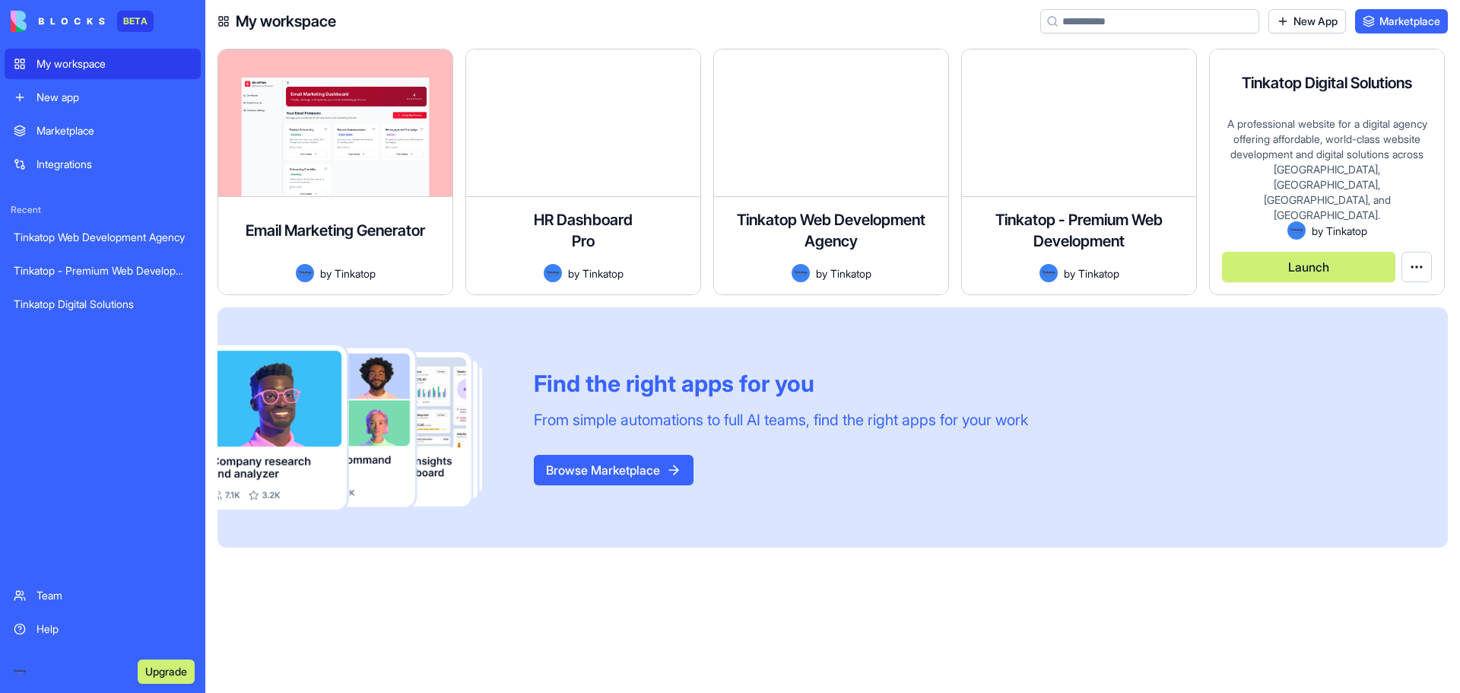
click at [1304, 160] on div "A professional website for a digital agency offering affordable, world-class we…" at bounding box center [1327, 168] width 210 height 105
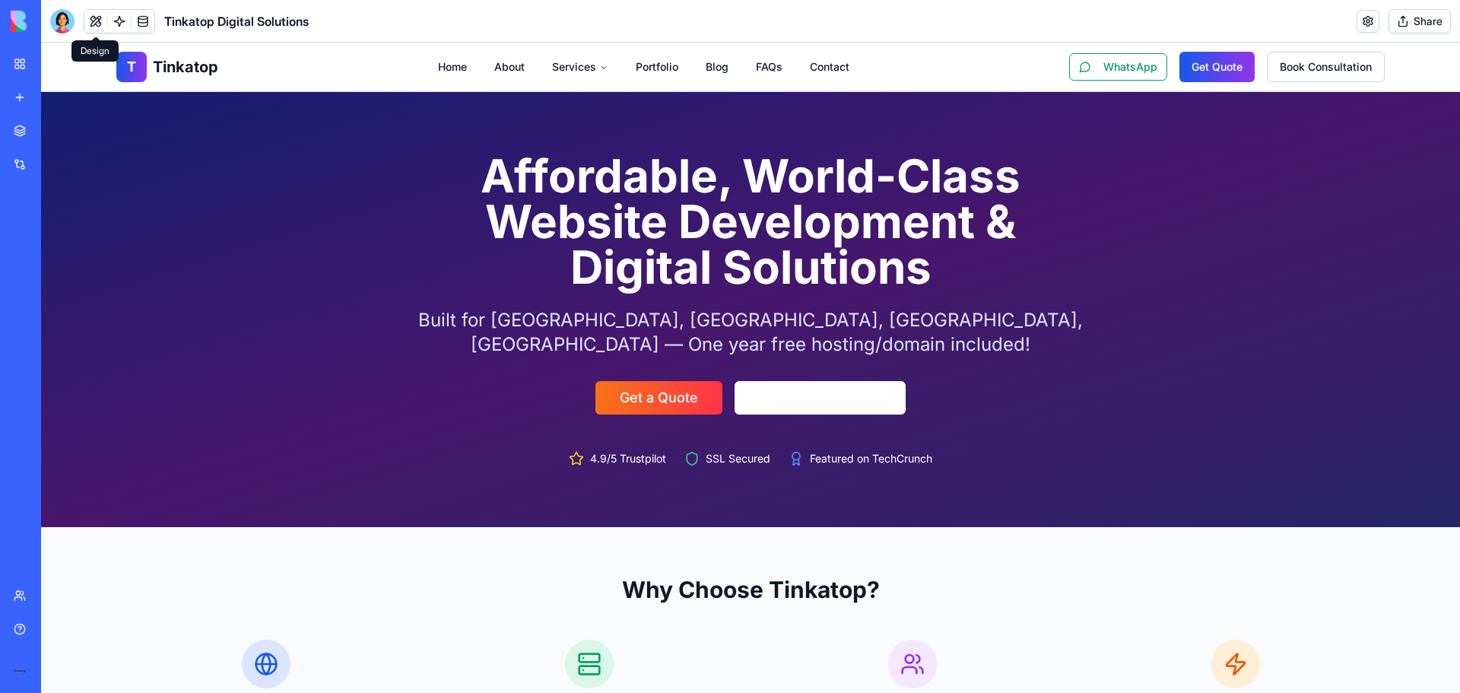
click at [96, 25] on button at bounding box center [95, 21] width 23 height 23
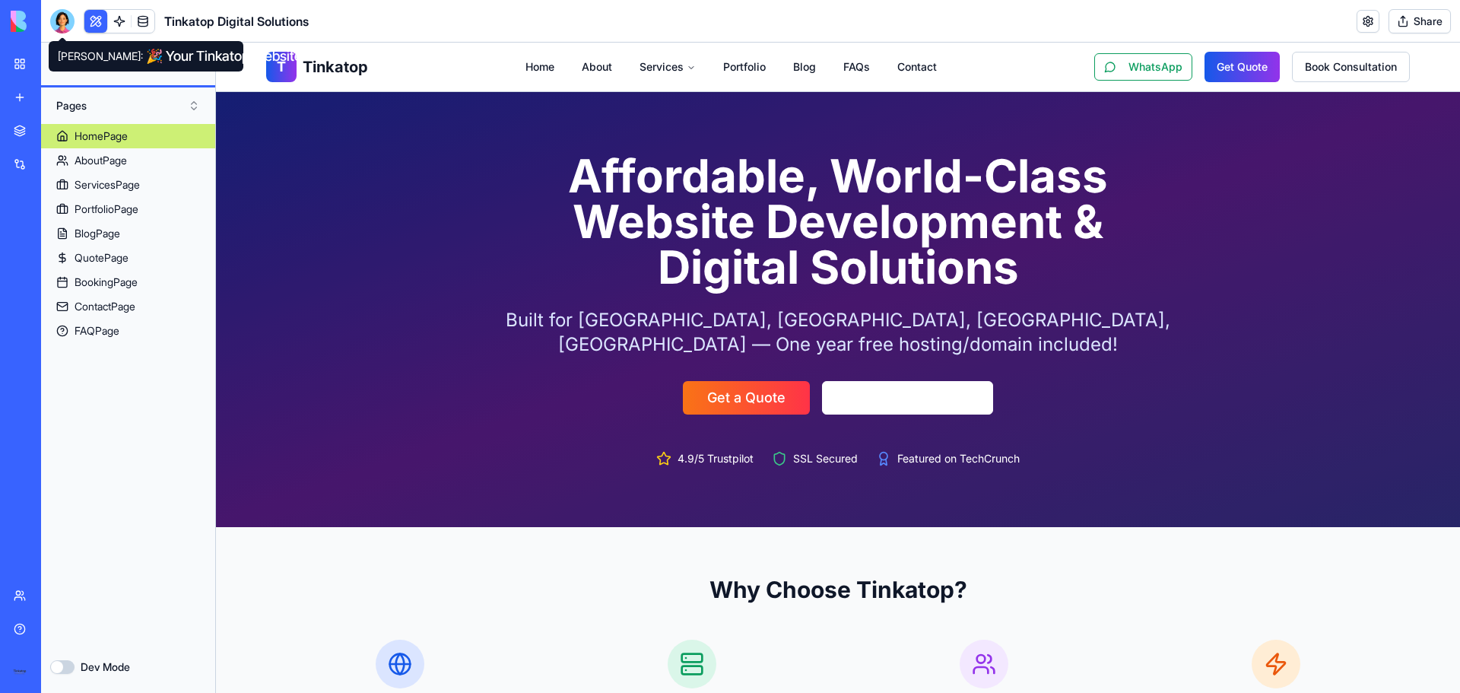
click at [60, 26] on div at bounding box center [62, 21] width 24 height 24
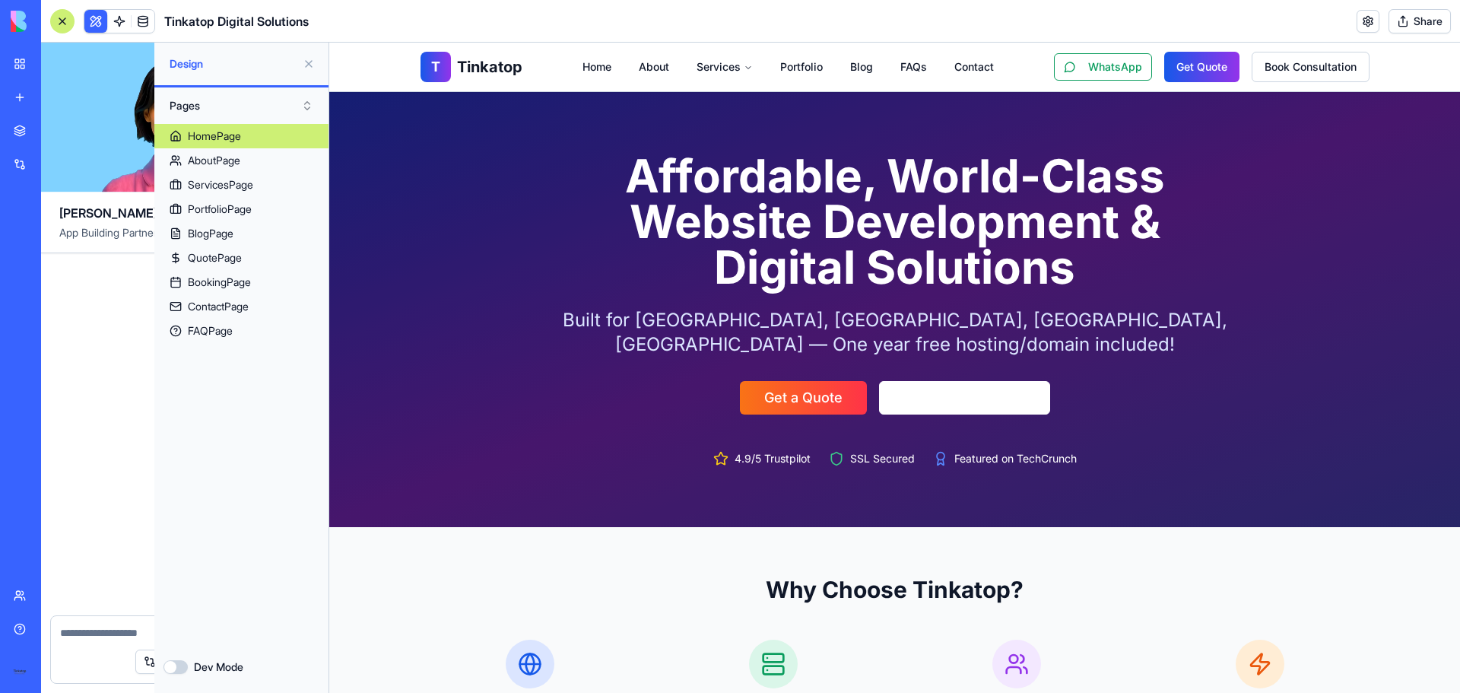
scroll to position [4439, 0]
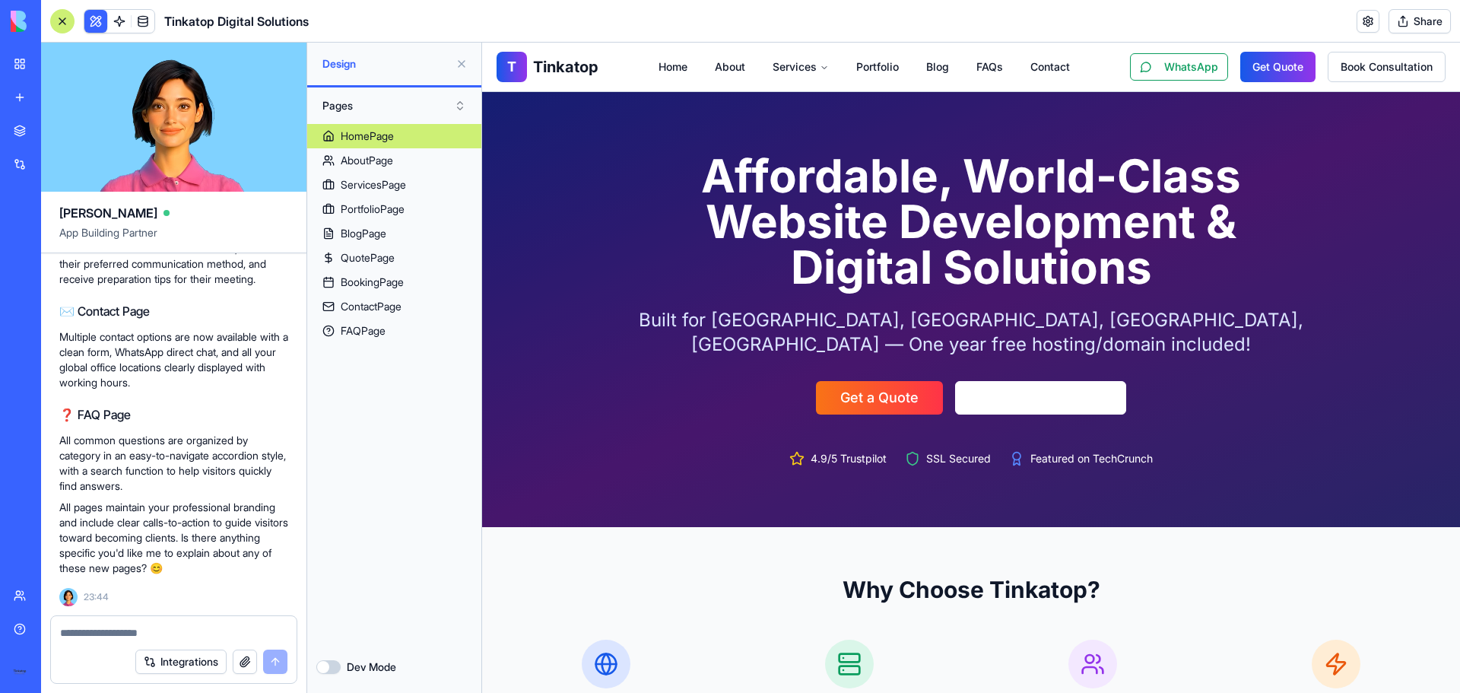
click at [183, 632] on textarea at bounding box center [173, 632] width 227 height 15
paste textarea "**********"
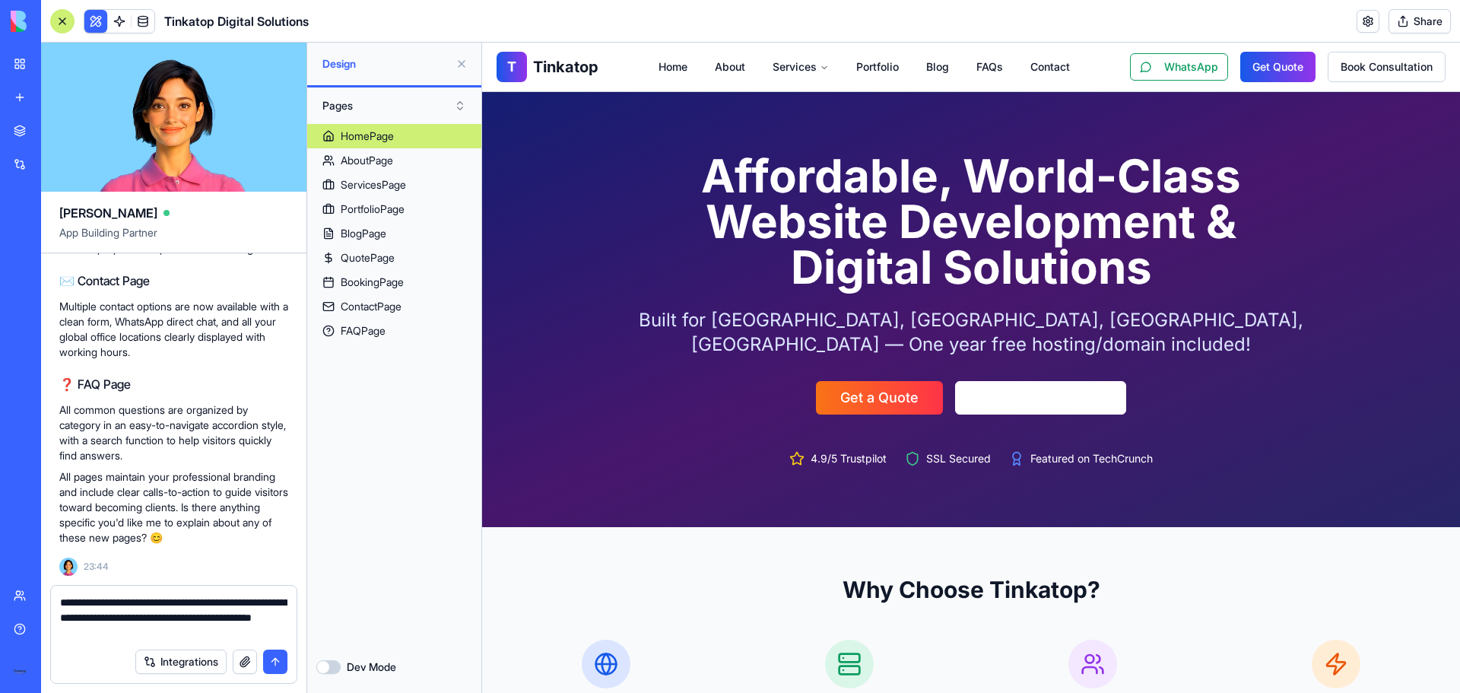
type textarea "**********"
click at [249, 668] on button "button" at bounding box center [245, 662] width 24 height 24
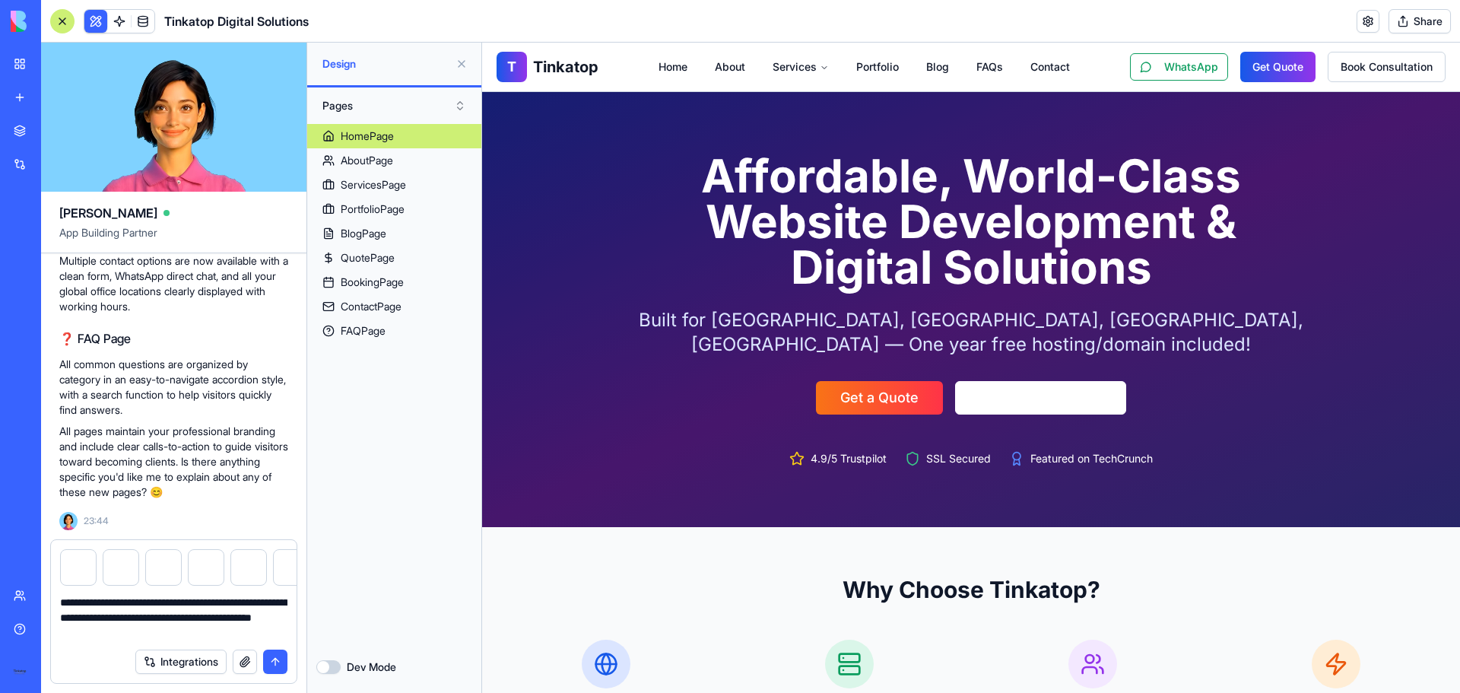
scroll to position [4515, 0]
click at [277, 664] on button "submit" at bounding box center [275, 662] width 24 height 24
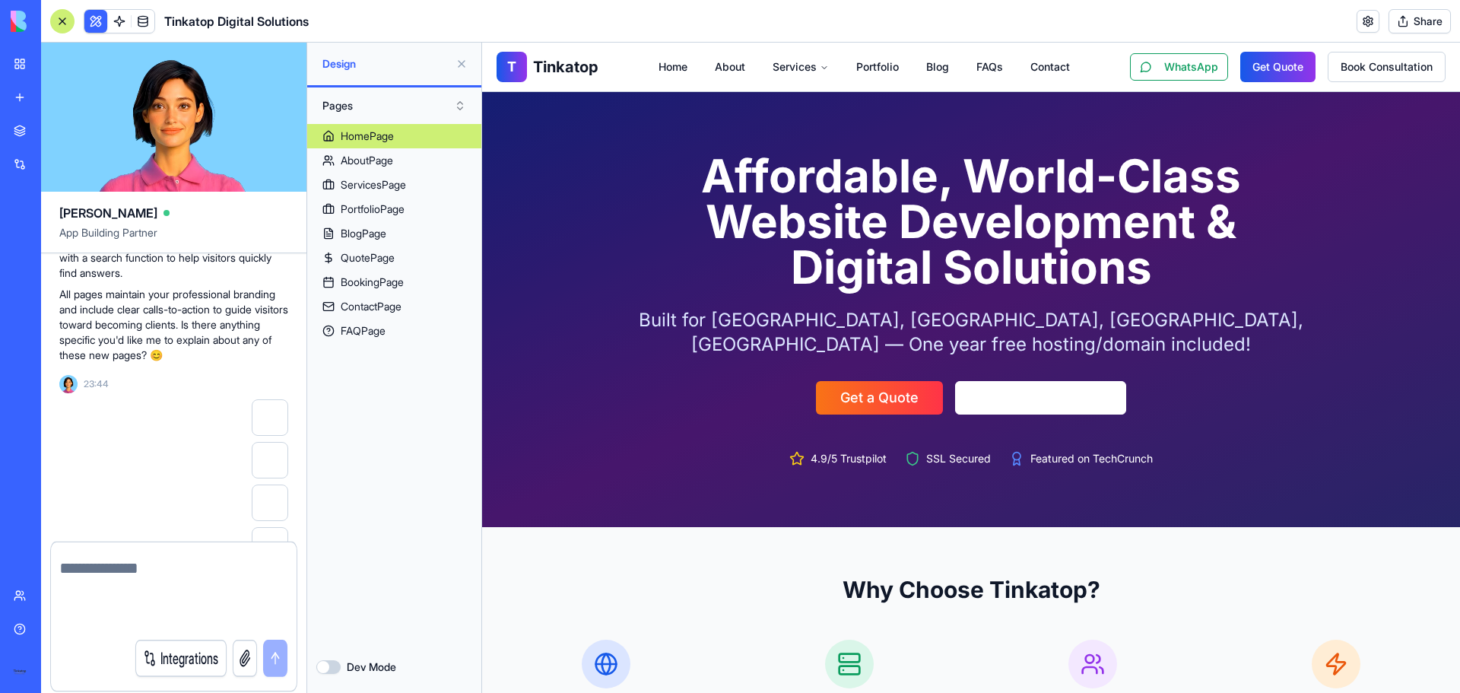
scroll to position [4782, 0]
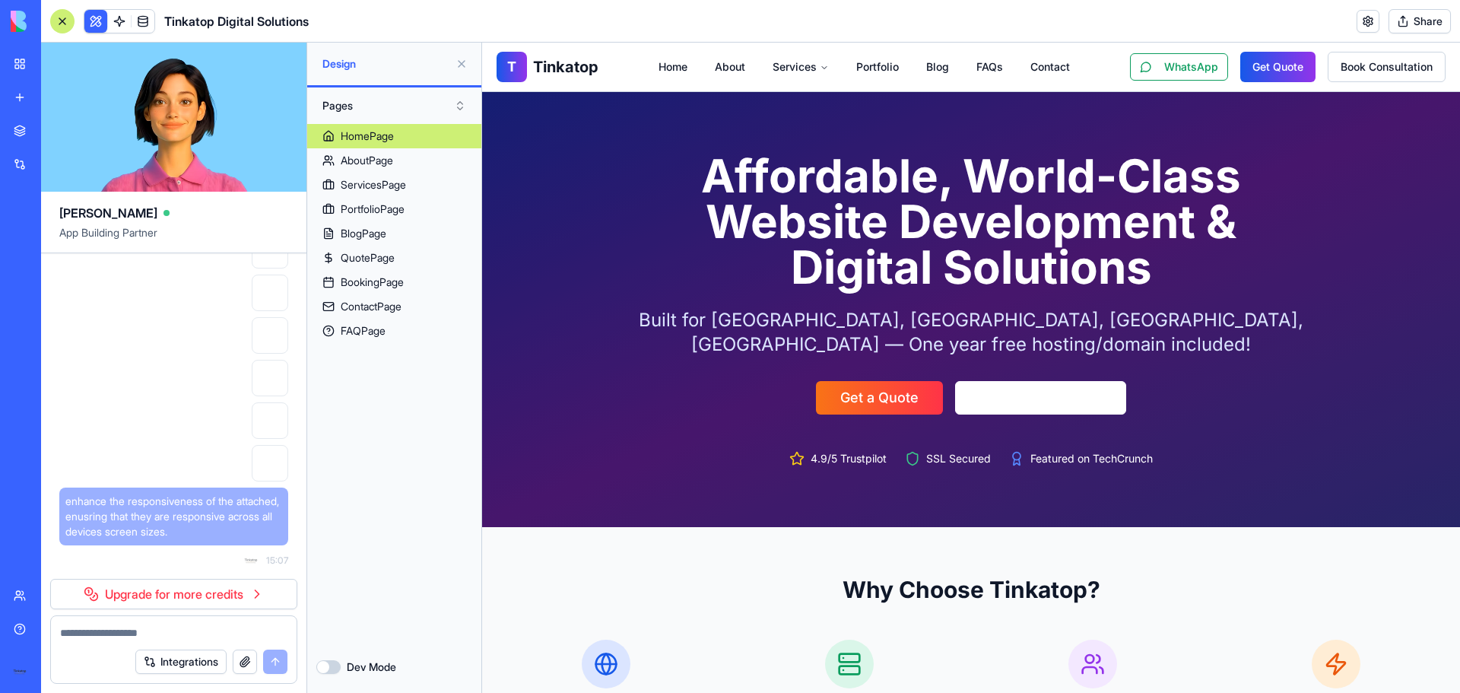
click at [210, 591] on link "Upgrade for more credits" at bounding box center [173, 594] width 247 height 30
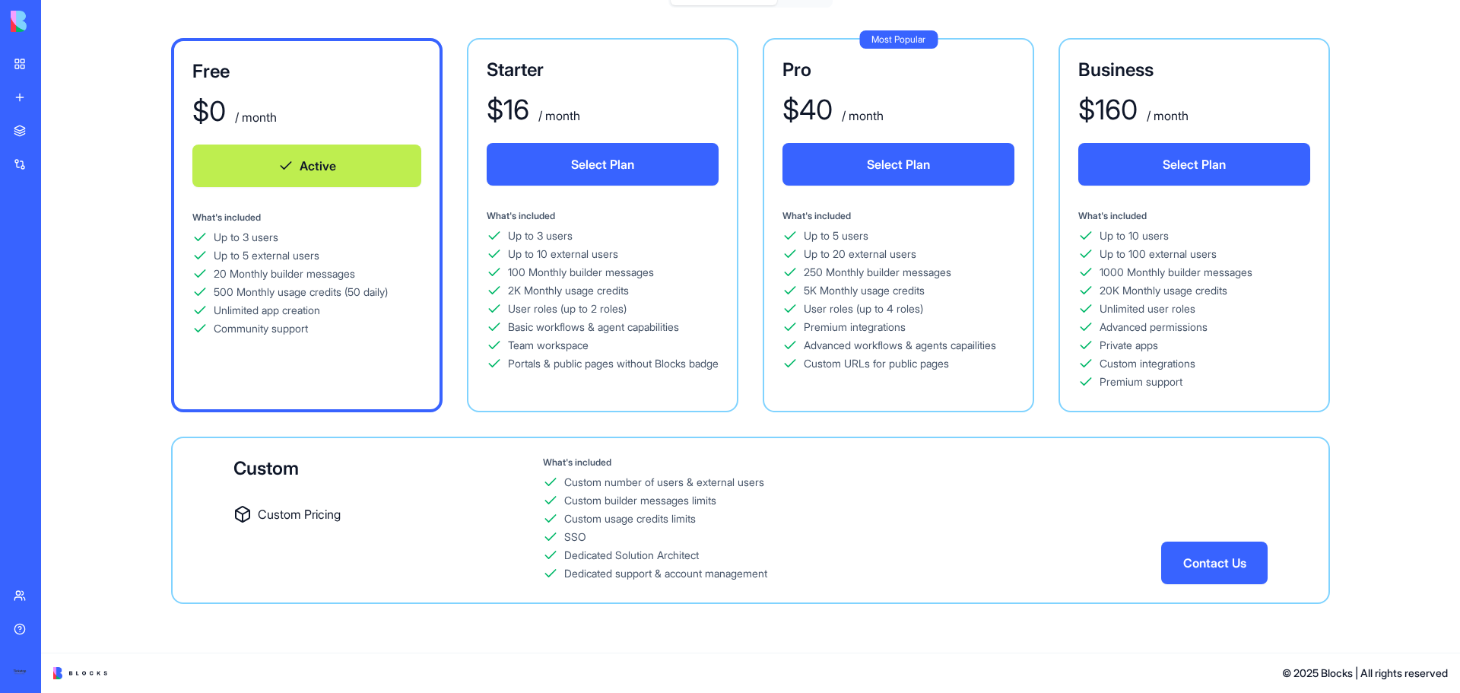
scroll to position [20, 0]
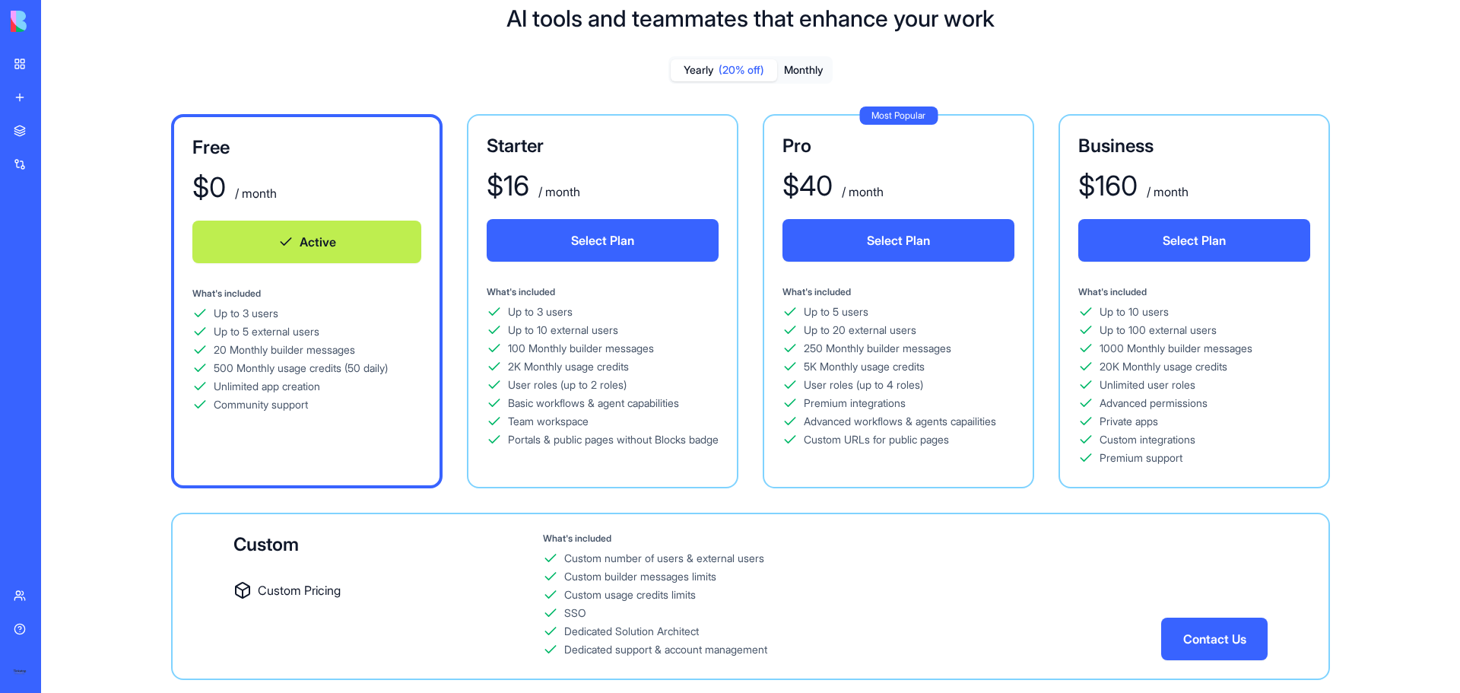
click at [804, 84] on div "Yearly (20% off) Monthly Free $ 0 / month Active What's included Up to 3 users …" at bounding box center [750, 380] width 1281 height 648
click at [804, 74] on button "Monthly" at bounding box center [803, 70] width 53 height 22
click at [741, 67] on span "(20% off)" at bounding box center [742, 69] width 46 height 15
click at [808, 71] on button "Monthly" at bounding box center [803, 70] width 53 height 22
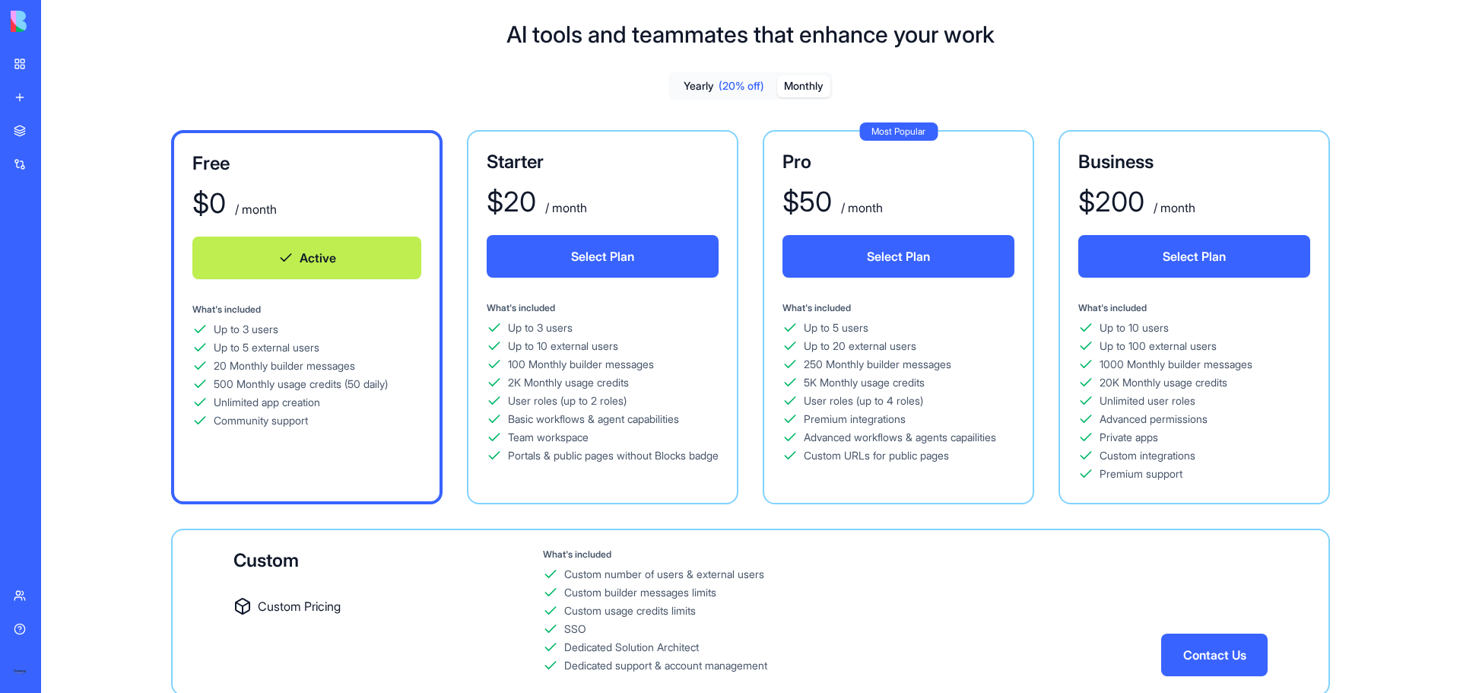
scroll to position [0, 0]
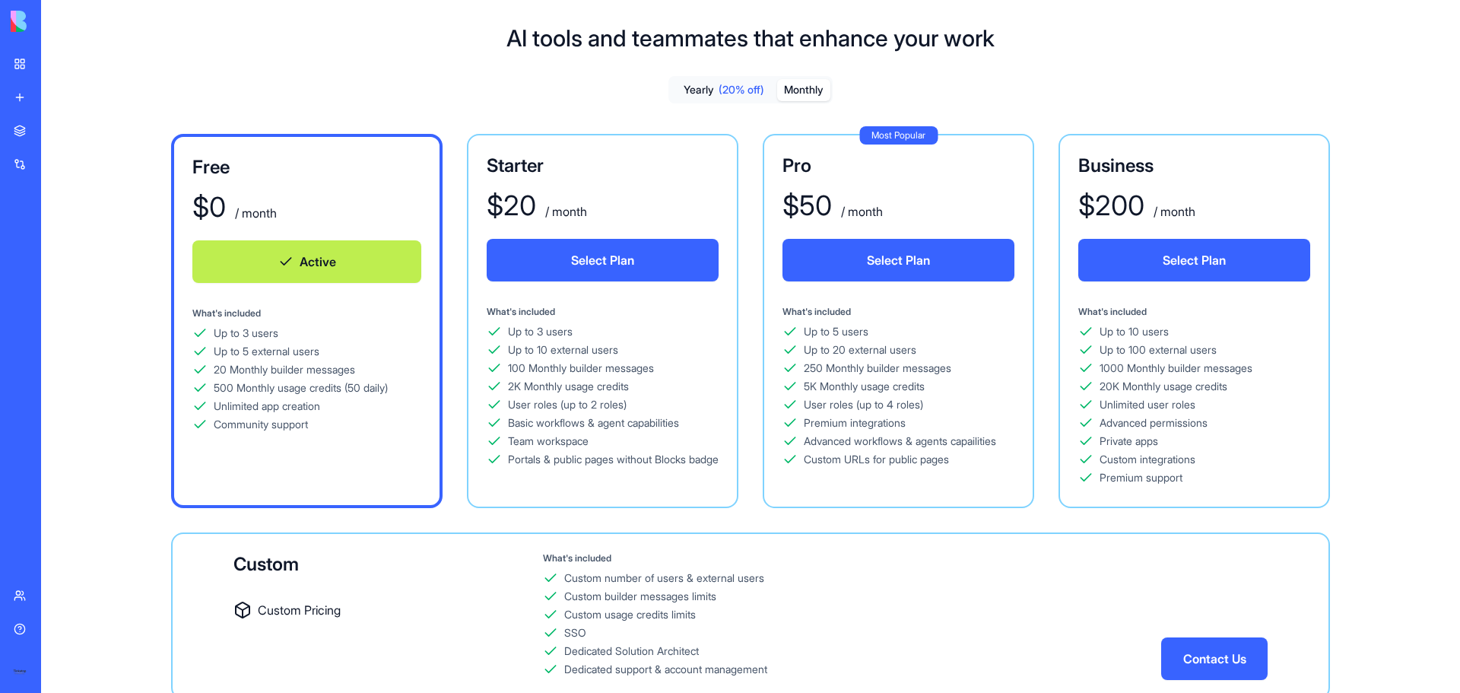
click at [24, 66] on link "My workspace" at bounding box center [35, 64] width 61 height 30
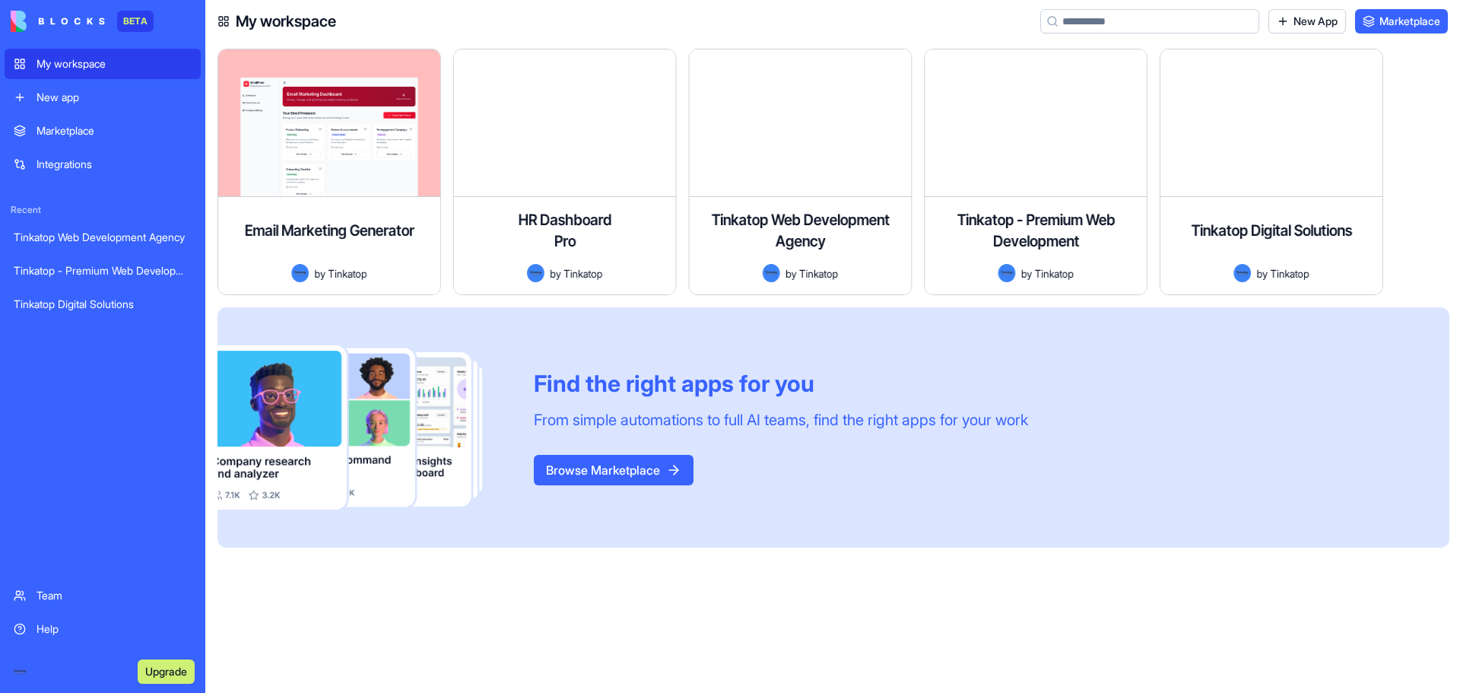
click at [79, 237] on div "Tinkatop Web Development Agency" at bounding box center [103, 237] width 178 height 15
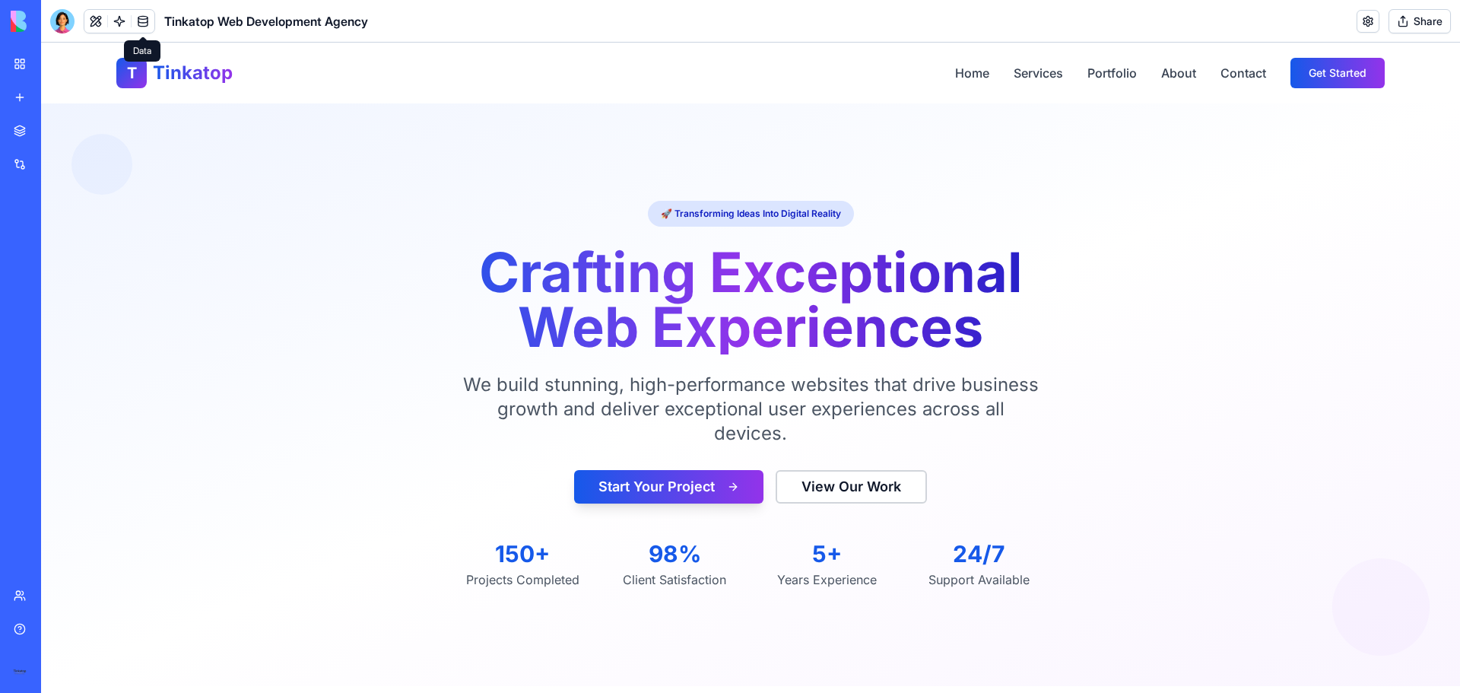
click at [138, 19] on link at bounding box center [143, 21] width 23 height 23
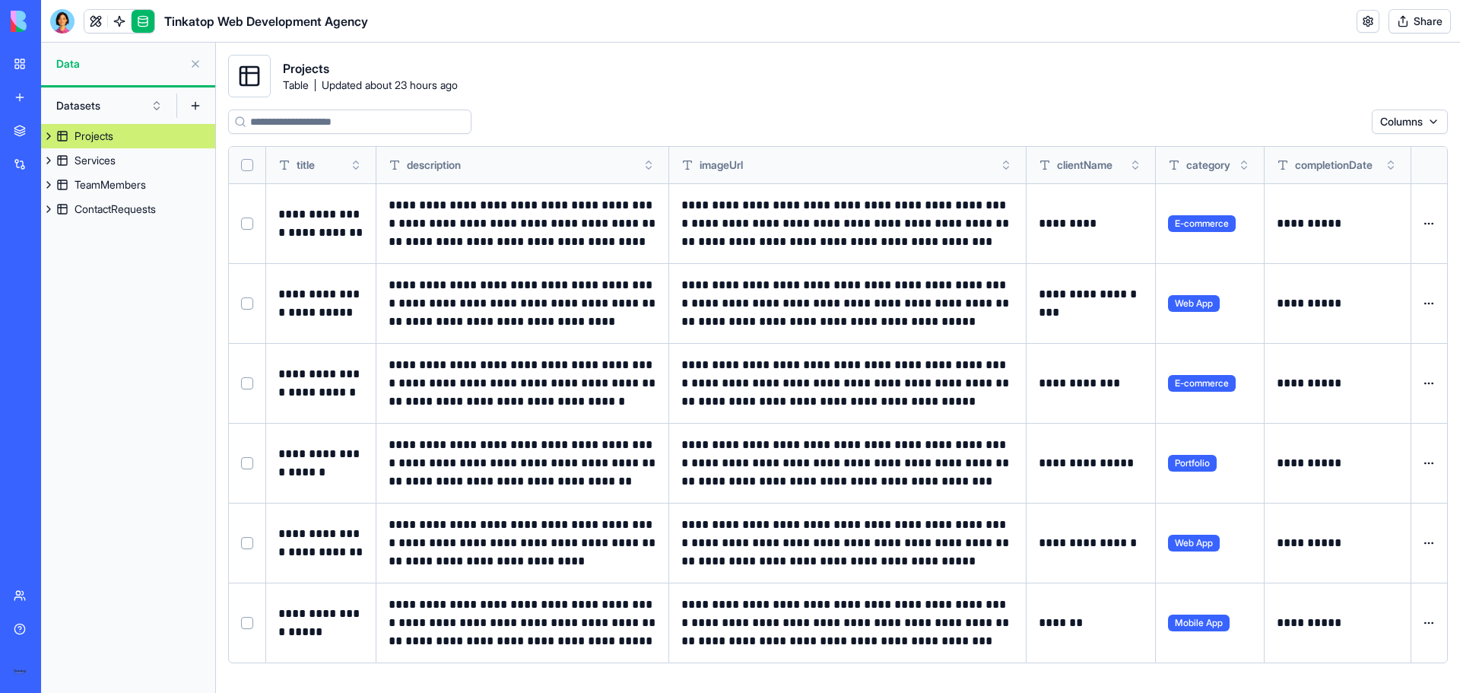
click at [1430, 224] on html "**********" at bounding box center [730, 346] width 1460 height 693
click at [640, 86] on html "**********" at bounding box center [730, 346] width 1460 height 693
click at [0, 0] on button at bounding box center [0, 0] width 0 height 0
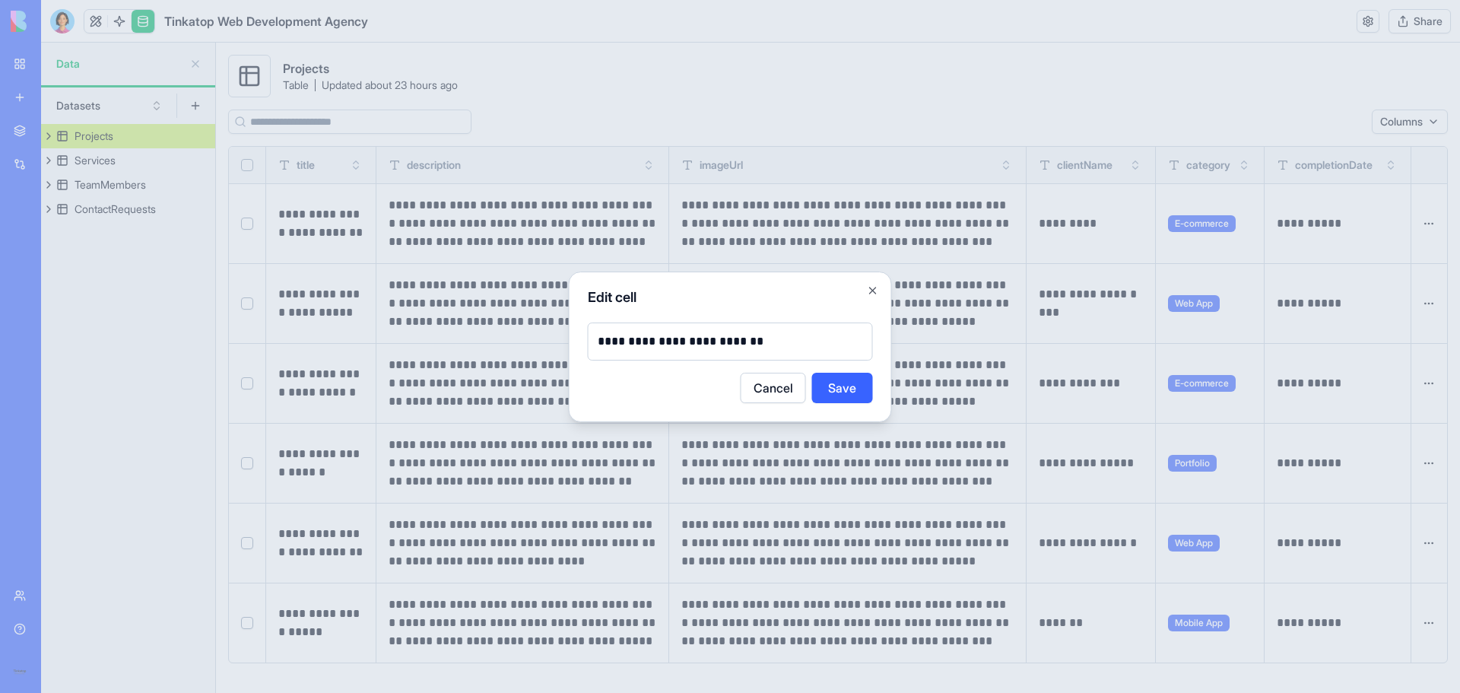
click at [790, 389] on button "Cancel" at bounding box center [773, 388] width 65 height 30
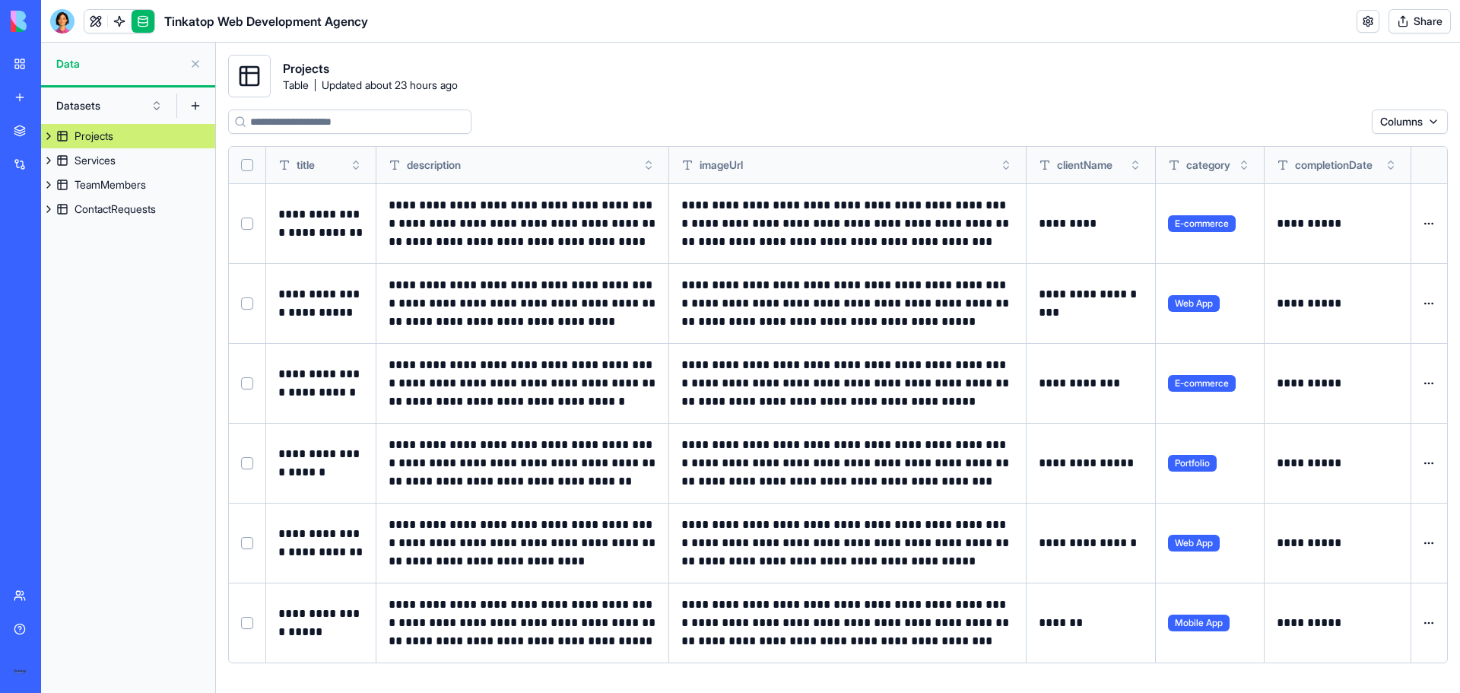
click at [0, 0] on button at bounding box center [0, 0] width 0 height 0
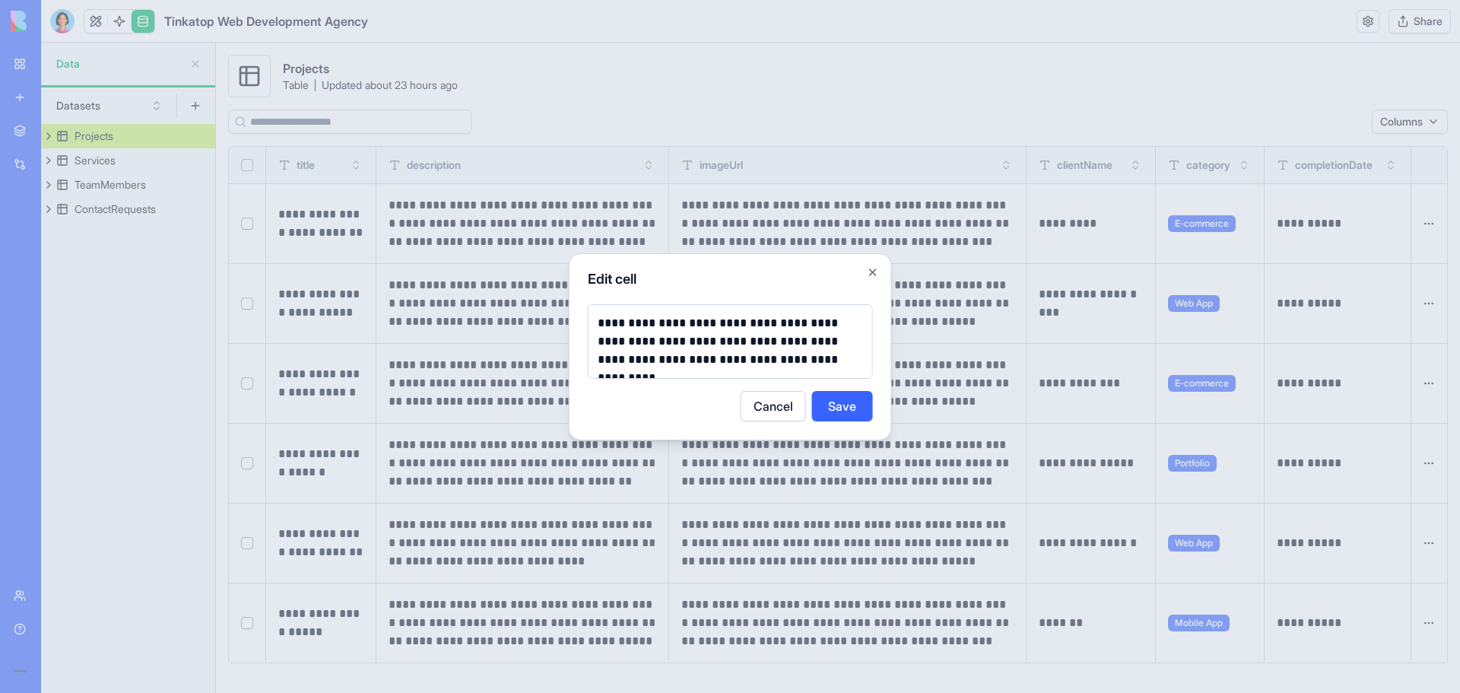
click at [763, 412] on button "Cancel" at bounding box center [773, 406] width 65 height 30
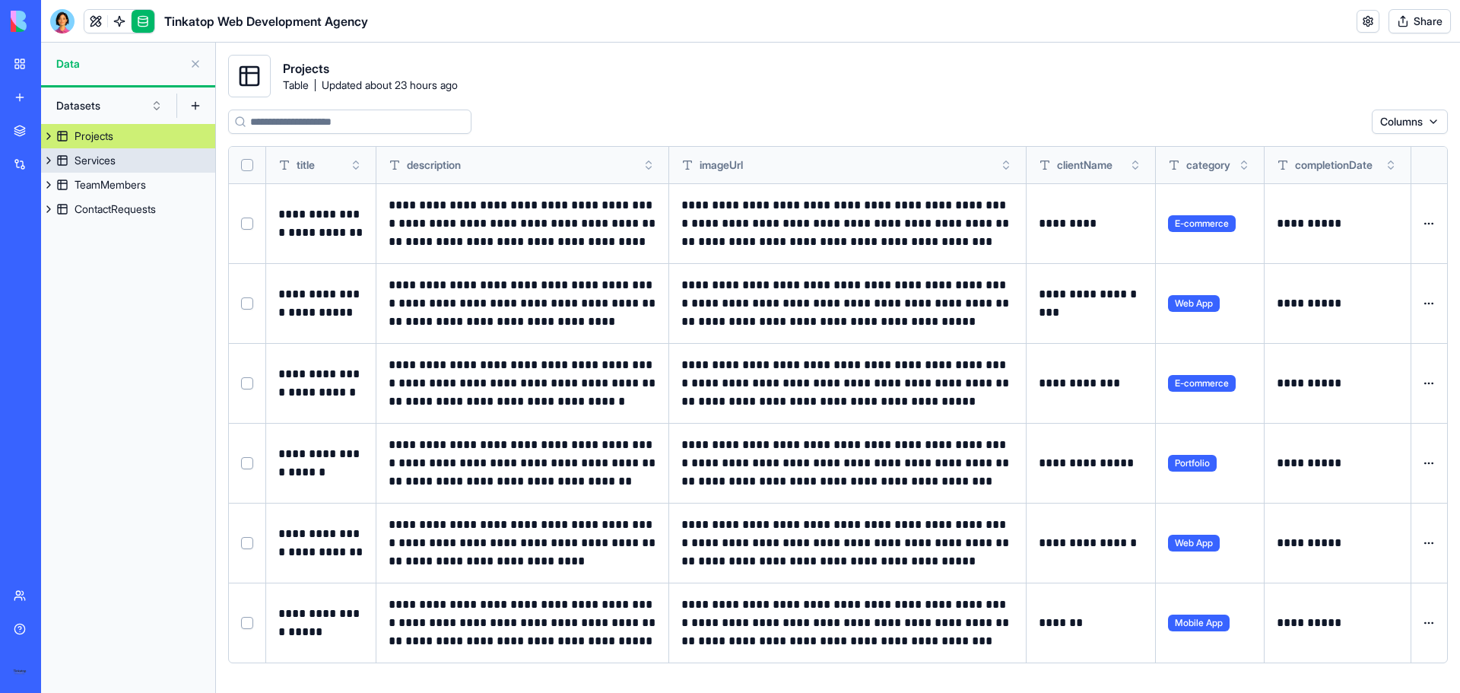
click at [135, 155] on link "Services" at bounding box center [128, 160] width 174 height 24
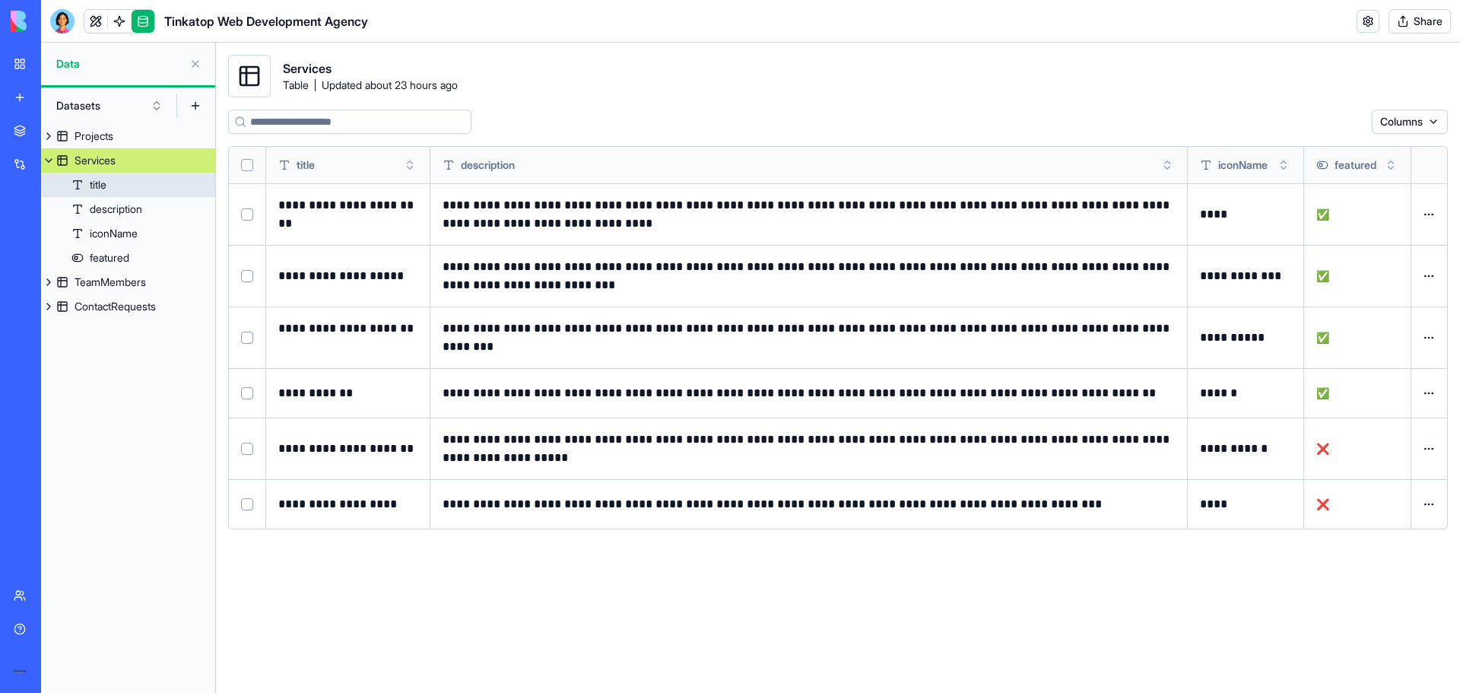
click at [115, 183] on link "title" at bounding box center [128, 185] width 174 height 24
click at [0, 0] on button at bounding box center [0, 0] width 0 height 0
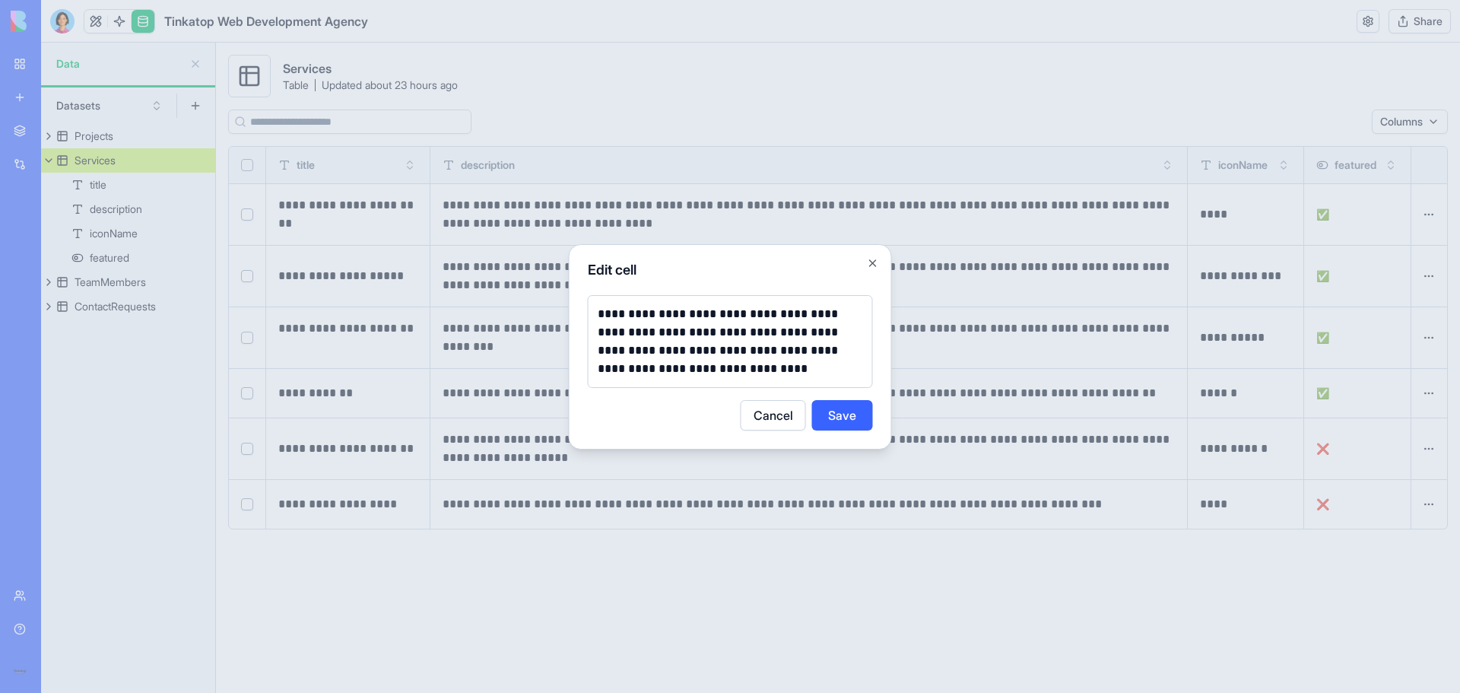
click at [767, 411] on button "Cancel" at bounding box center [773, 415] width 65 height 30
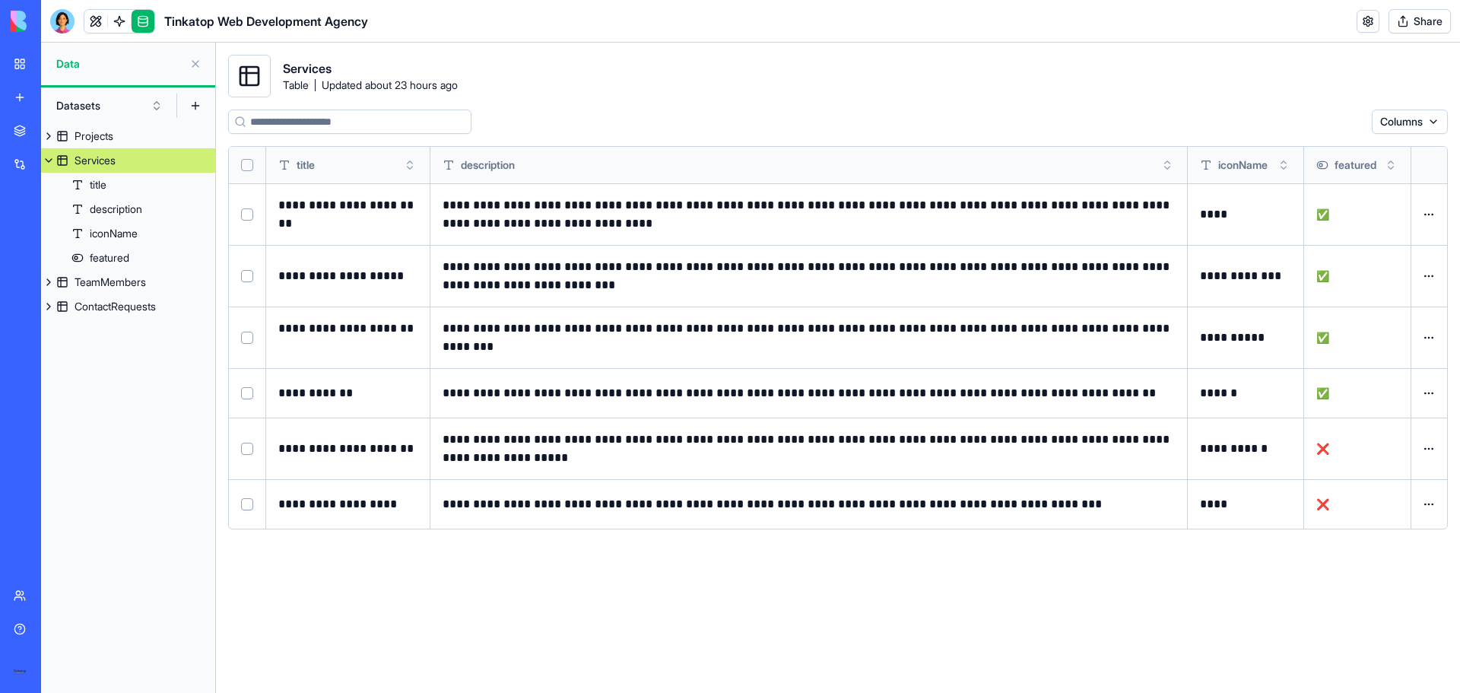
click at [0, 0] on button at bounding box center [0, 0] width 0 height 0
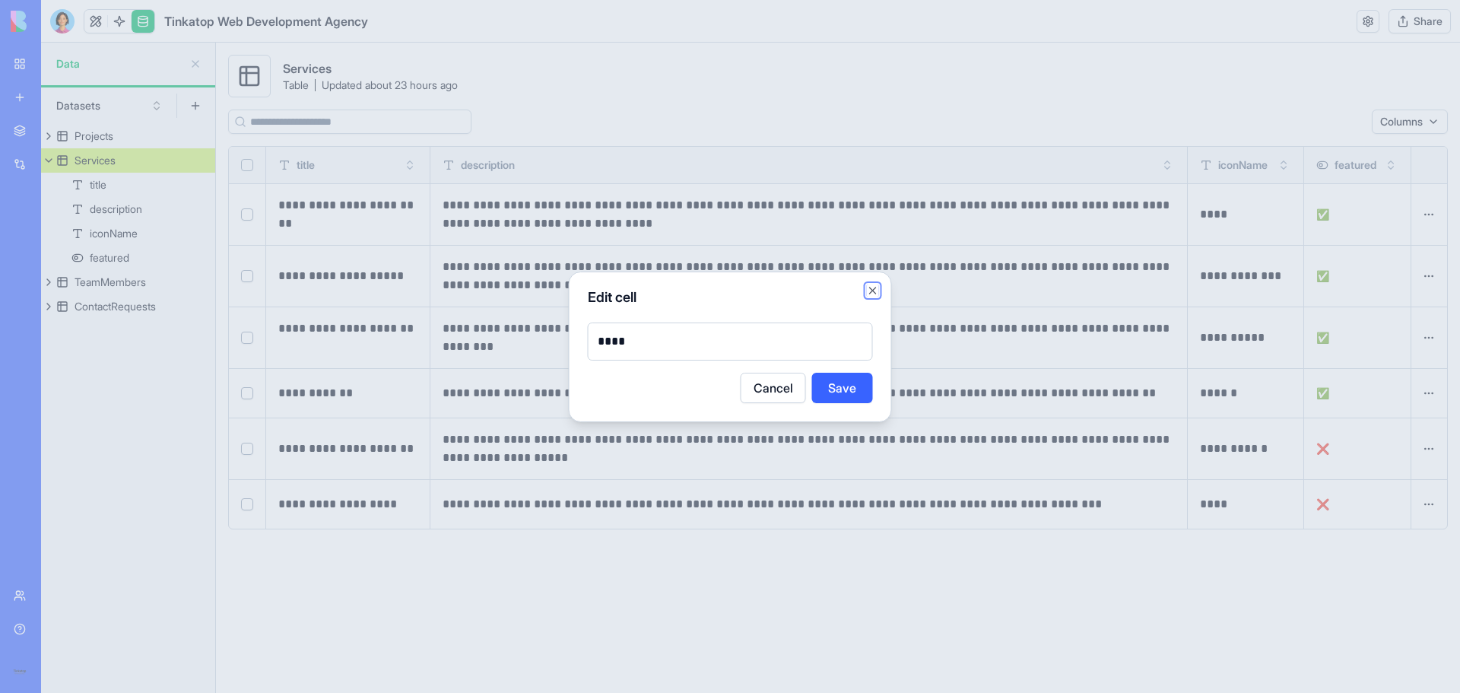
click at [872, 286] on button "Close" at bounding box center [873, 290] width 12 height 12
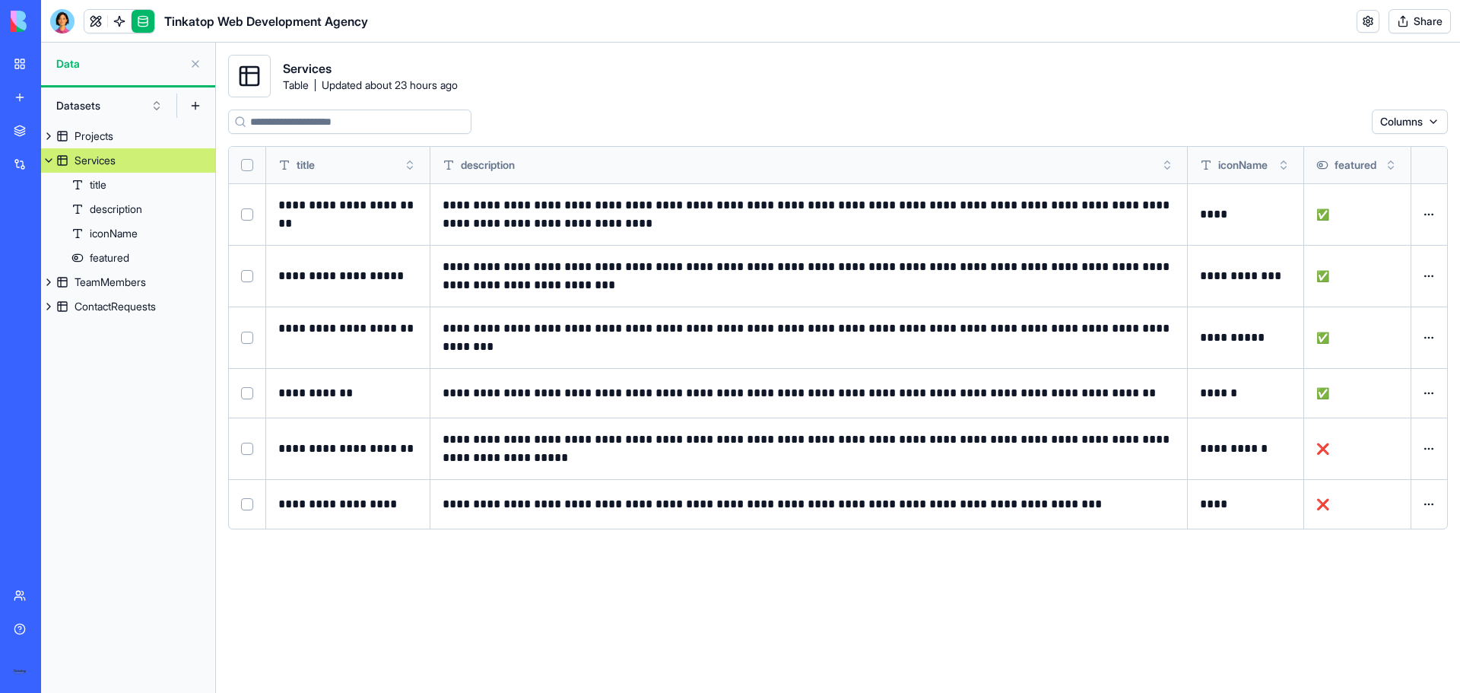
click at [0, 0] on button at bounding box center [0, 0] width 0 height 0
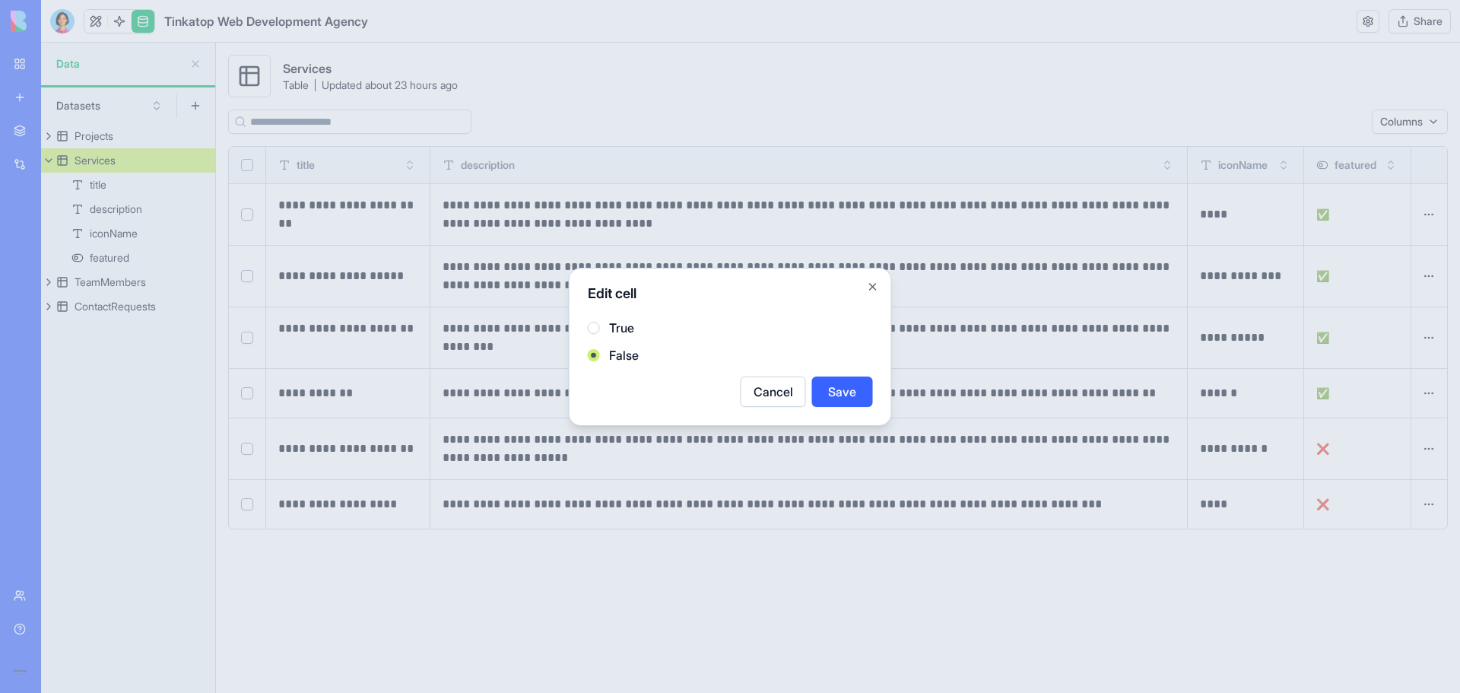
click at [608, 327] on div "True" at bounding box center [730, 328] width 285 height 18
click at [597, 324] on button "True" at bounding box center [594, 328] width 12 height 12
click at [857, 387] on button "Save" at bounding box center [842, 391] width 61 height 30
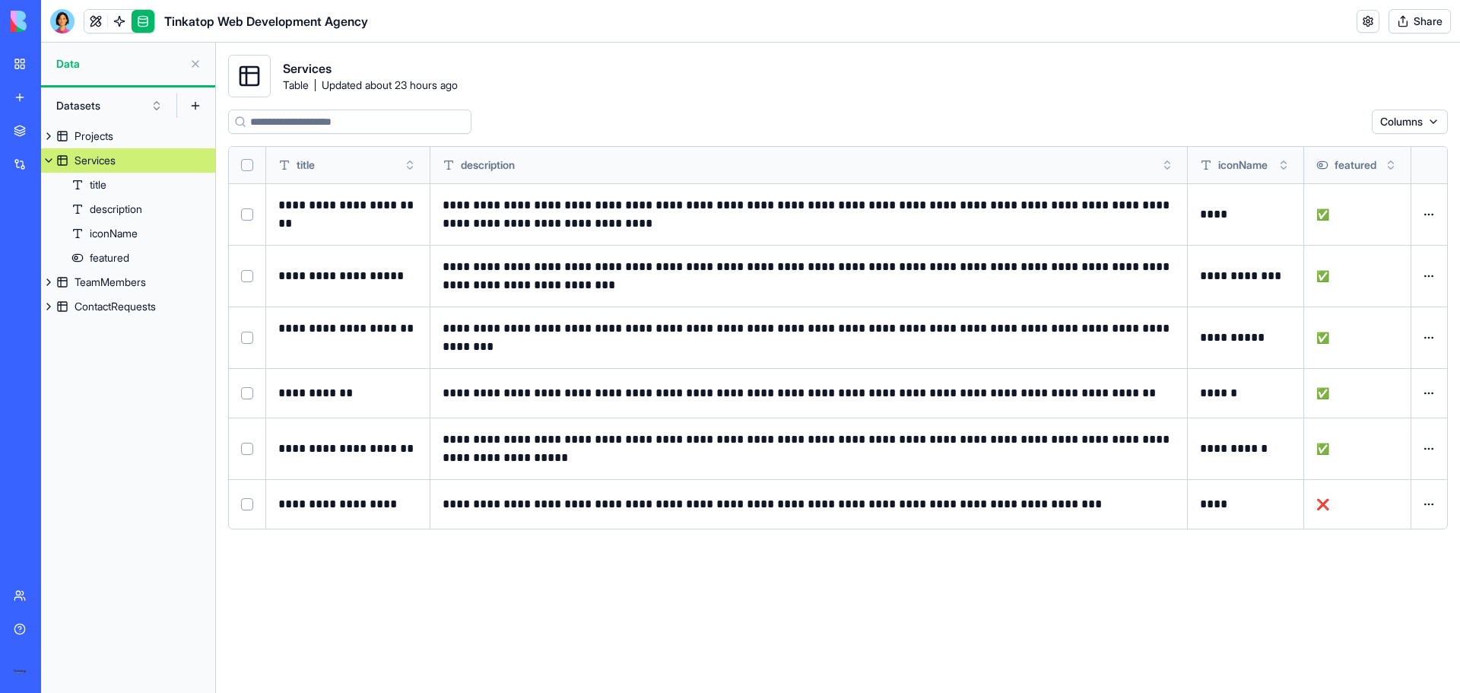
click at [0, 0] on button at bounding box center [0, 0] width 0 height 0
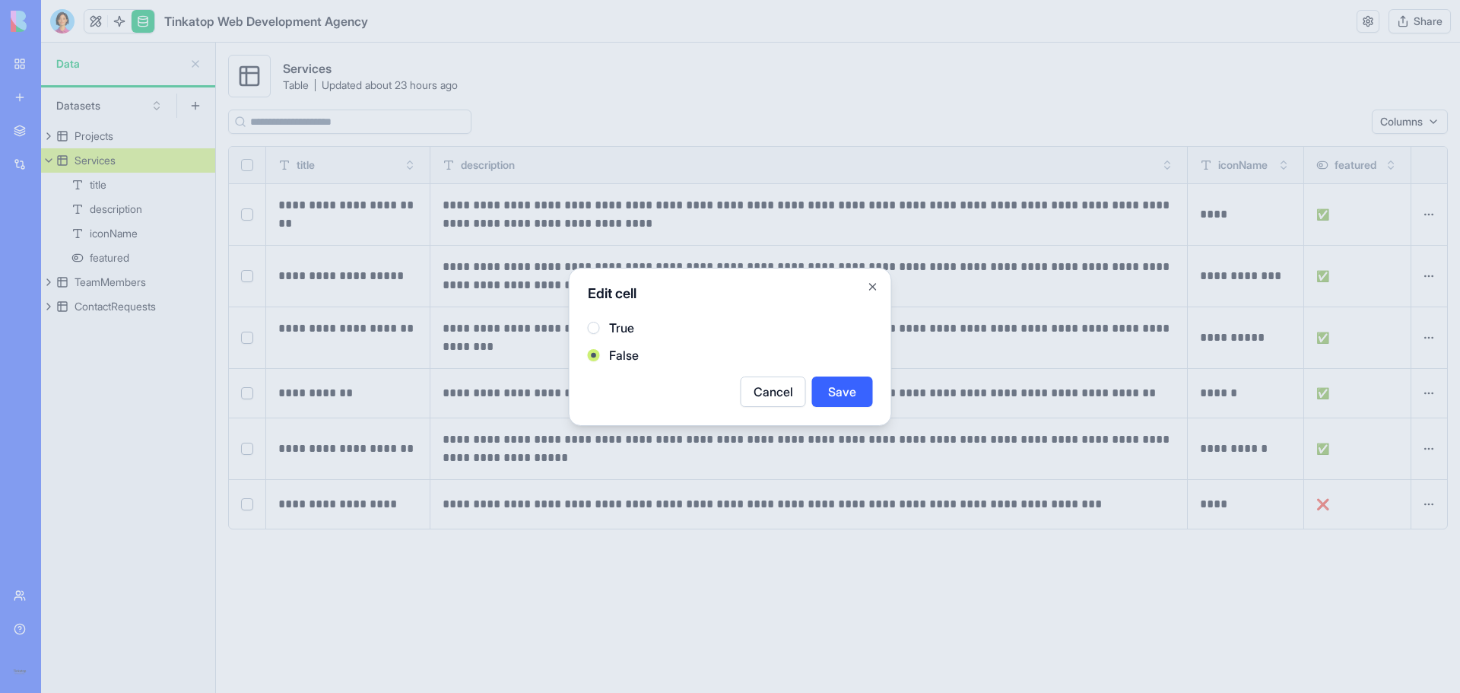
click at [842, 393] on button "Save" at bounding box center [842, 391] width 61 height 30
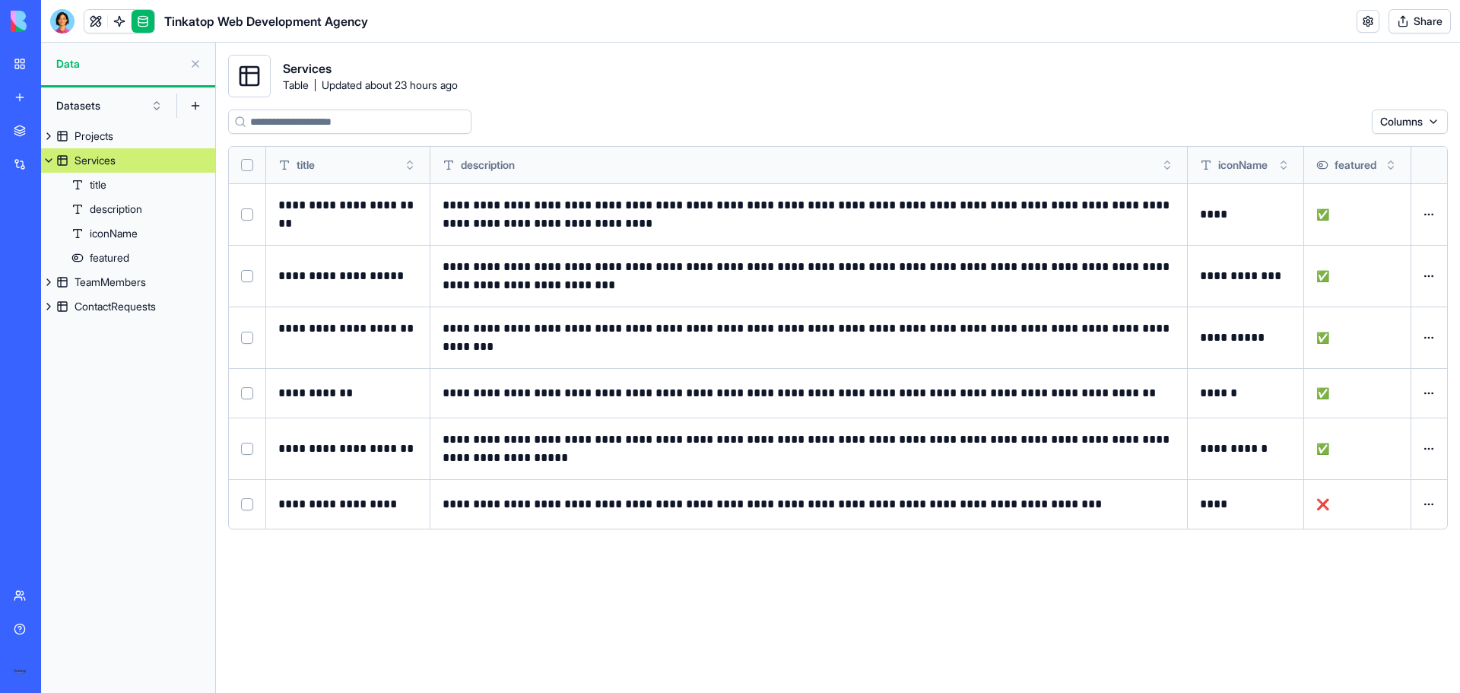
click at [0, 0] on button at bounding box center [0, 0] width 0 height 0
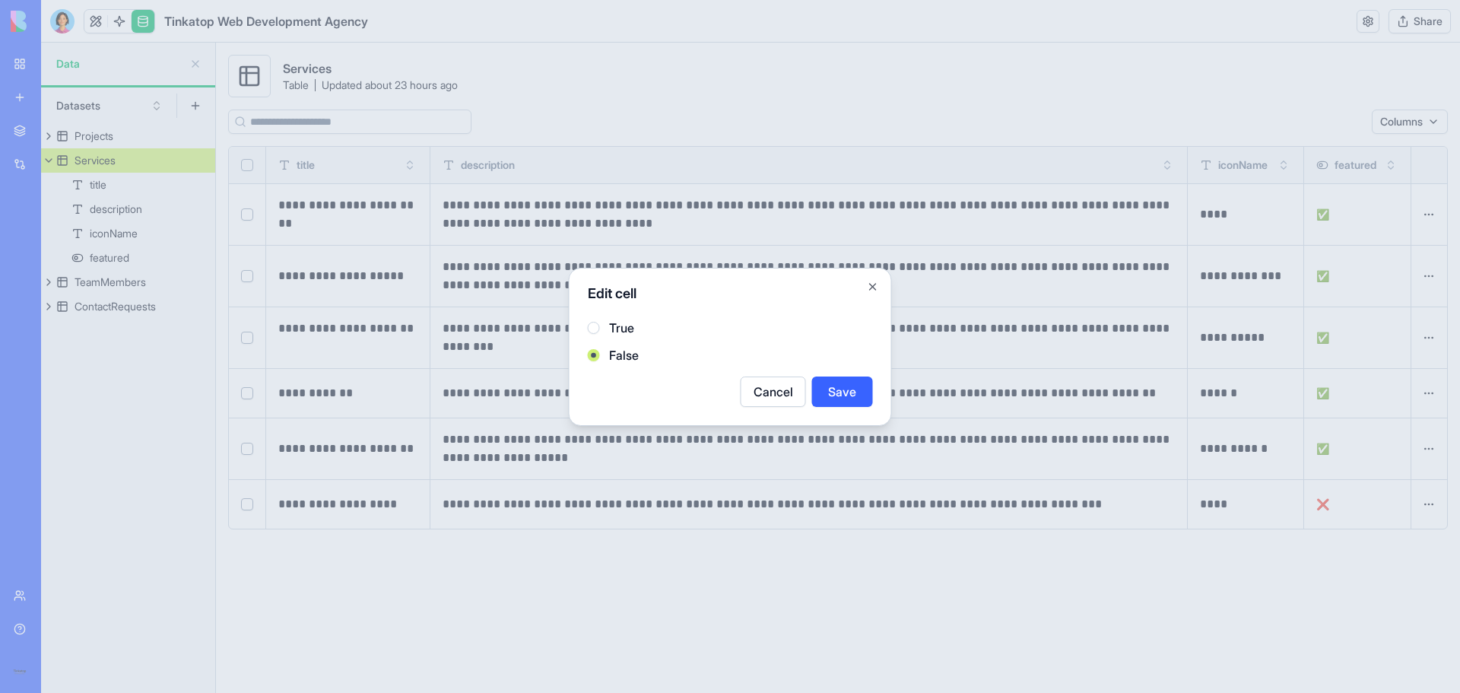
click at [627, 330] on label "True" at bounding box center [621, 328] width 25 height 18
click at [600, 330] on button "True" at bounding box center [594, 328] width 12 height 12
click at [834, 386] on button "Save" at bounding box center [842, 391] width 61 height 30
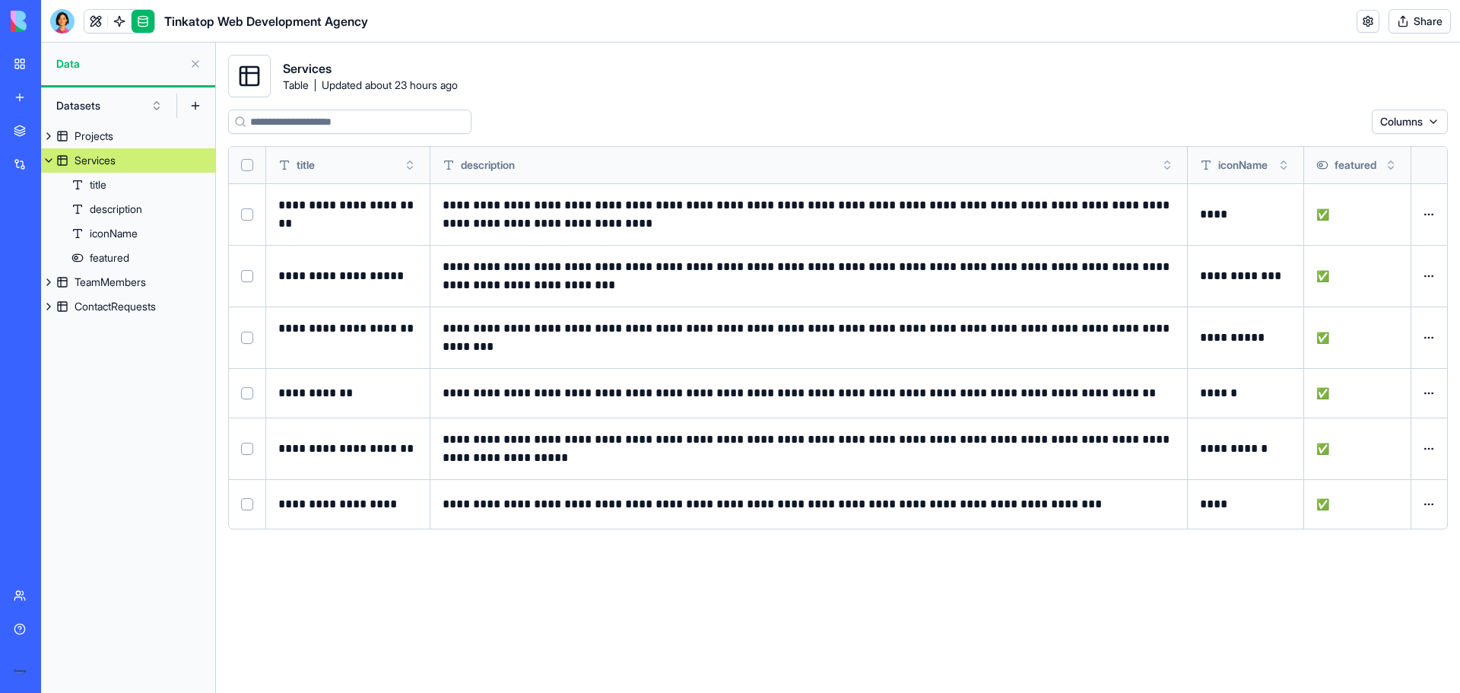
click at [0, 0] on button at bounding box center [0, 0] width 0 height 0
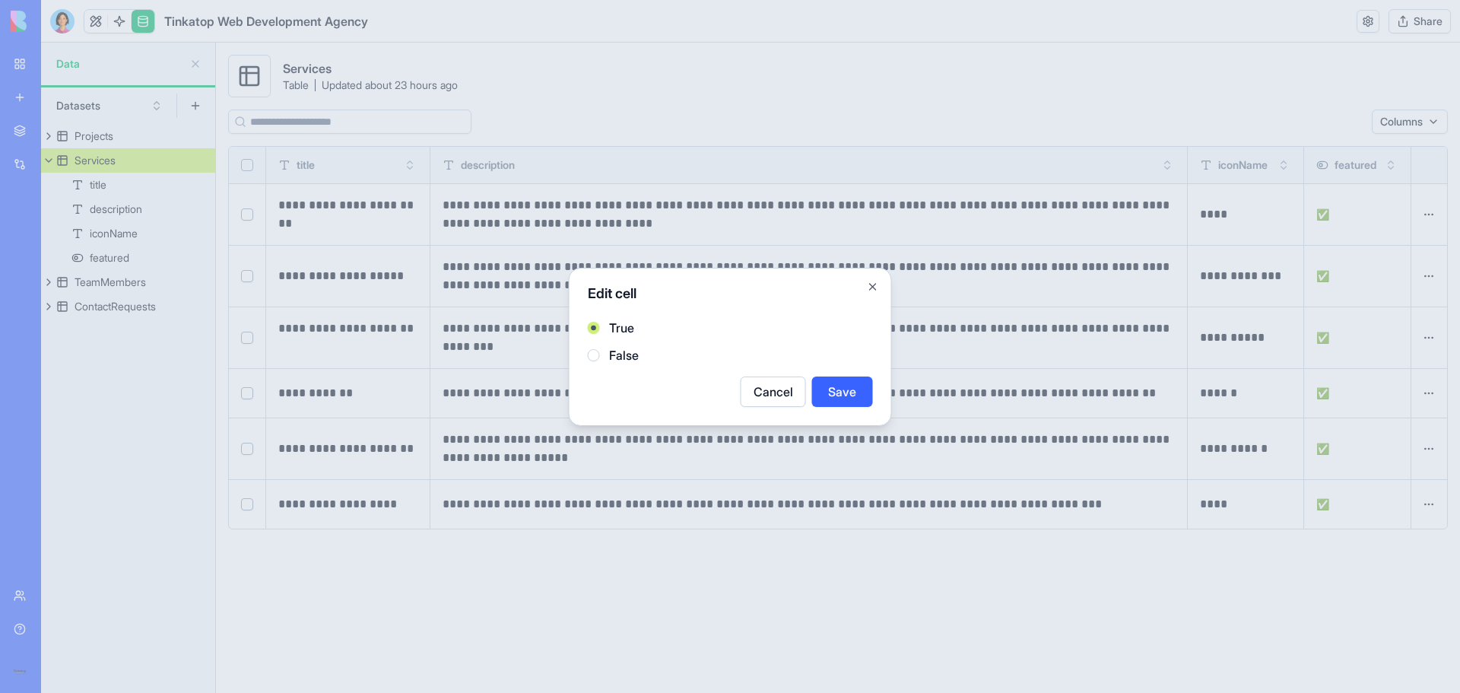
click at [599, 356] on button "False" at bounding box center [594, 355] width 12 height 12
click at [825, 388] on button "Save" at bounding box center [842, 391] width 61 height 30
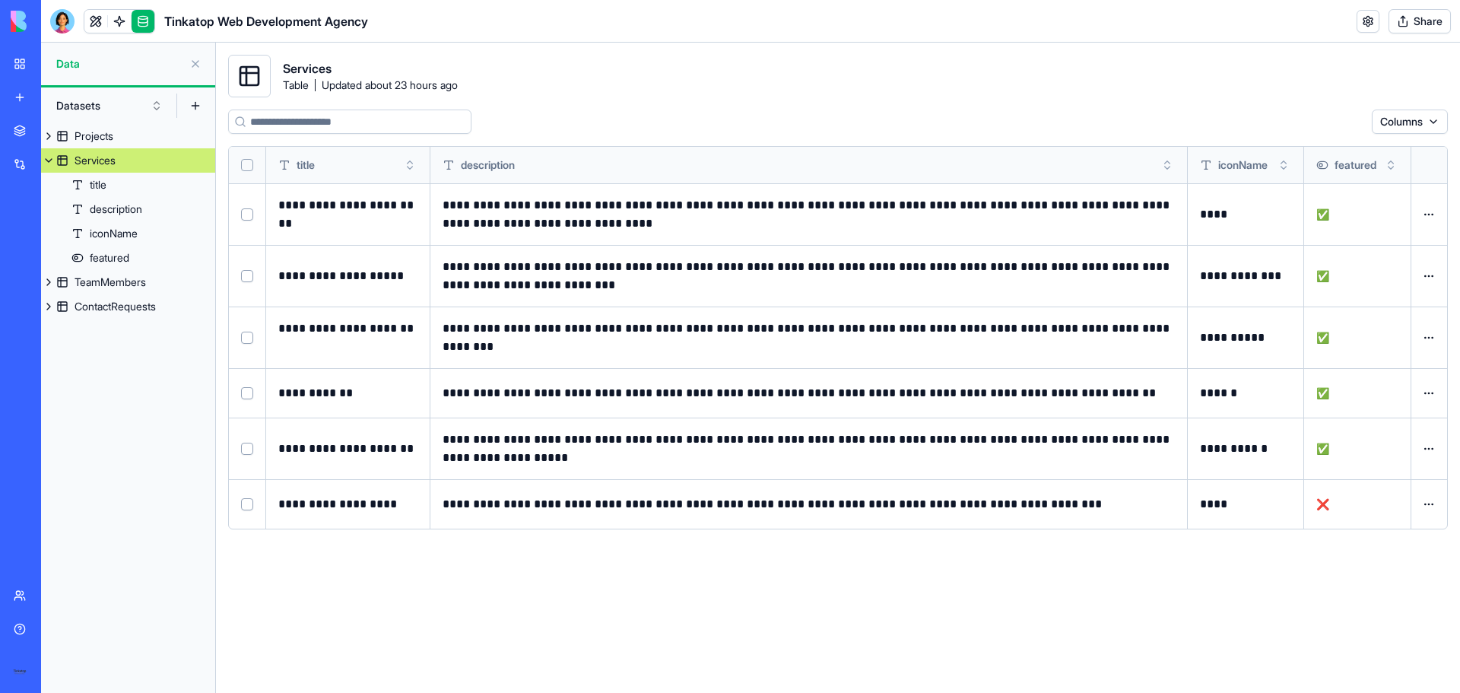
click at [0, 0] on button at bounding box center [0, 0] width 0 height 0
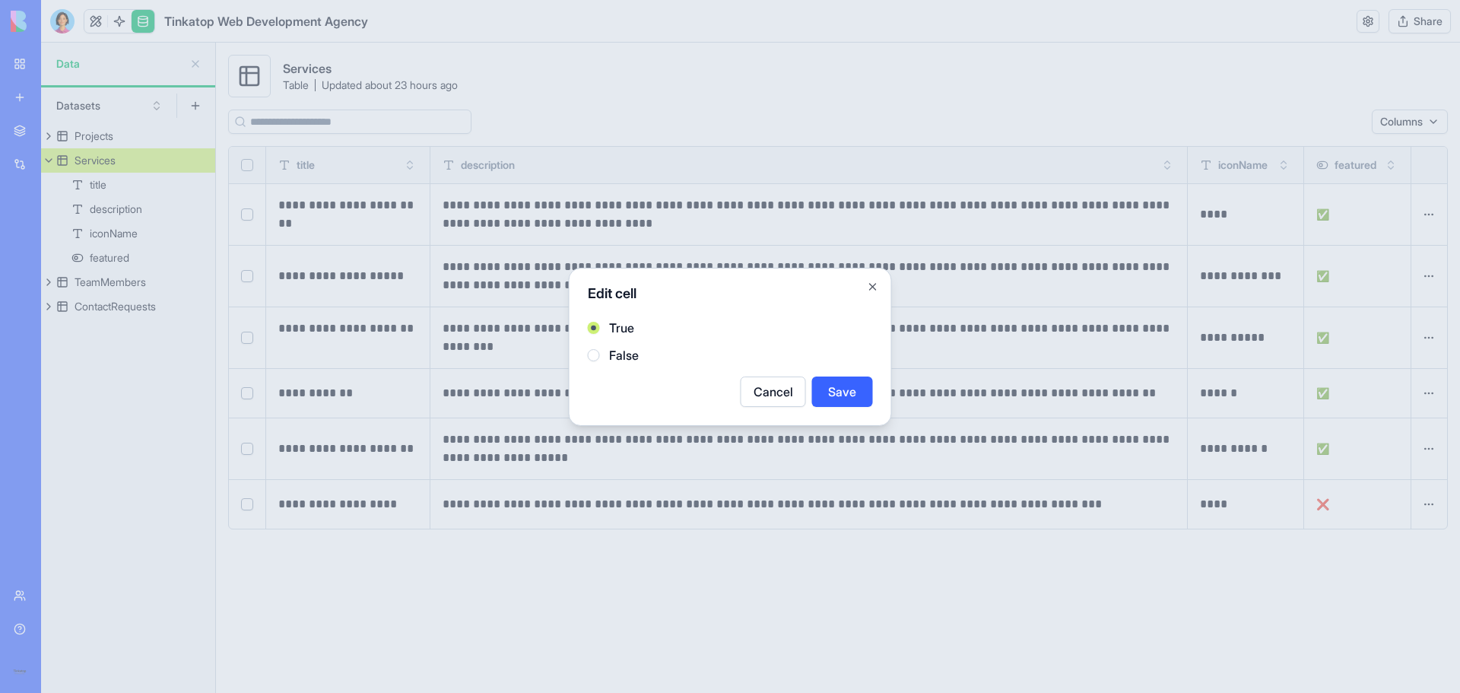
click at [618, 355] on label "False" at bounding box center [624, 355] width 30 height 18
click at [600, 355] on button "False" at bounding box center [594, 355] width 12 height 12
click at [826, 391] on button "Save" at bounding box center [842, 391] width 61 height 30
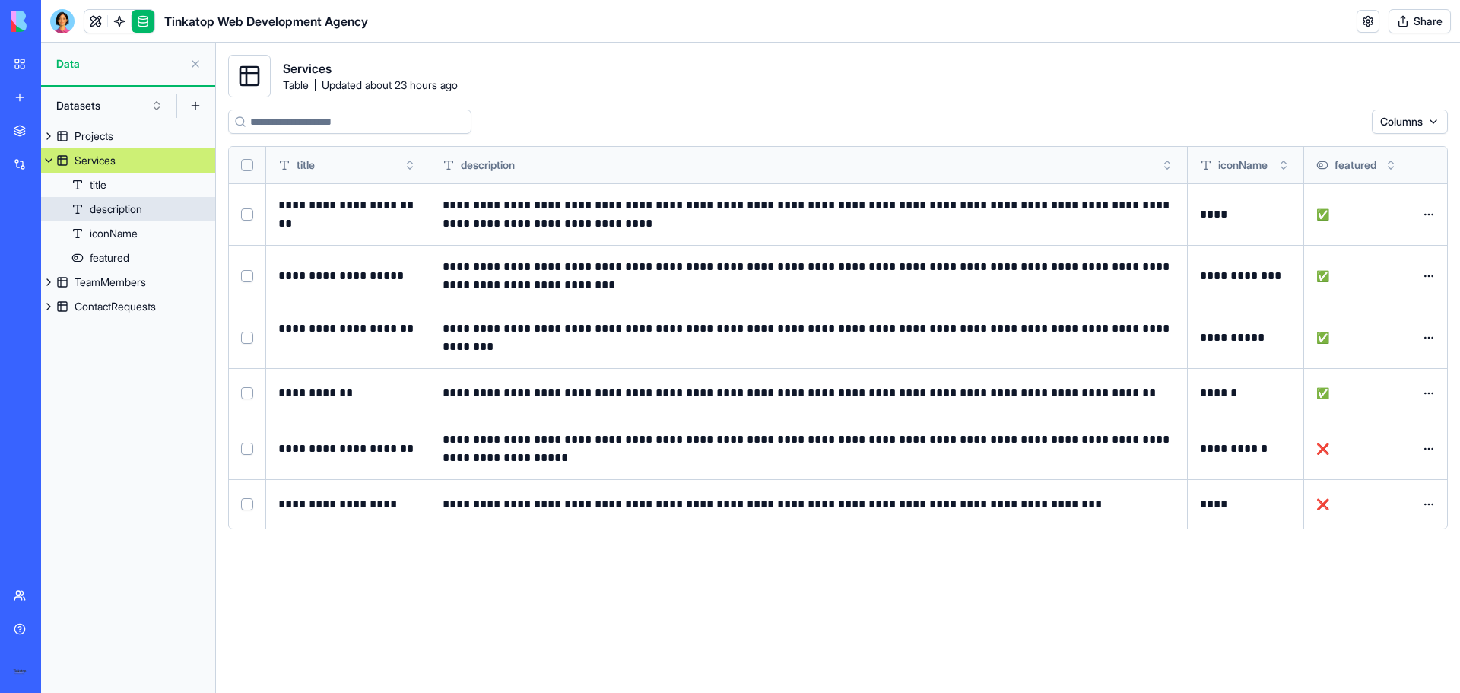
click at [112, 211] on div "description" at bounding box center [116, 209] width 52 height 15
click at [114, 225] on link "iconName" at bounding box center [128, 233] width 174 height 24
click at [116, 255] on div "featured" at bounding box center [110, 257] width 40 height 15
click at [114, 282] on div "TeamMembers" at bounding box center [110, 282] width 71 height 15
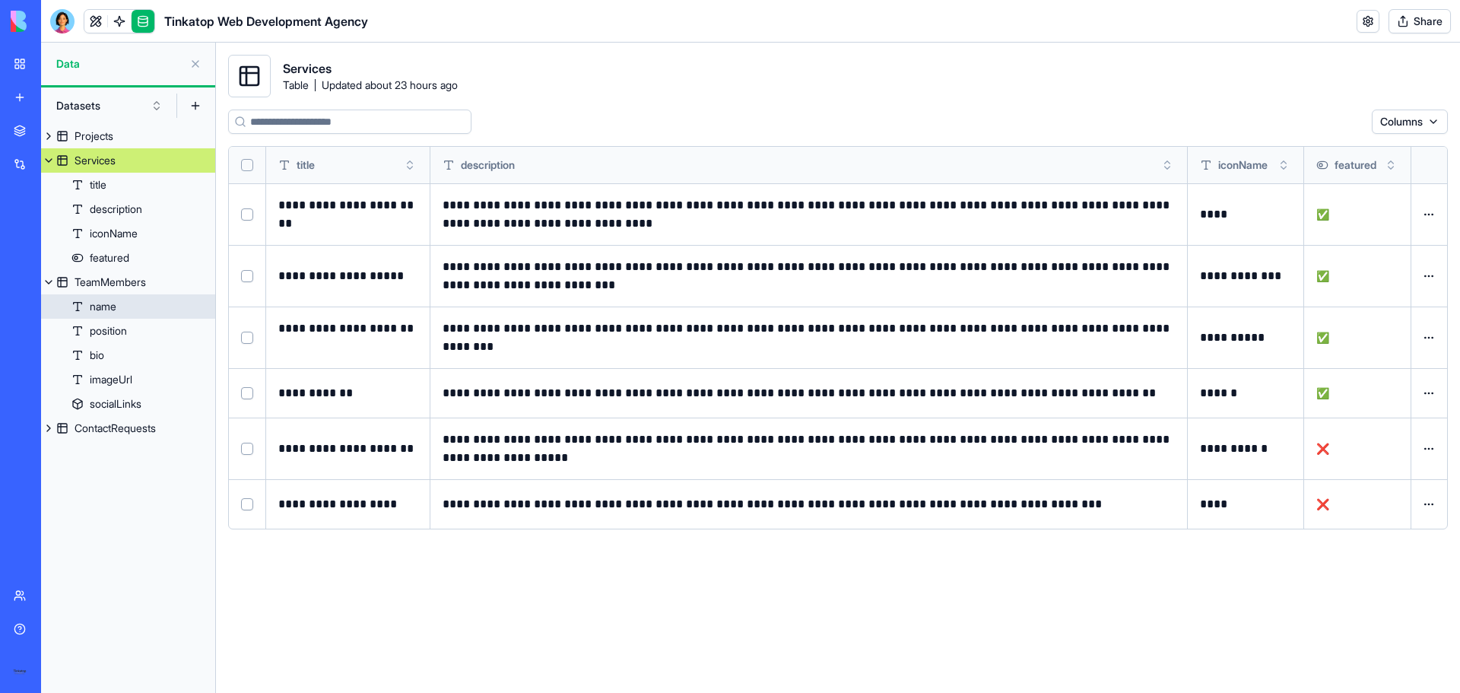
click at [100, 310] on div "name" at bounding box center [103, 306] width 27 height 15
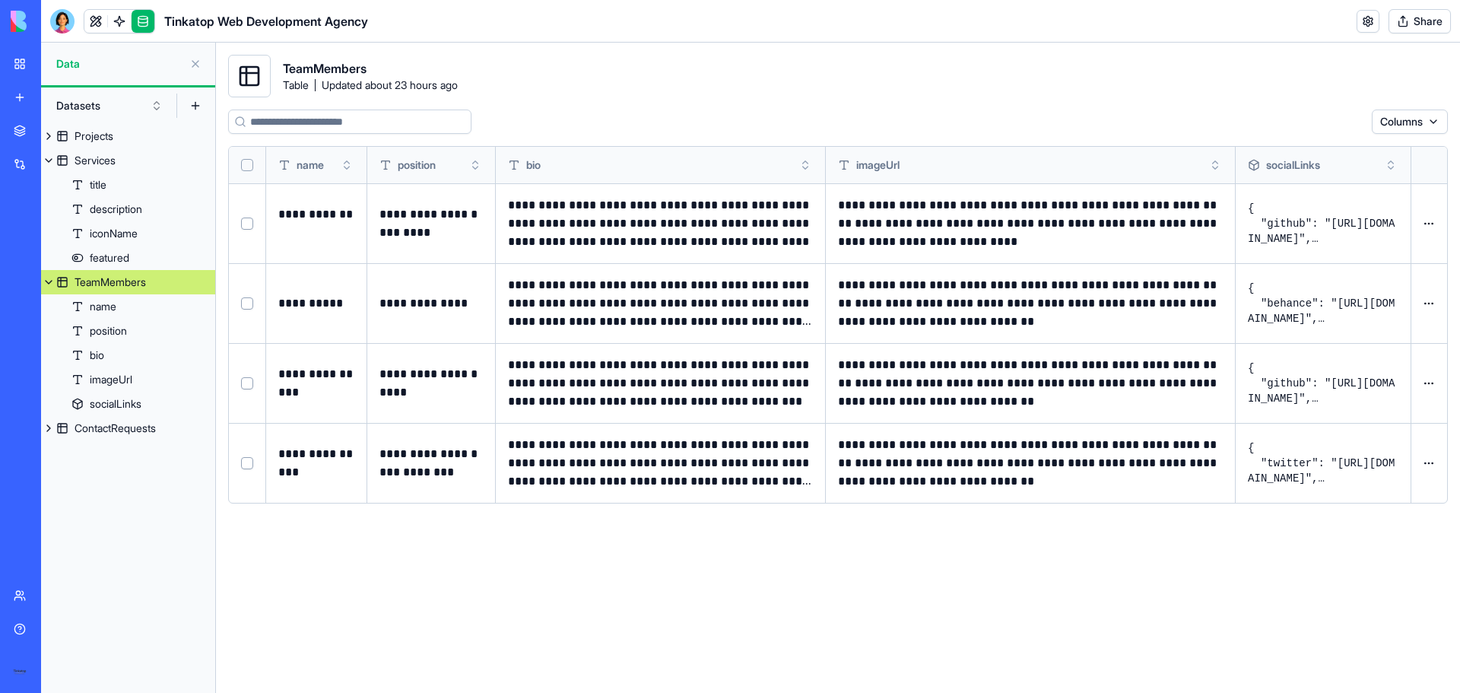
click at [0, 0] on button at bounding box center [0, 0] width 0 height 0
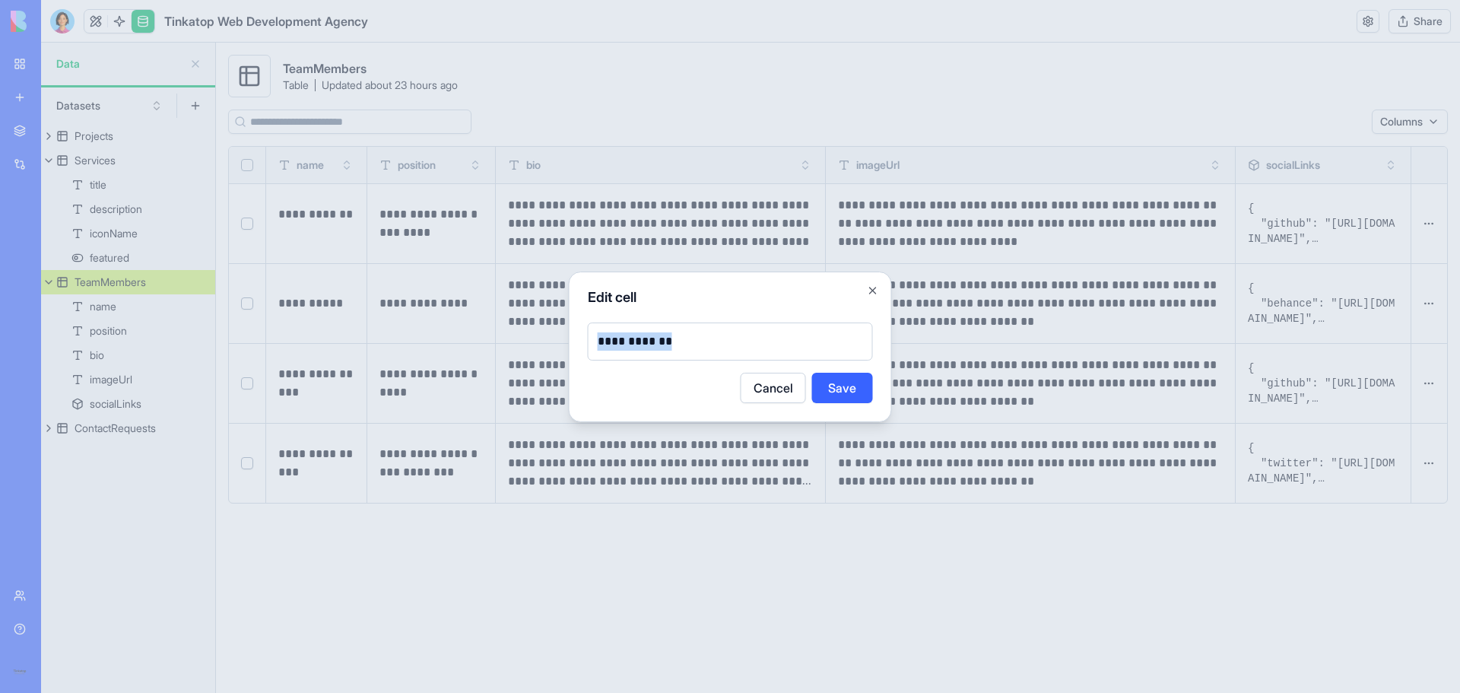
drag, startPoint x: 700, startPoint y: 343, endPoint x: 549, endPoint y: 331, distance: 151.8
click at [549, 332] on body "**********" at bounding box center [730, 346] width 1460 height 693
click at [865, 384] on button "Save" at bounding box center [842, 388] width 61 height 30
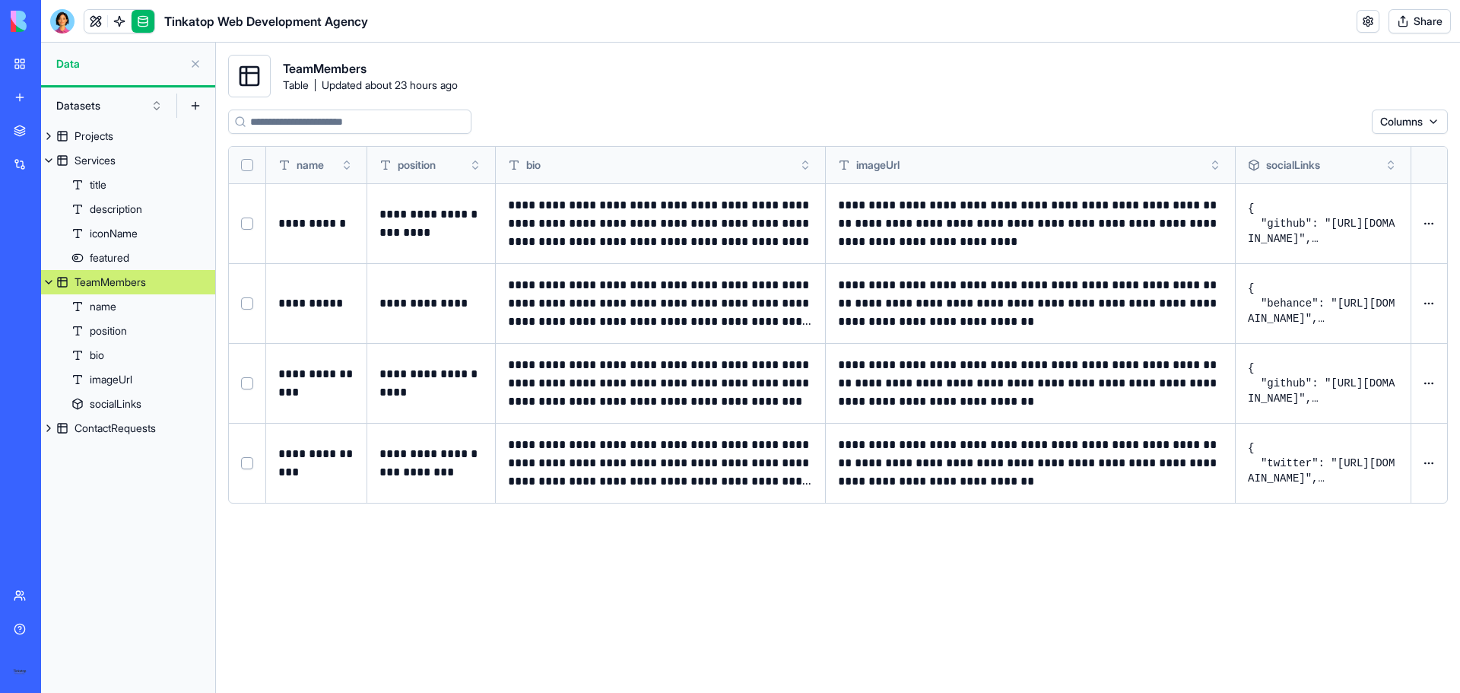
click at [0, 0] on button at bounding box center [0, 0] width 0 height 0
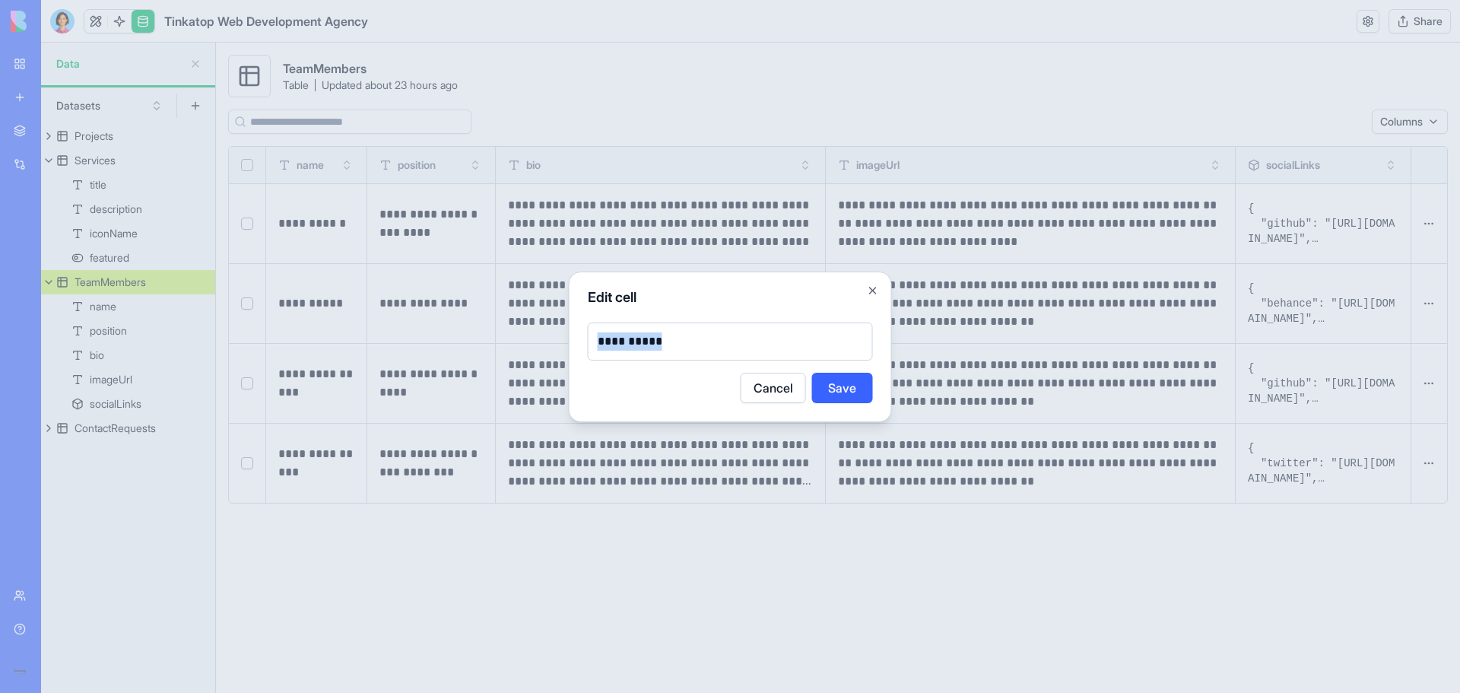
drag, startPoint x: 682, startPoint y: 340, endPoint x: 542, endPoint y: 337, distance: 140.0
click at [543, 337] on body "**********" at bounding box center [730, 346] width 1460 height 693
click at [831, 387] on button "Save" at bounding box center [842, 388] width 61 height 30
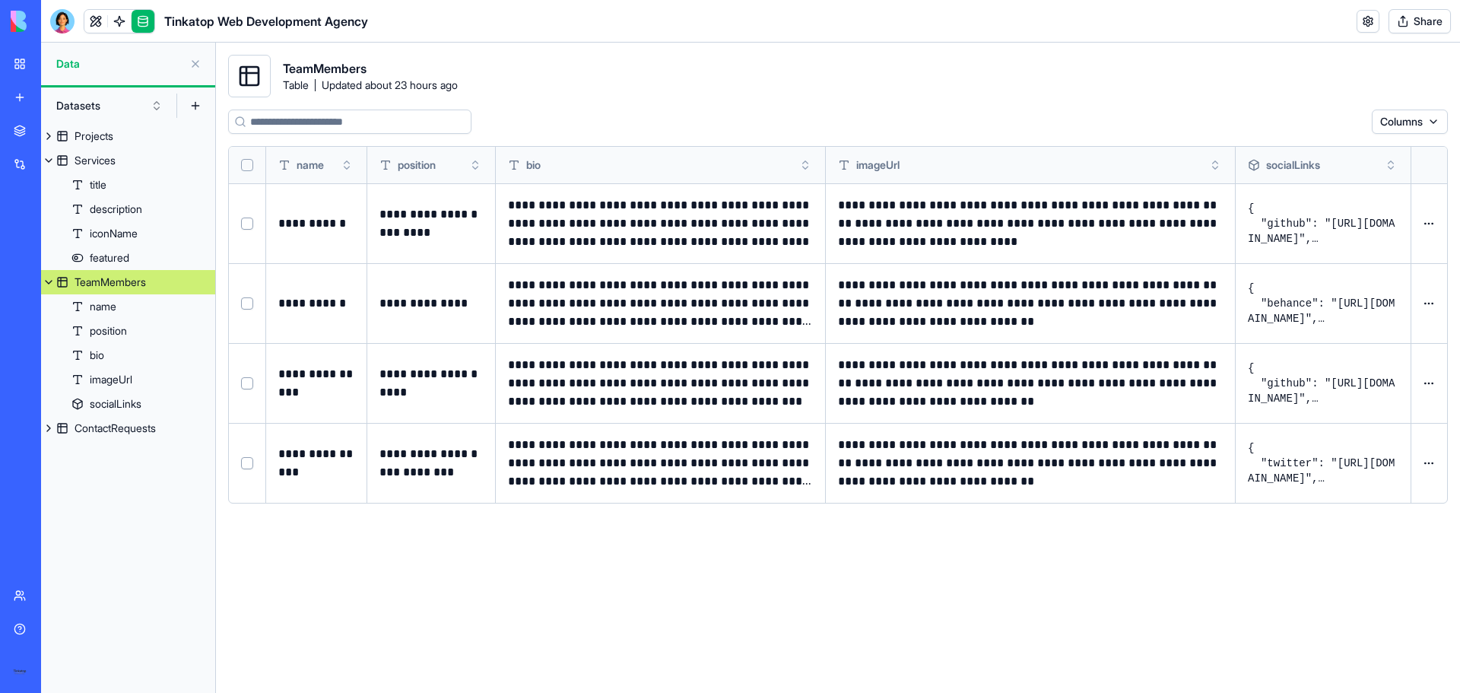
click at [0, 0] on button at bounding box center [0, 0] width 0 height 0
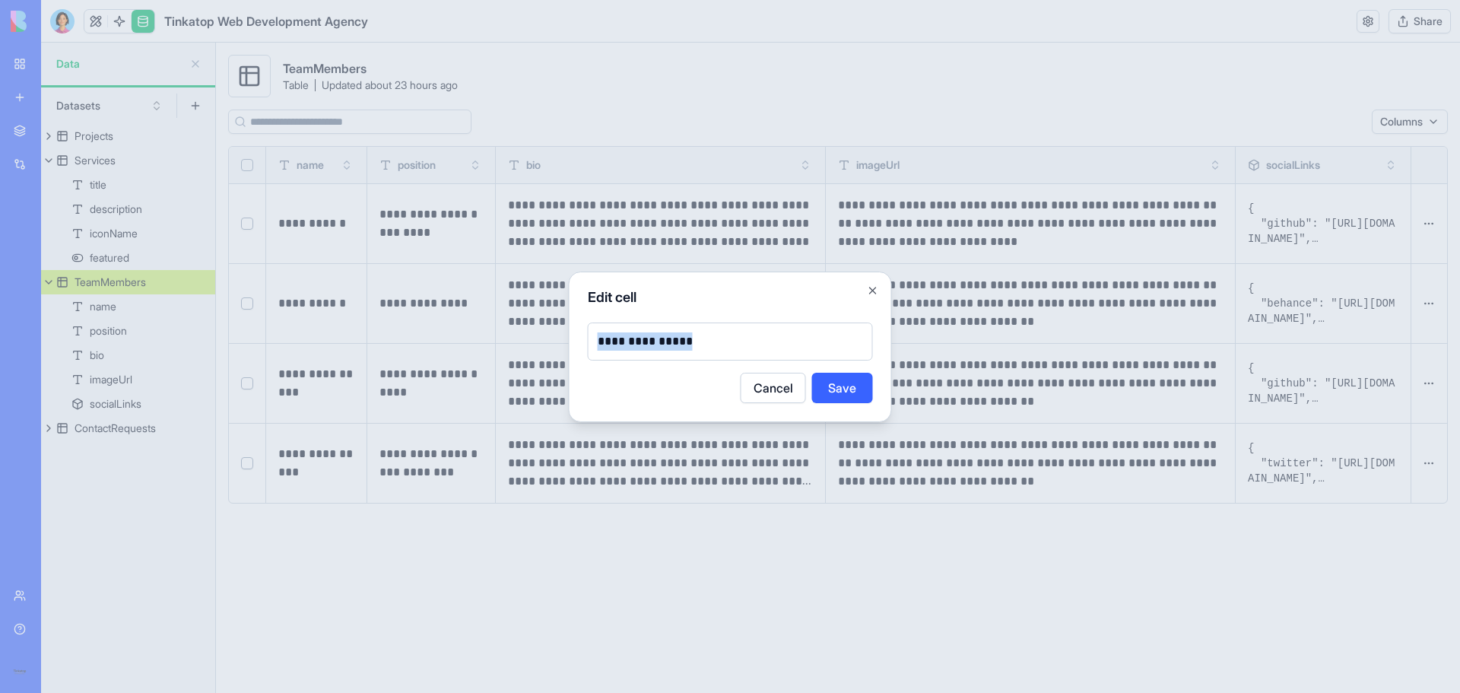
drag, startPoint x: 727, startPoint y: 341, endPoint x: 569, endPoint y: 338, distance: 158.2
click at [569, 339] on div "**********" at bounding box center [730, 347] width 323 height 151
click at [843, 389] on button "Save" at bounding box center [842, 388] width 61 height 30
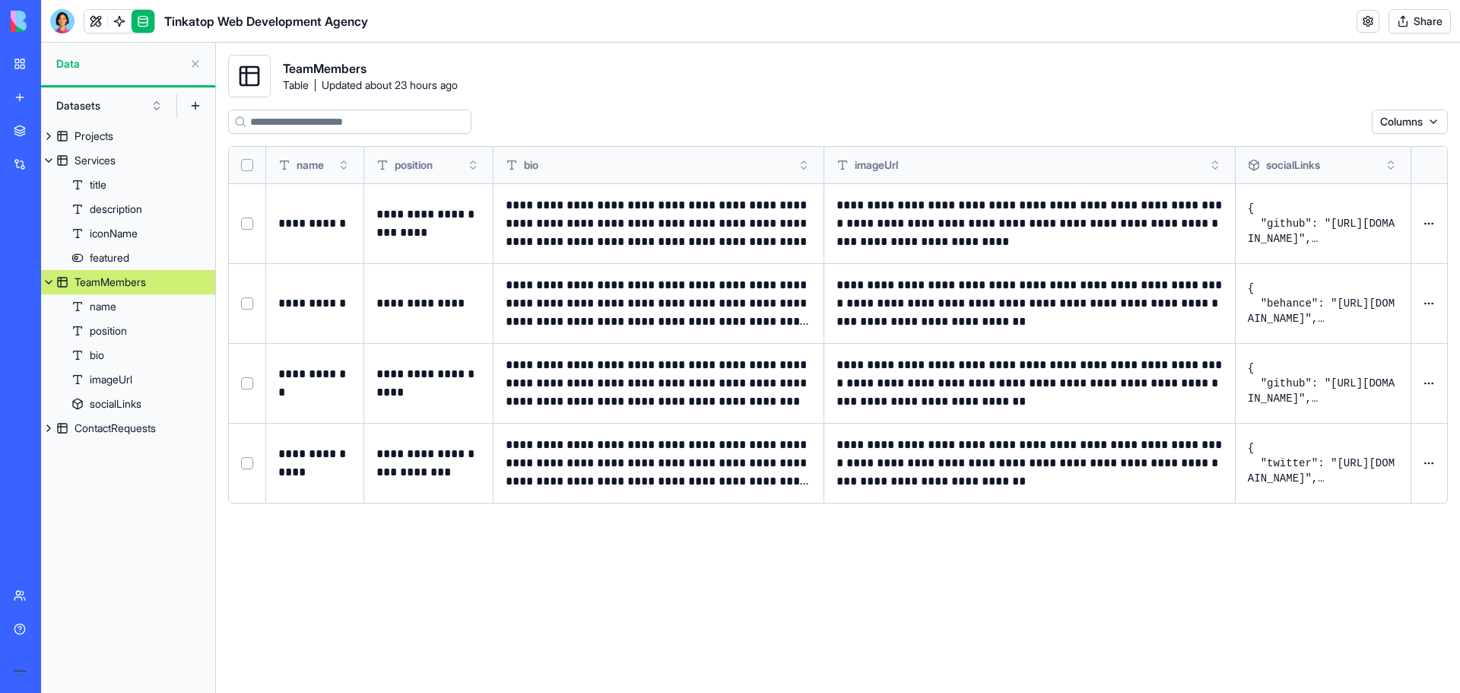
click at [0, 0] on button at bounding box center [0, 0] width 0 height 0
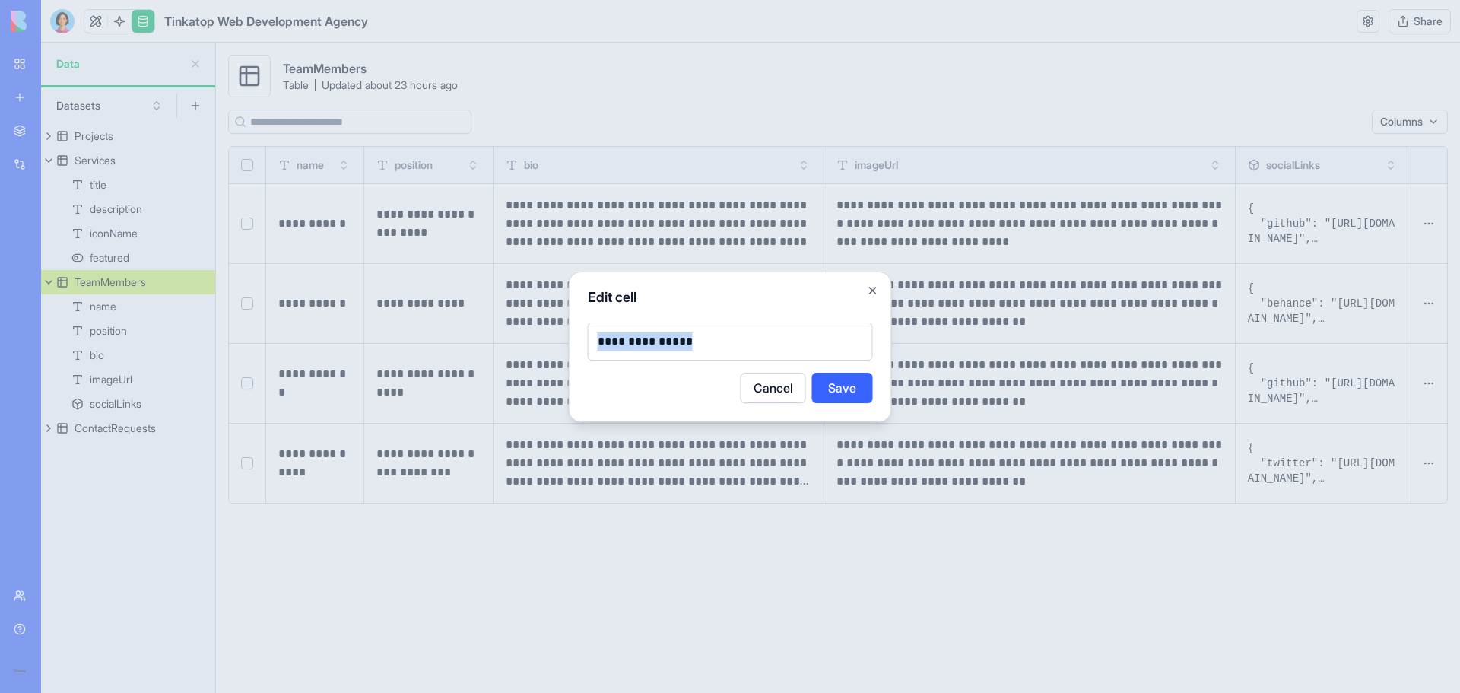
drag, startPoint x: 708, startPoint y: 340, endPoint x: 540, endPoint y: 335, distance: 168.1
click at [540, 335] on body "**********" at bounding box center [730, 346] width 1460 height 693
click at [843, 384] on button "Save" at bounding box center [842, 388] width 61 height 30
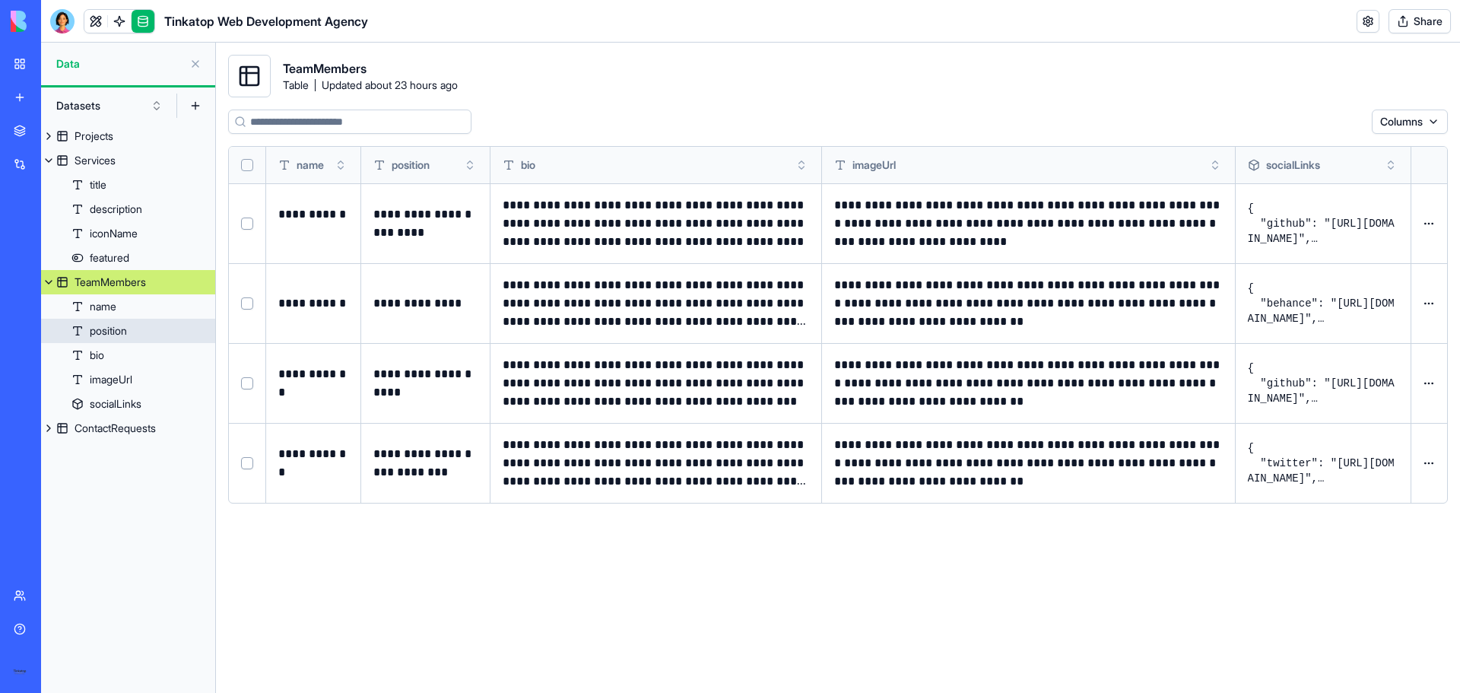
click at [127, 326] on div "position" at bounding box center [108, 330] width 37 height 15
click at [127, 354] on link "bio" at bounding box center [128, 355] width 174 height 24
click at [135, 385] on link "imageUrl" at bounding box center [128, 379] width 174 height 24
click at [146, 430] on div "ContactRequests" at bounding box center [115, 428] width 81 height 15
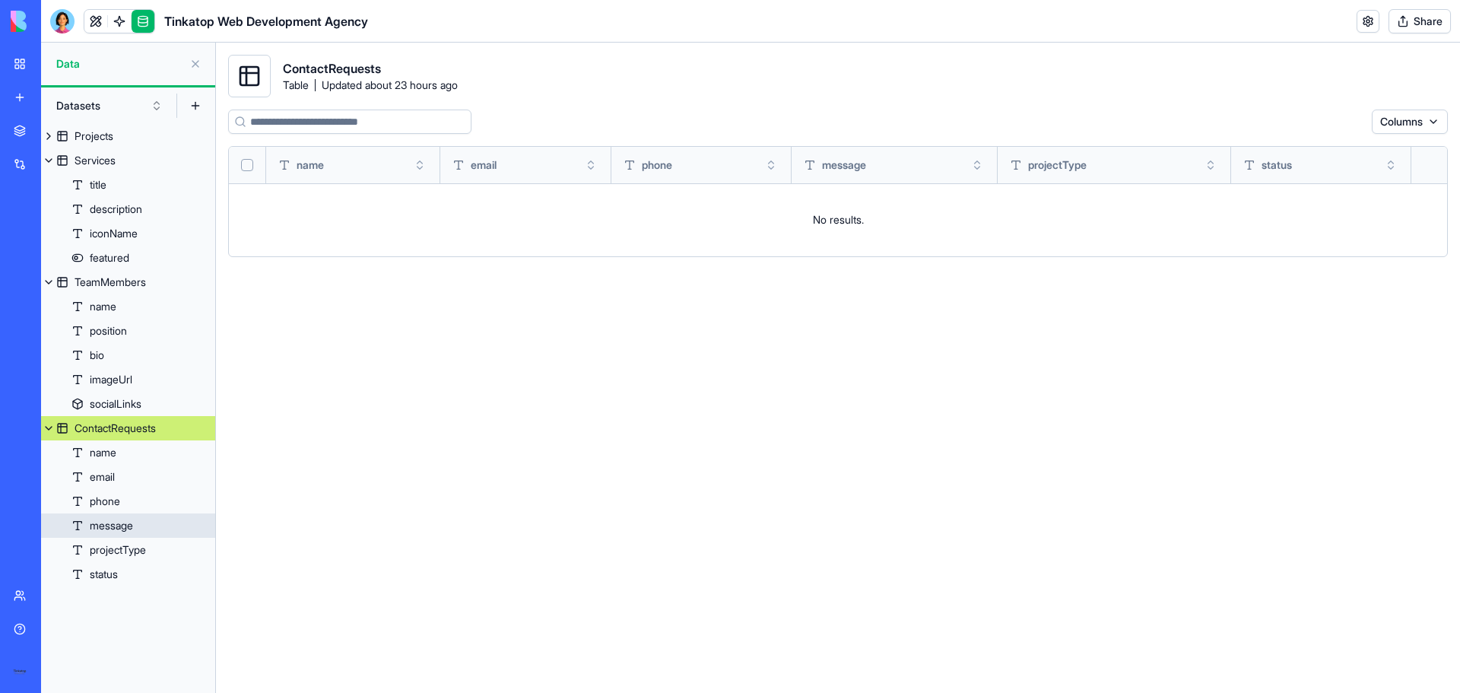
click at [117, 525] on div "message" at bounding box center [111, 525] width 43 height 15
click at [108, 440] on link "name" at bounding box center [128, 452] width 174 height 24
click at [113, 453] on div "name" at bounding box center [103, 452] width 27 height 15
click at [141, 556] on div "projectType" at bounding box center [118, 549] width 56 height 15
click at [127, 570] on link "status" at bounding box center [128, 574] width 174 height 24
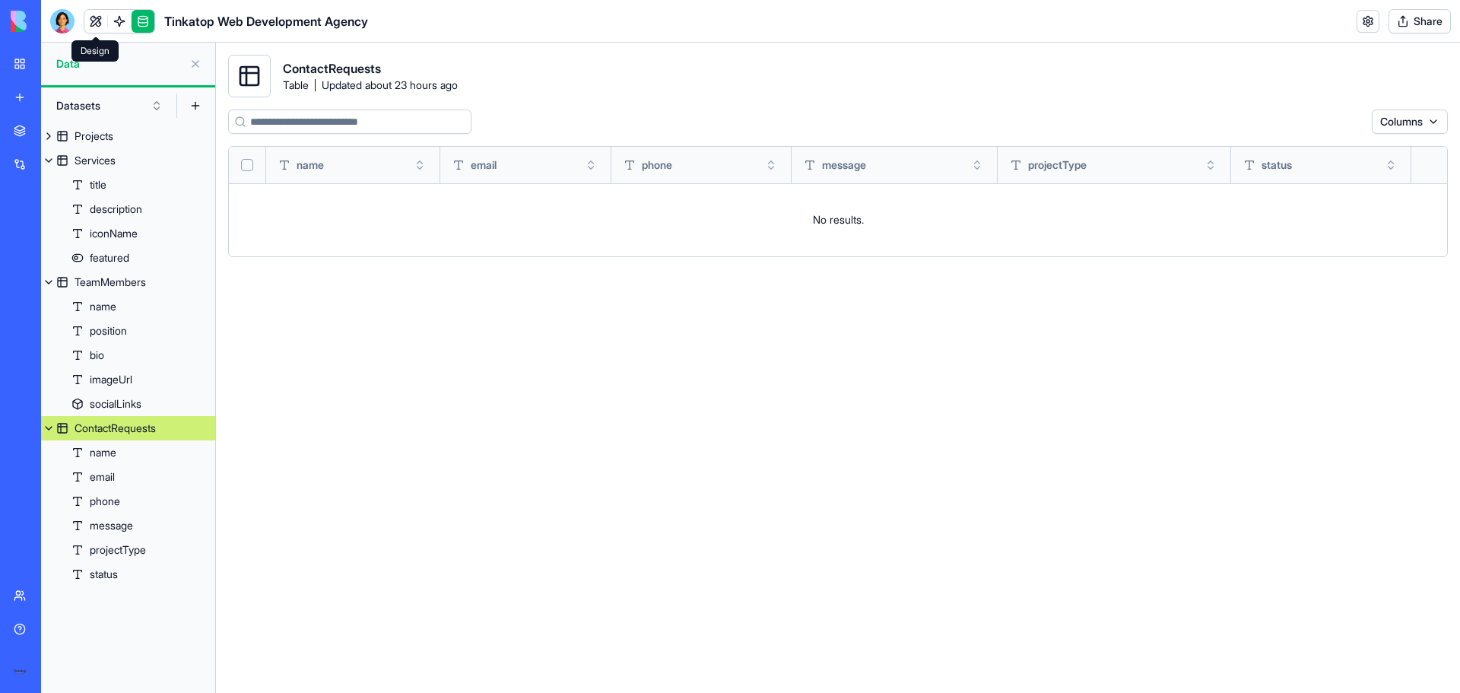
click at [97, 22] on link at bounding box center [95, 21] width 23 height 23
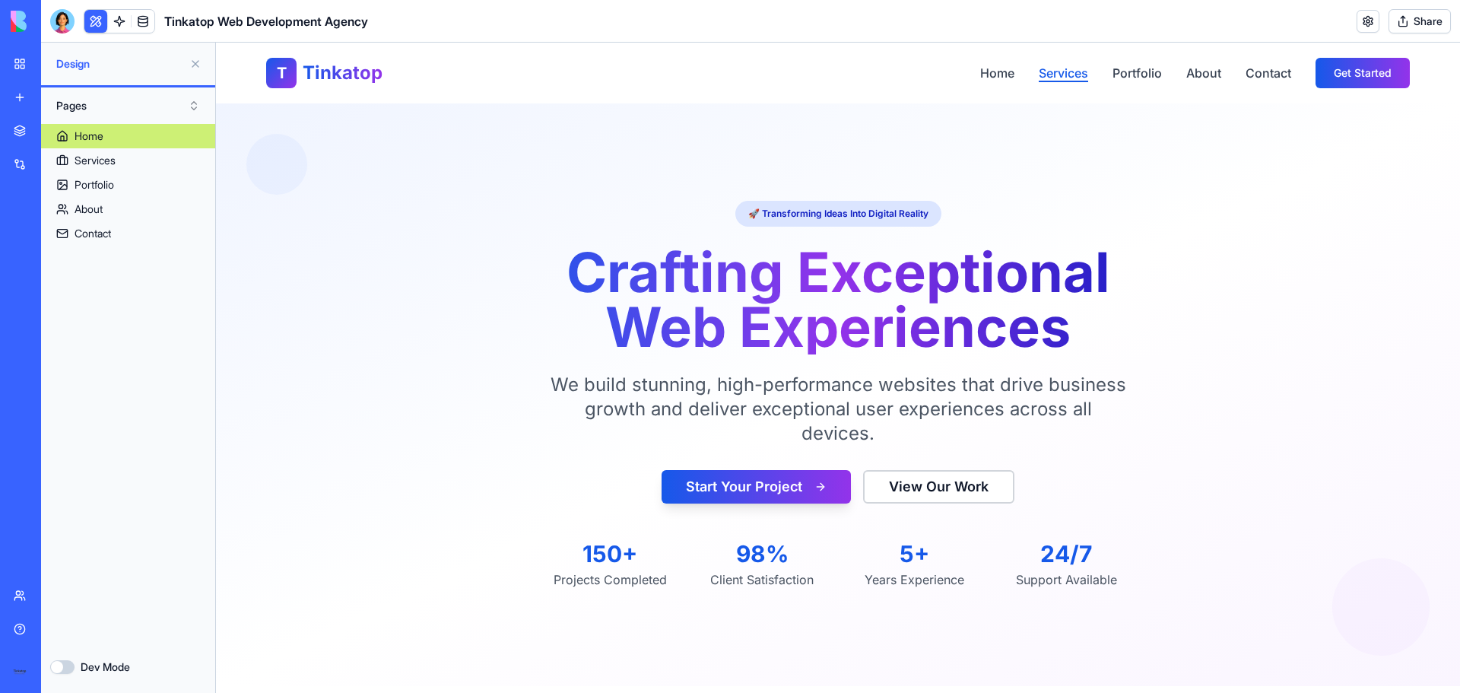
click at [1061, 80] on link "Services" at bounding box center [1063, 73] width 49 height 18
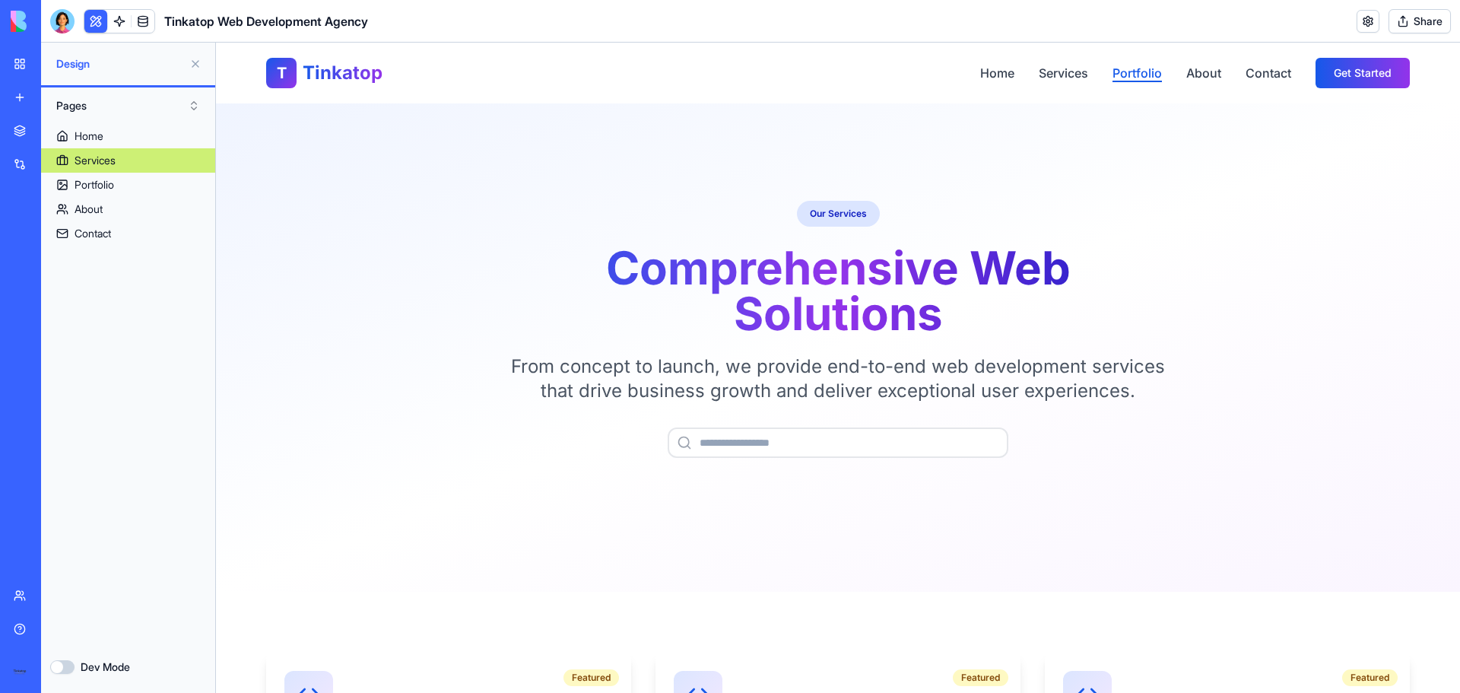
click at [1132, 75] on link "Portfolio" at bounding box center [1137, 73] width 49 height 18
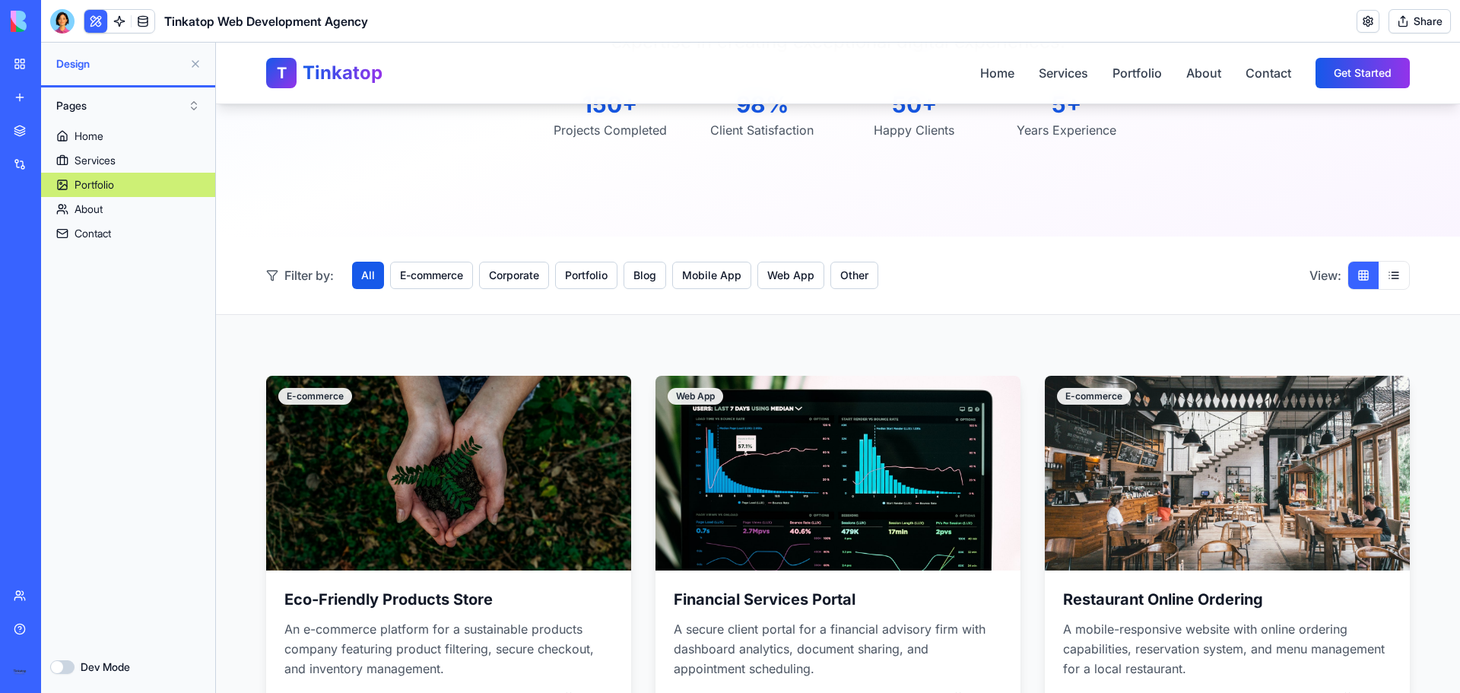
scroll to position [305, 0]
click at [1193, 77] on link "About" at bounding box center [1203, 73] width 35 height 18
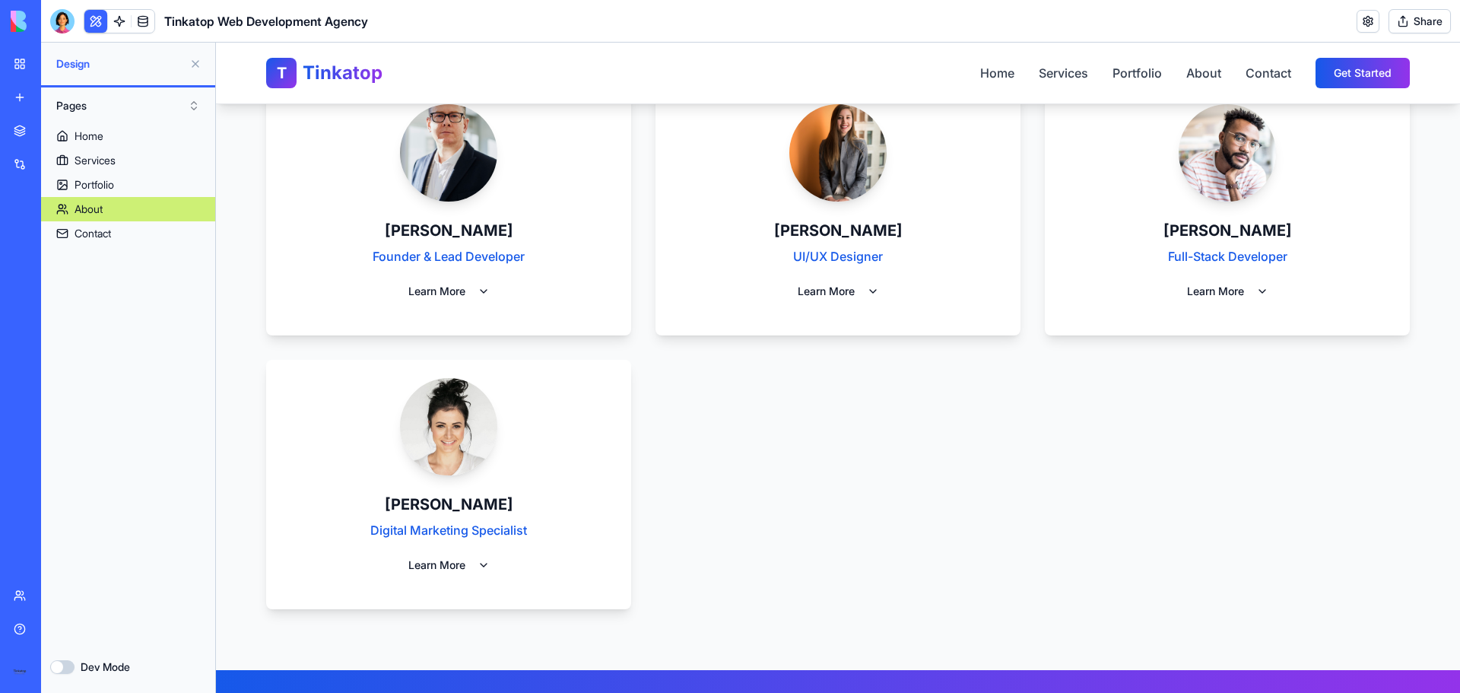
scroll to position [3424, 0]
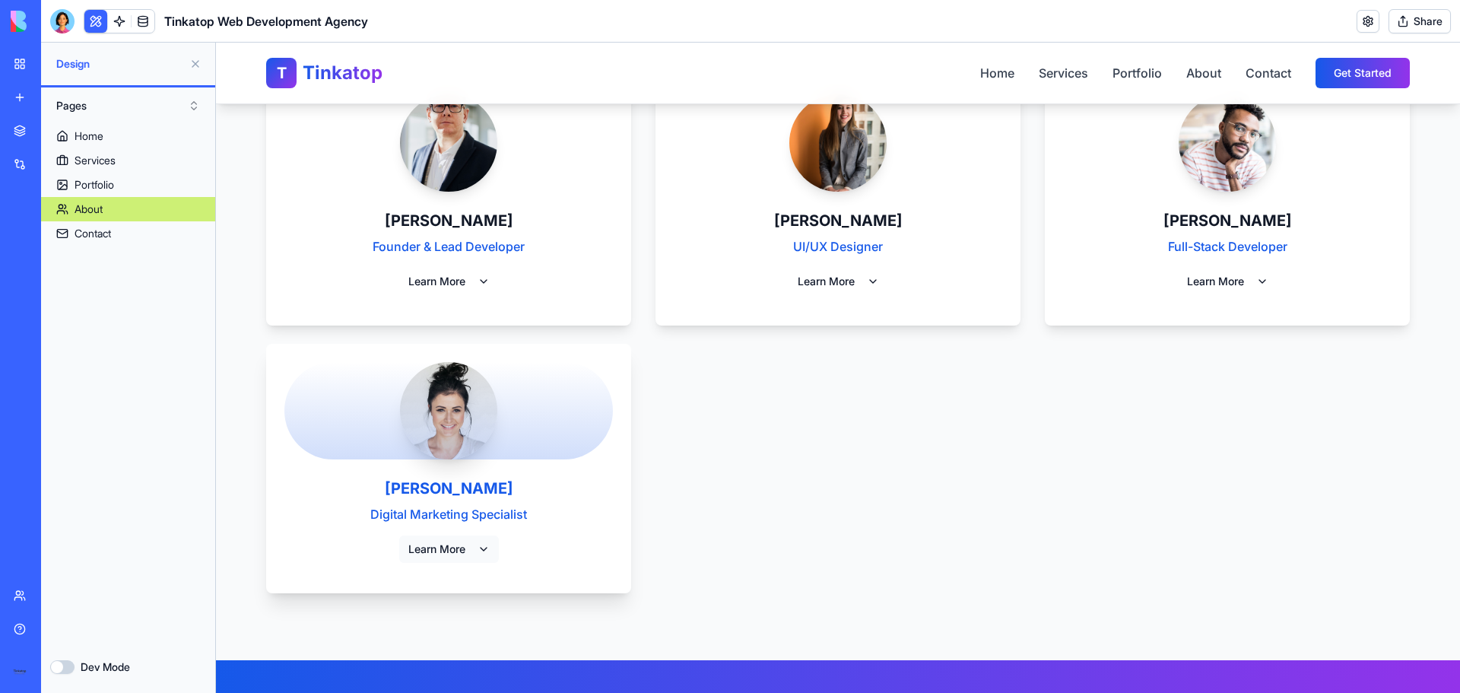
click at [453, 548] on span "Learn More" at bounding box center [436, 549] width 57 height 15
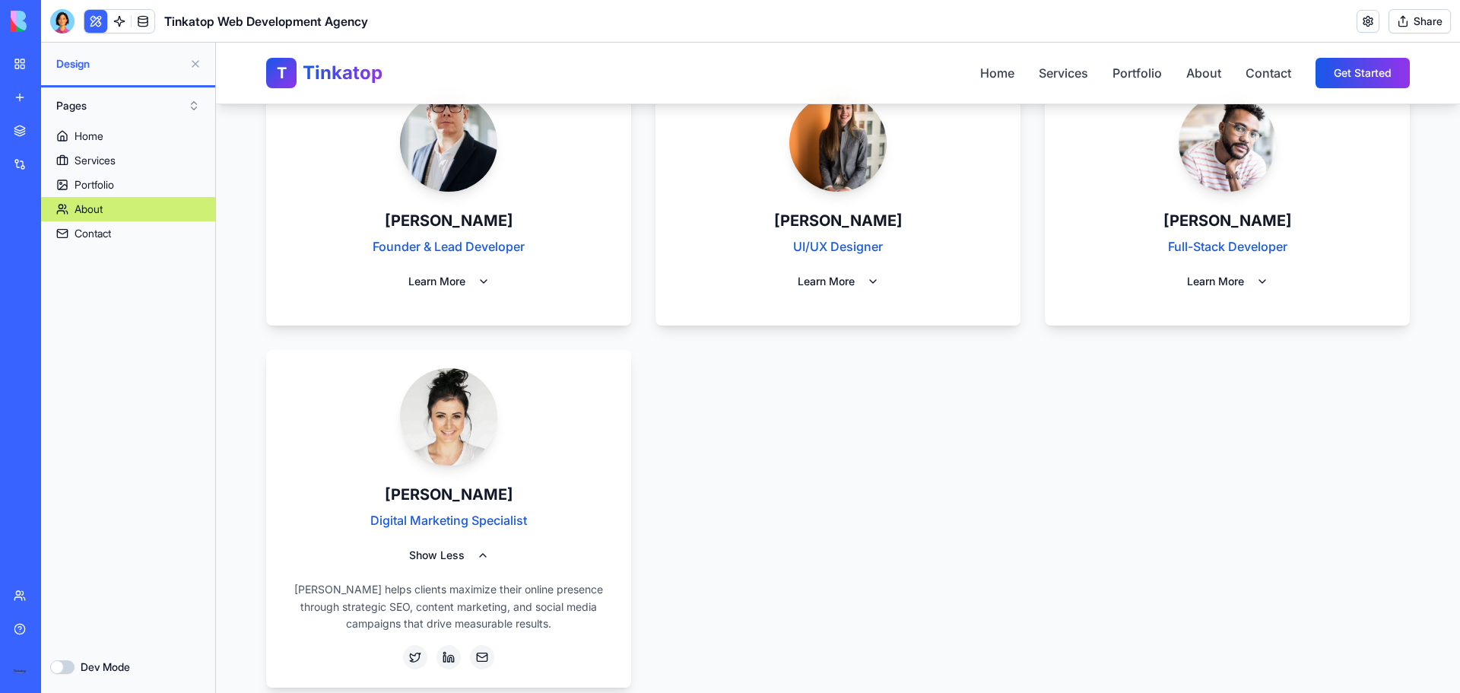
click at [75, 217] on link "About" at bounding box center [128, 209] width 174 height 24
click at [117, 29] on link at bounding box center [119, 21] width 23 height 23
click at [111, 21] on link at bounding box center [119, 21] width 23 height 23
click at [126, 22] on link at bounding box center [119, 21] width 23 height 23
click at [143, 21] on link at bounding box center [143, 21] width 23 height 23
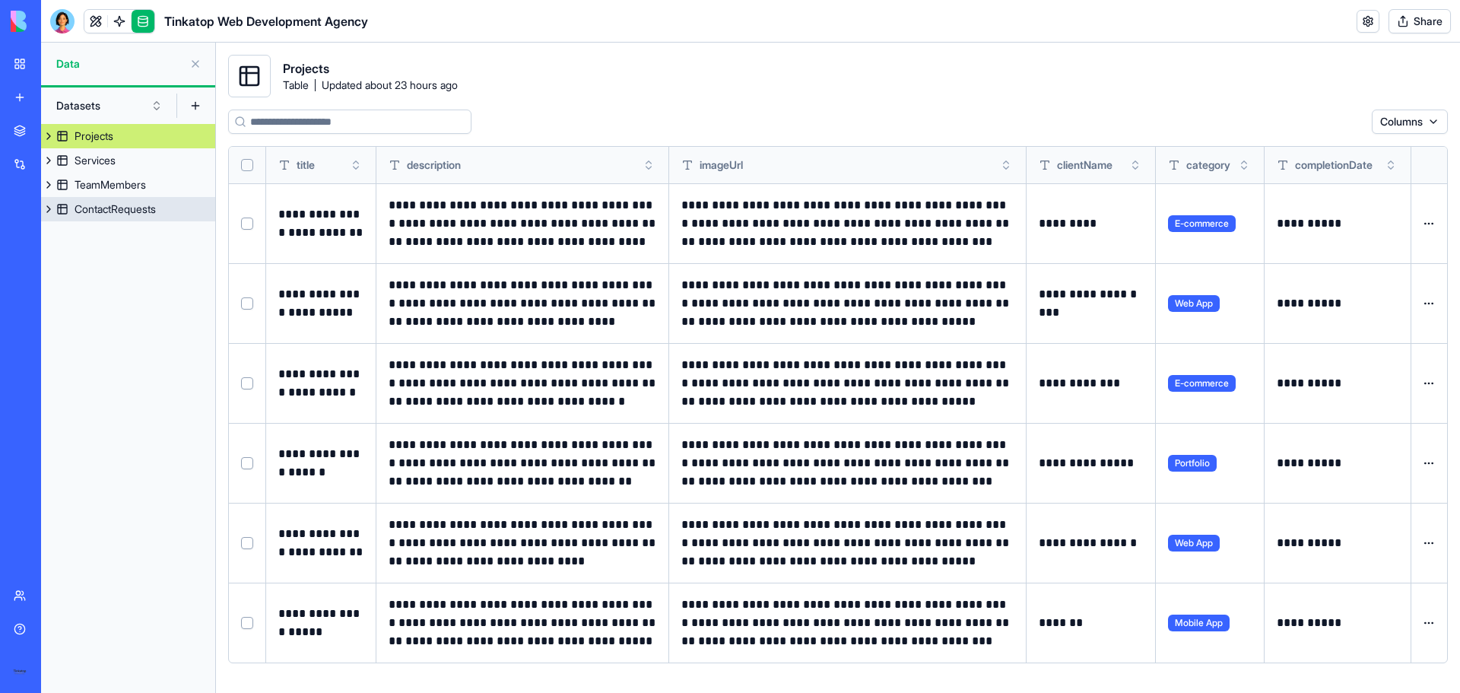
click at [103, 207] on div "ContactRequests" at bounding box center [115, 209] width 81 height 15
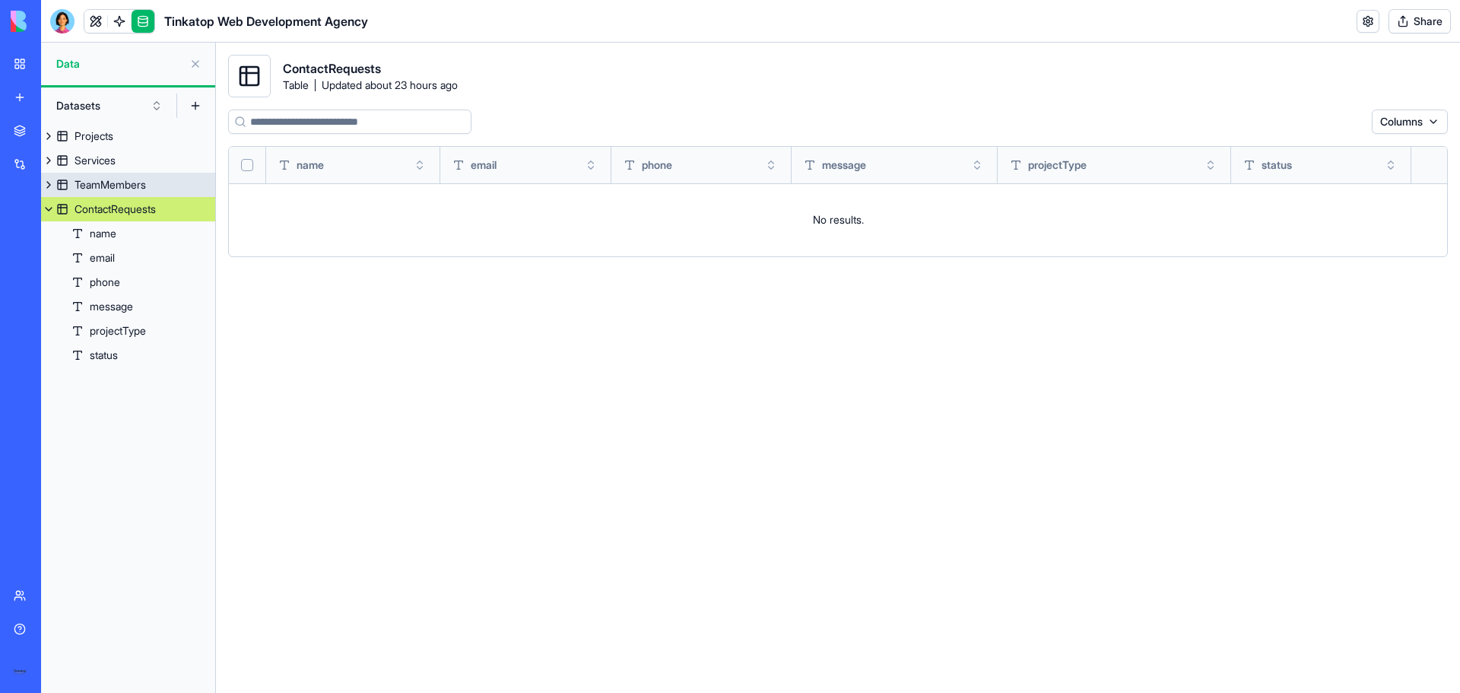
click at [110, 186] on div "TeamMembers" at bounding box center [110, 184] width 71 height 15
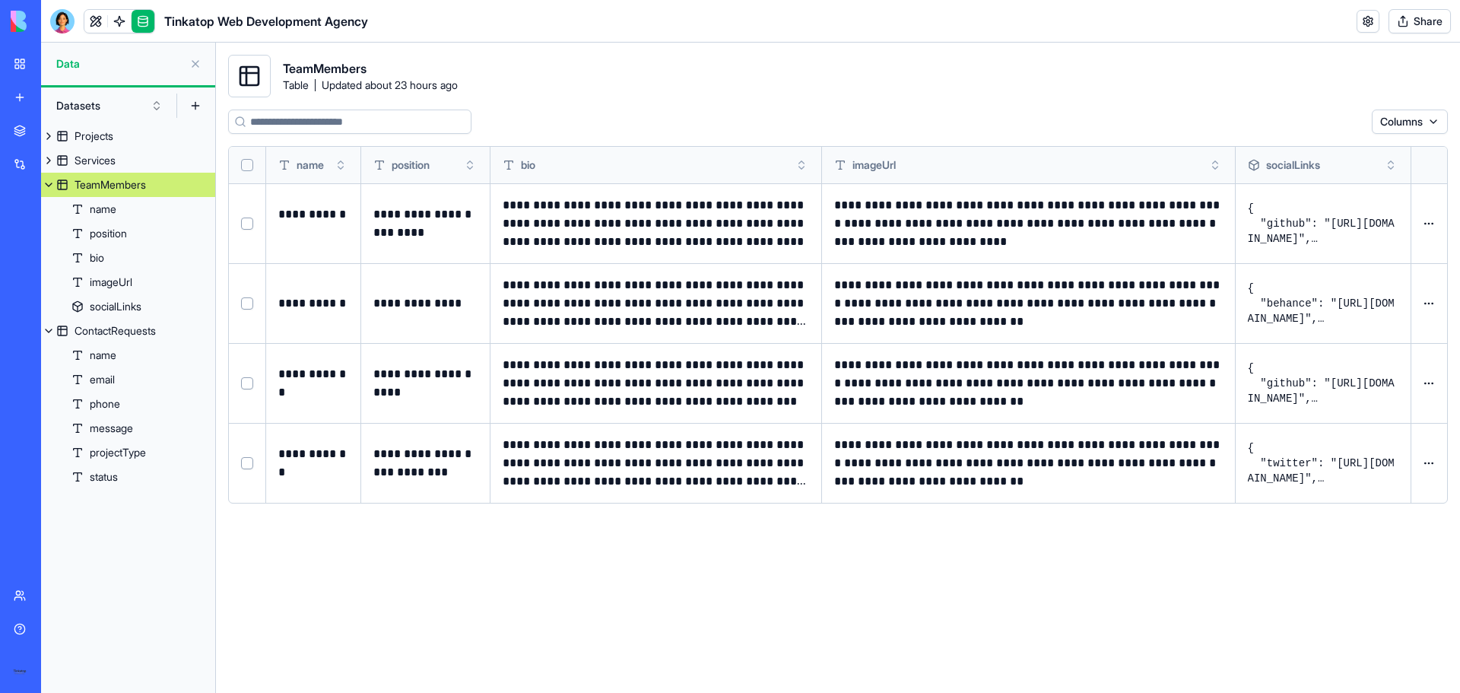
click at [1431, 464] on html "**********" at bounding box center [730, 346] width 1460 height 693
click at [925, 573] on html "**********" at bounding box center [730, 346] width 1460 height 693
click at [0, 0] on button at bounding box center [0, 0] width 0 height 0
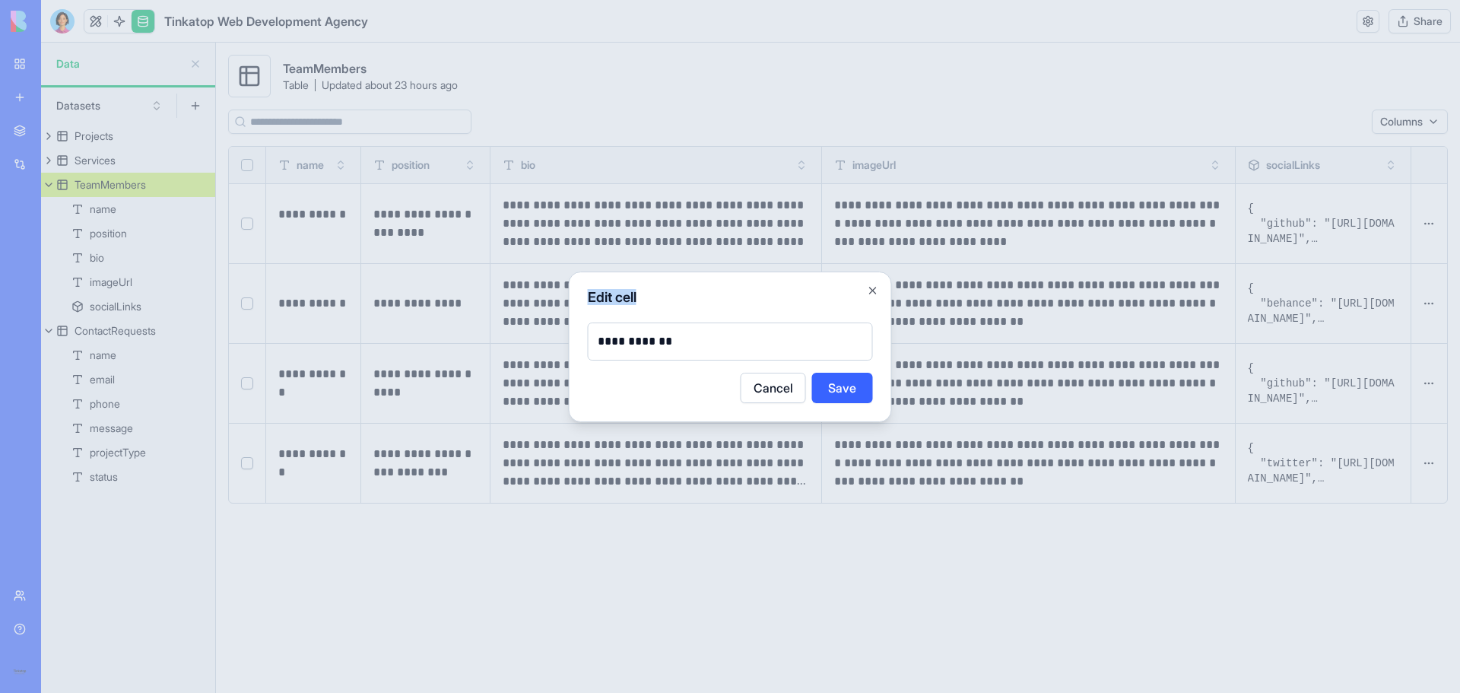
drag, startPoint x: 716, startPoint y: 351, endPoint x: 609, endPoint y: 322, distance: 110.1
click at [581, 322] on div "**********" at bounding box center [730, 347] width 323 height 151
drag, startPoint x: 693, startPoint y: 354, endPoint x: 618, endPoint y: 332, distance: 77.7
click at [569, 332] on div "**********" at bounding box center [730, 347] width 323 height 151
click at [692, 341] on p "**********" at bounding box center [730, 341] width 265 height 18
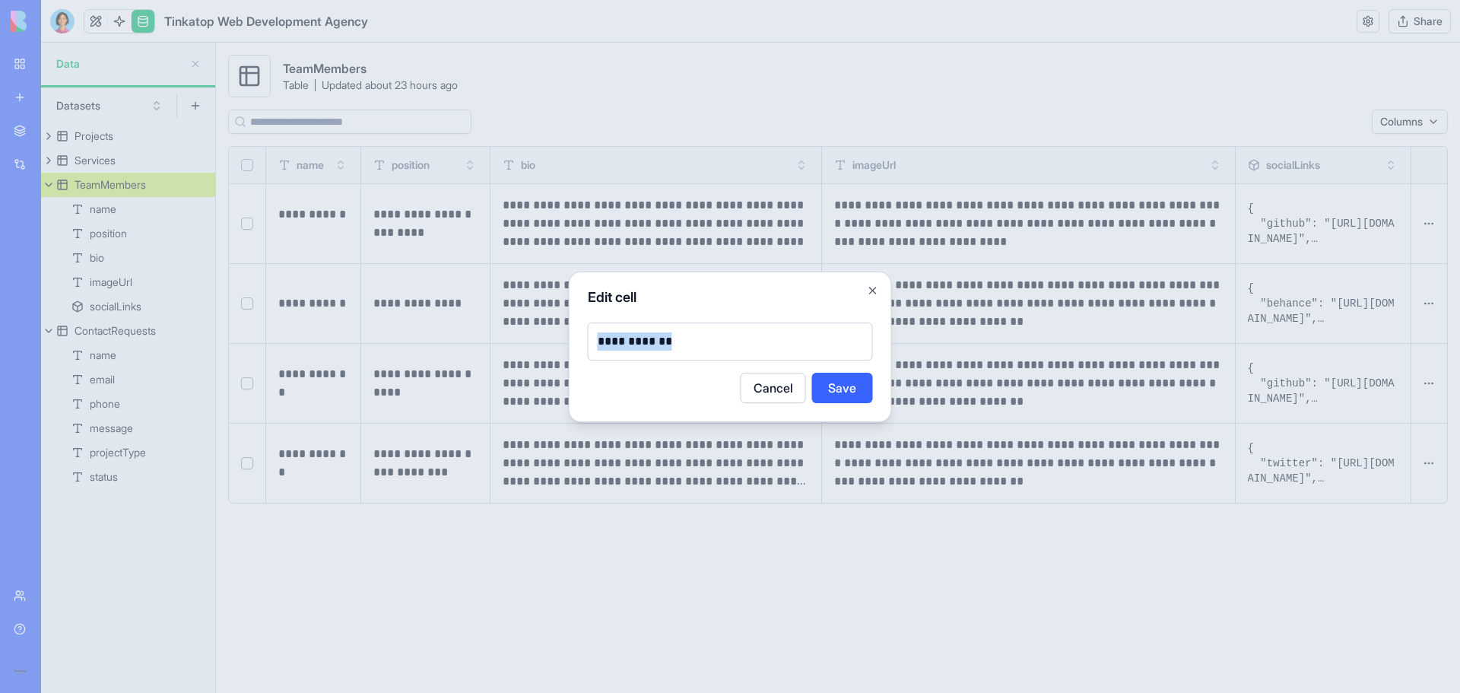
drag, startPoint x: 580, startPoint y: 329, endPoint x: 518, endPoint y: 328, distance: 61.6
click at [518, 328] on body "**********" at bounding box center [730, 346] width 1460 height 693
click at [849, 389] on button "Save" at bounding box center [842, 388] width 61 height 30
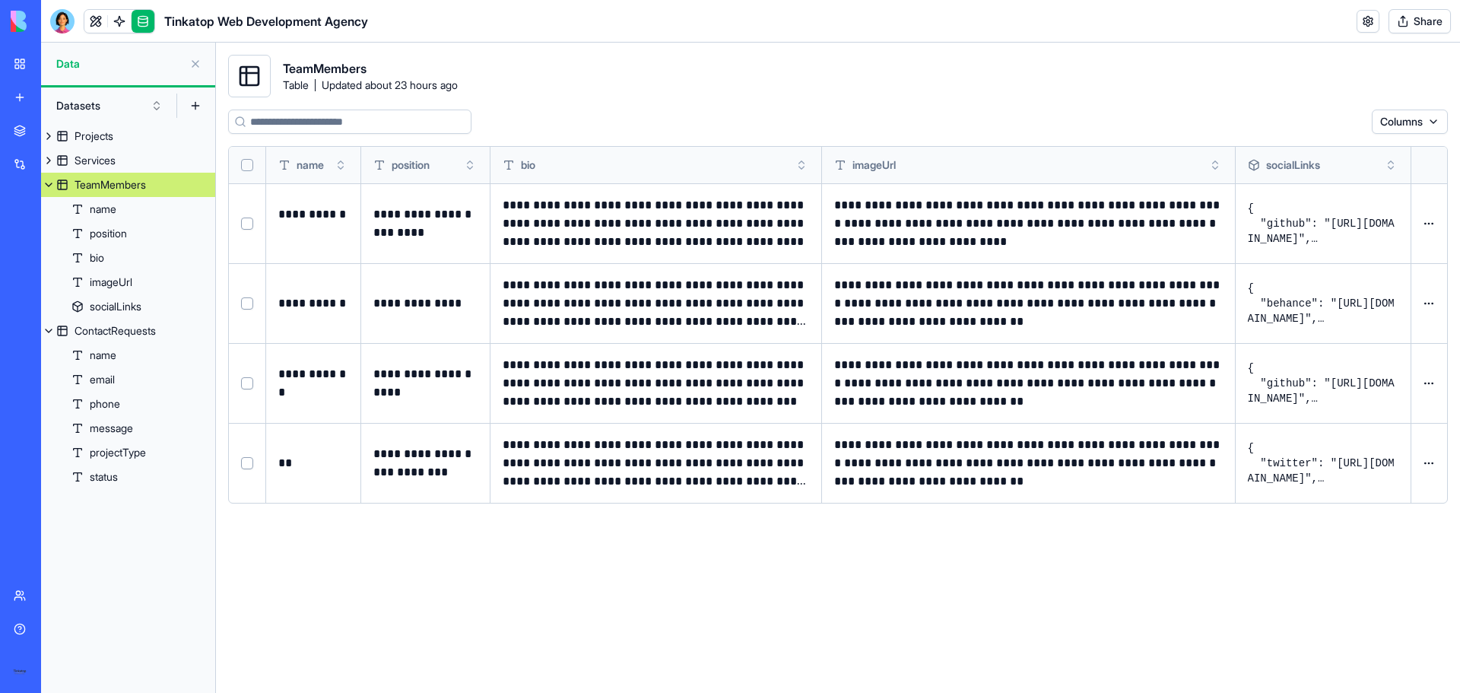
click at [0, 0] on button at bounding box center [0, 0] width 0 height 0
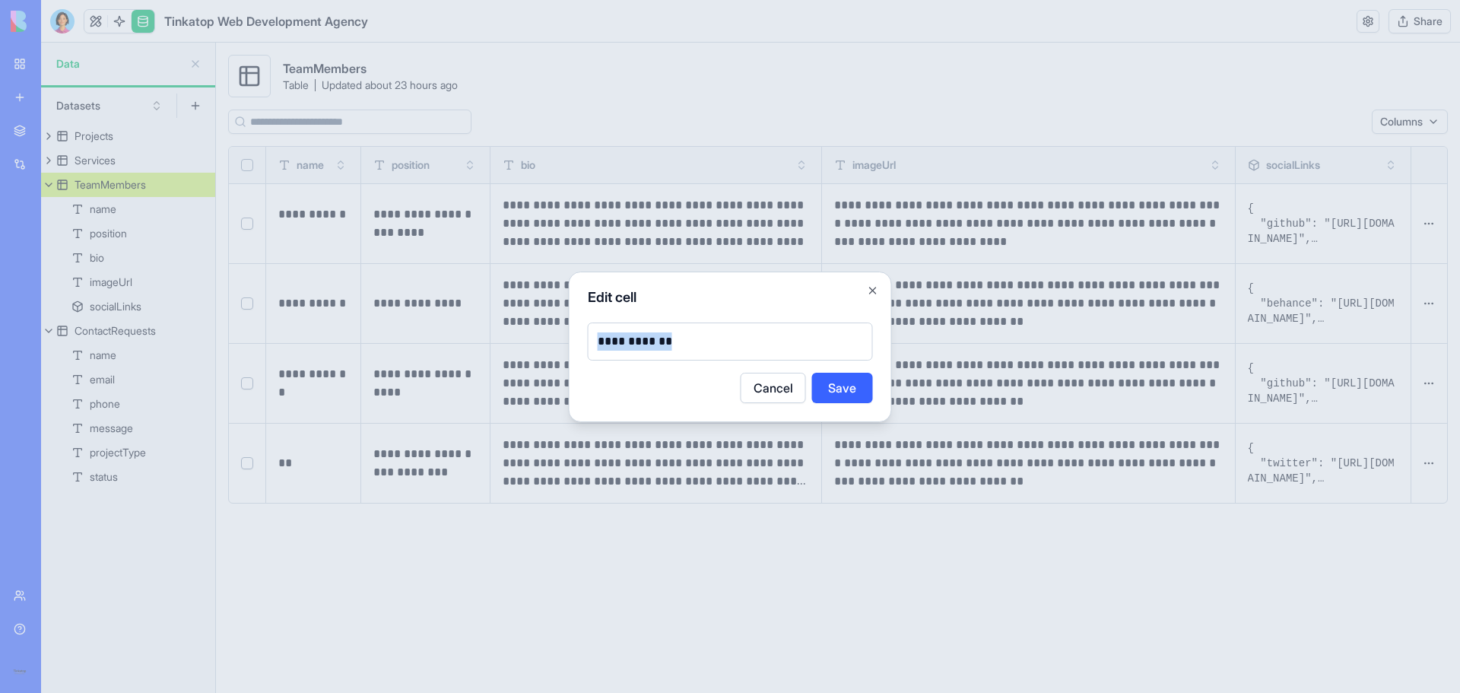
drag, startPoint x: 705, startPoint y: 338, endPoint x: 497, endPoint y: 328, distance: 207.9
click at [497, 328] on body "**********" at bounding box center [730, 346] width 1460 height 693
click at [853, 389] on button "Save" at bounding box center [842, 388] width 61 height 30
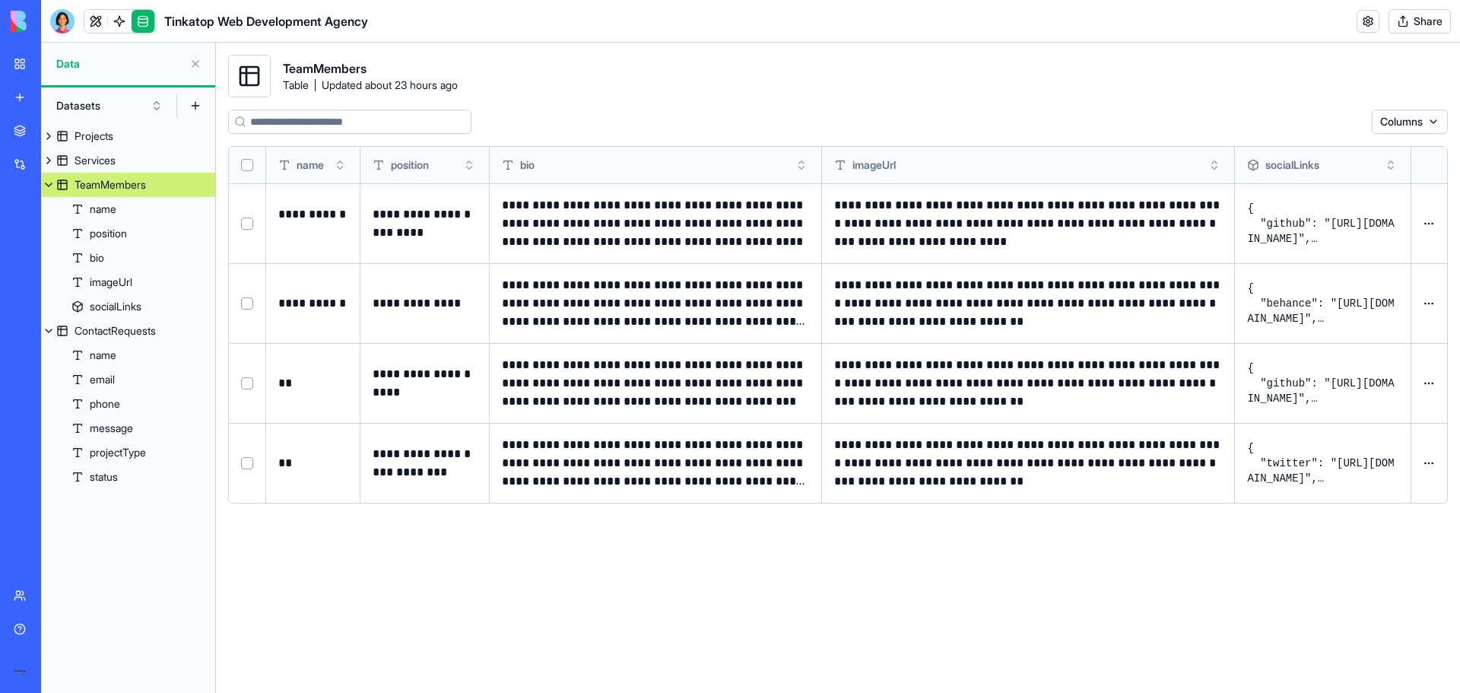
click at [0, 0] on button at bounding box center [0, 0] width 0 height 0
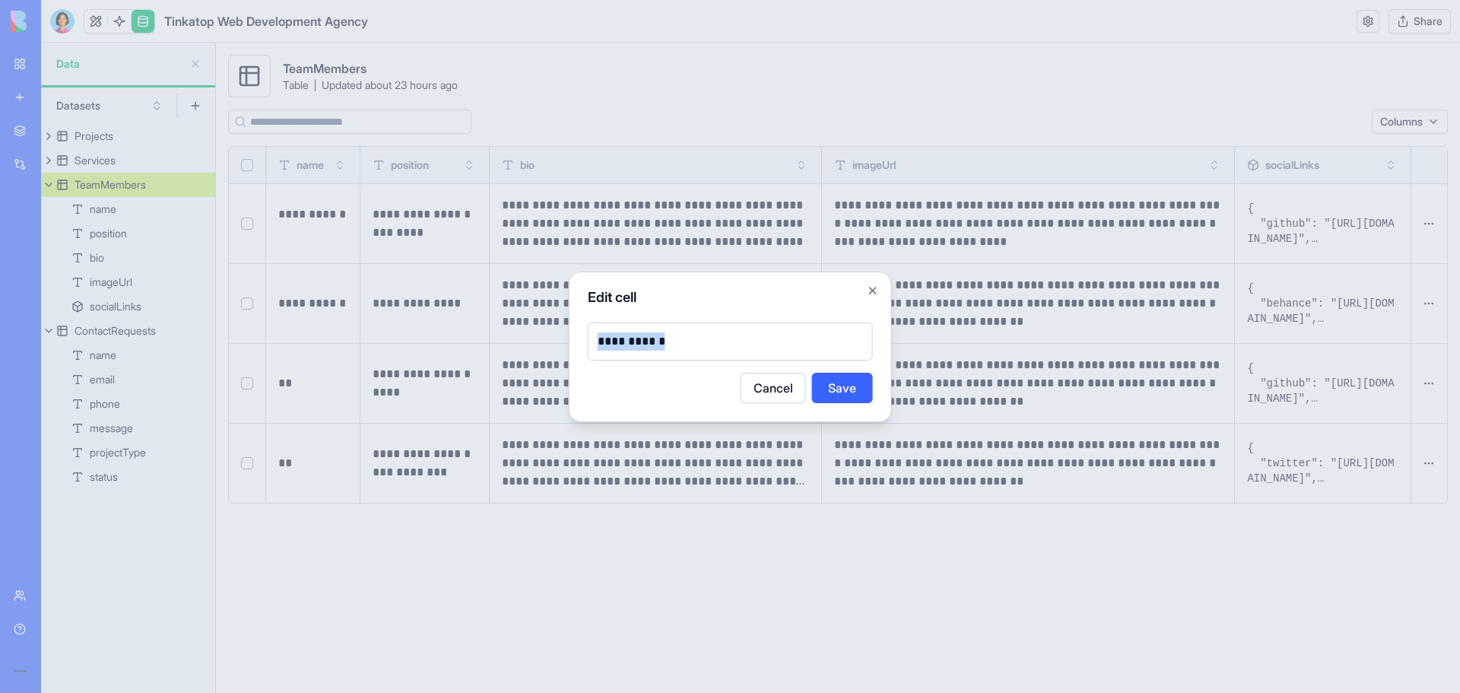
drag, startPoint x: 669, startPoint y: 347, endPoint x: 488, endPoint y: 343, distance: 181.8
click at [488, 343] on body "**********" at bounding box center [730, 346] width 1460 height 693
click at [853, 392] on button "Save" at bounding box center [842, 388] width 61 height 30
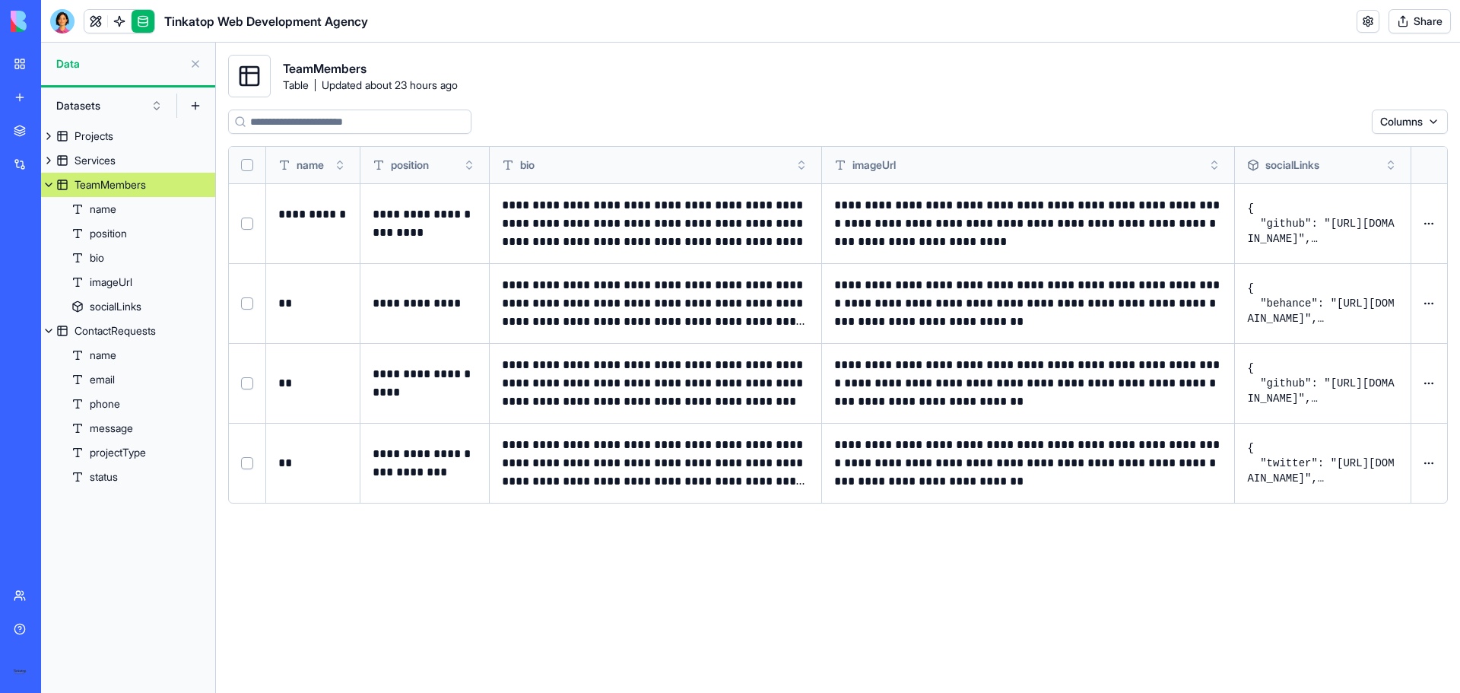
click at [0, 0] on button at bounding box center [0, 0] width 0 height 0
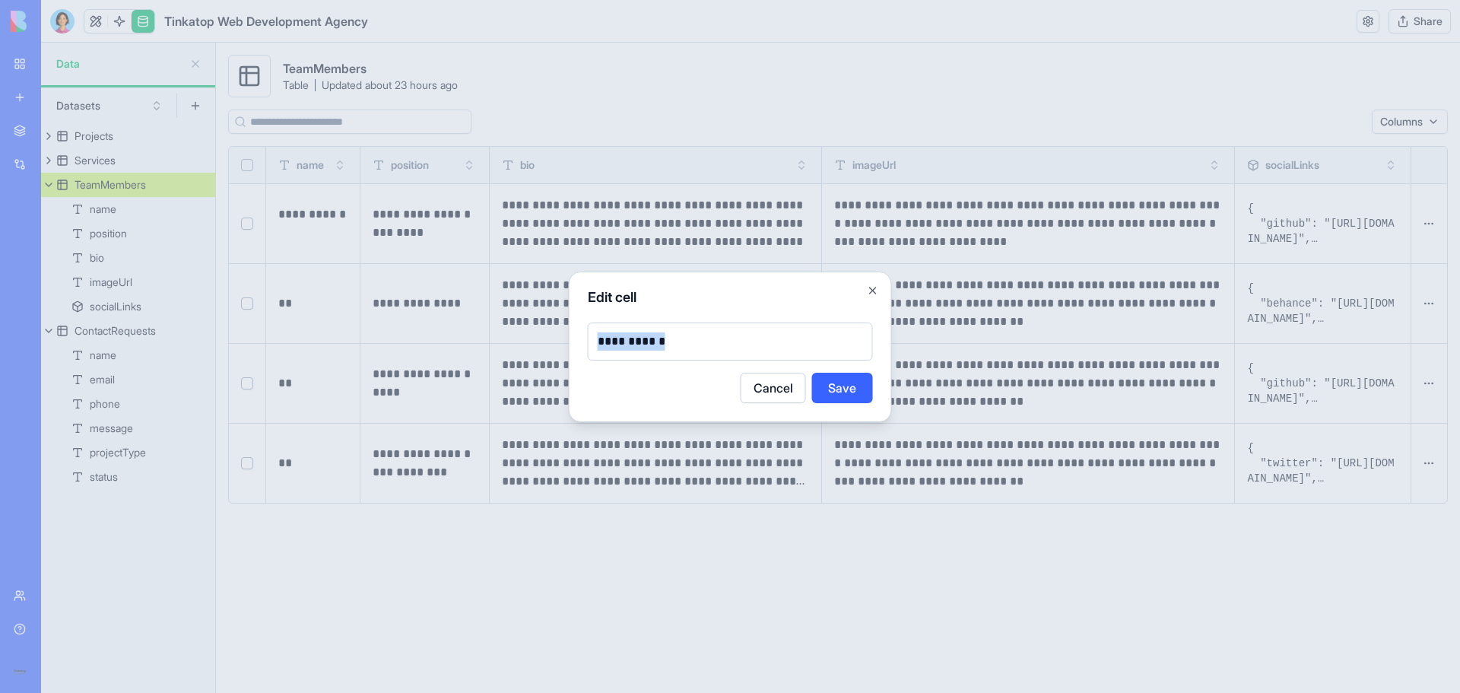
drag, startPoint x: 755, startPoint y: 341, endPoint x: 533, endPoint y: 339, distance: 222.1
click at [534, 339] on body "**********" at bounding box center [730, 346] width 1460 height 693
click at [861, 390] on button "Save" at bounding box center [842, 388] width 61 height 30
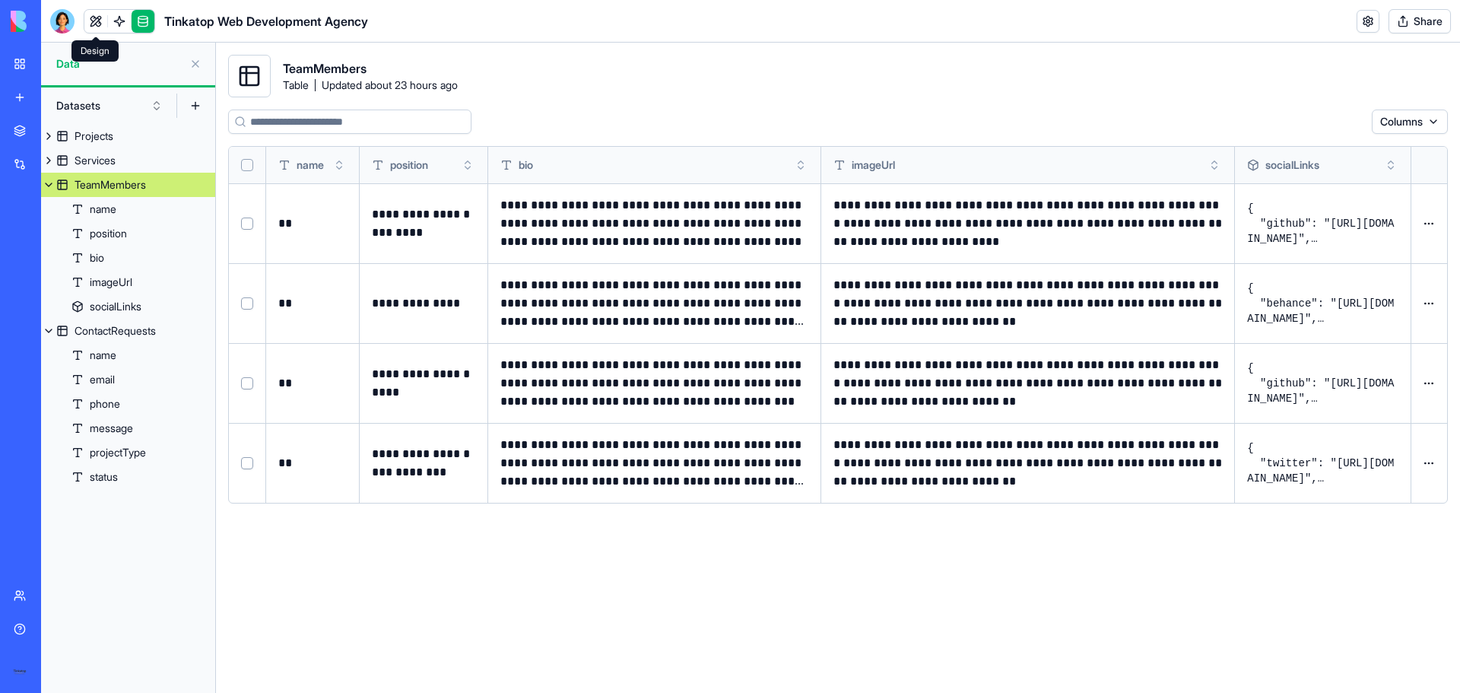
click at [97, 21] on link at bounding box center [95, 21] width 23 height 23
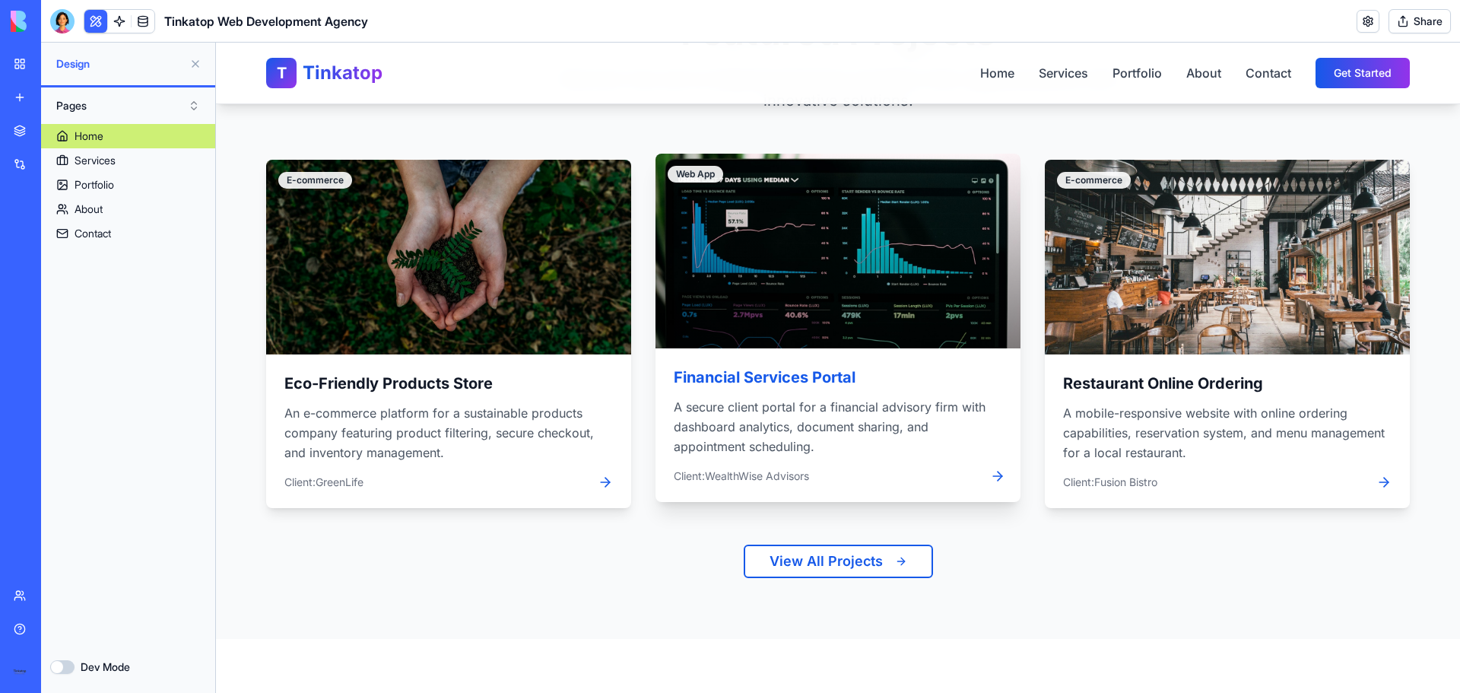
scroll to position [1826, 0]
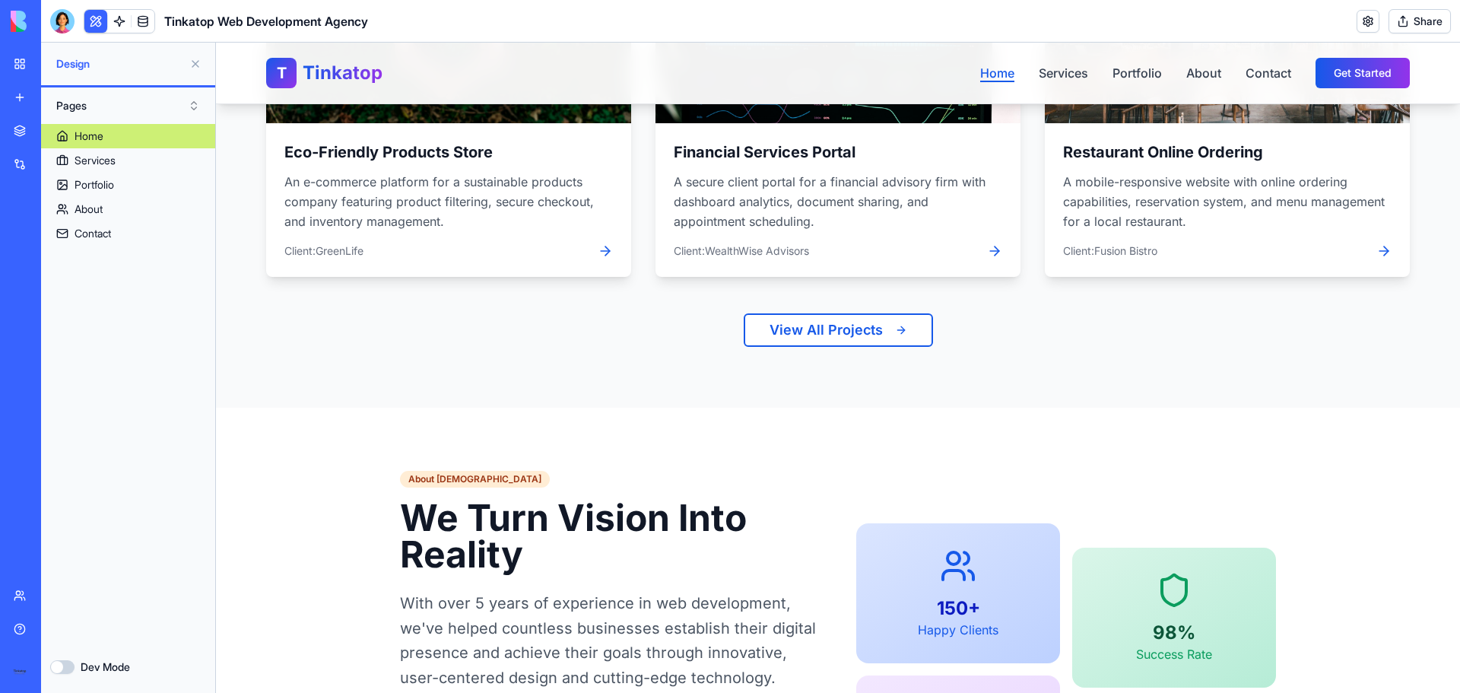
click at [997, 73] on link "Home" at bounding box center [997, 73] width 34 height 18
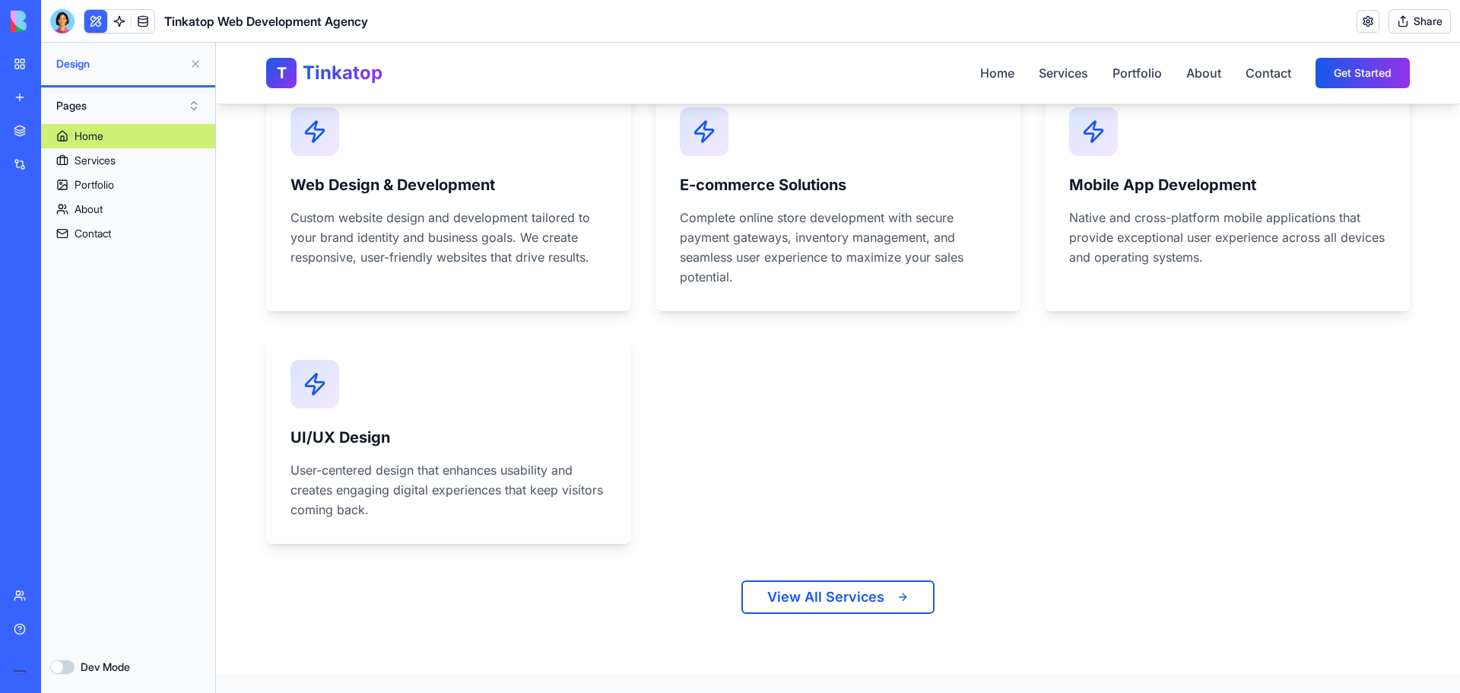
scroll to position [0, 0]
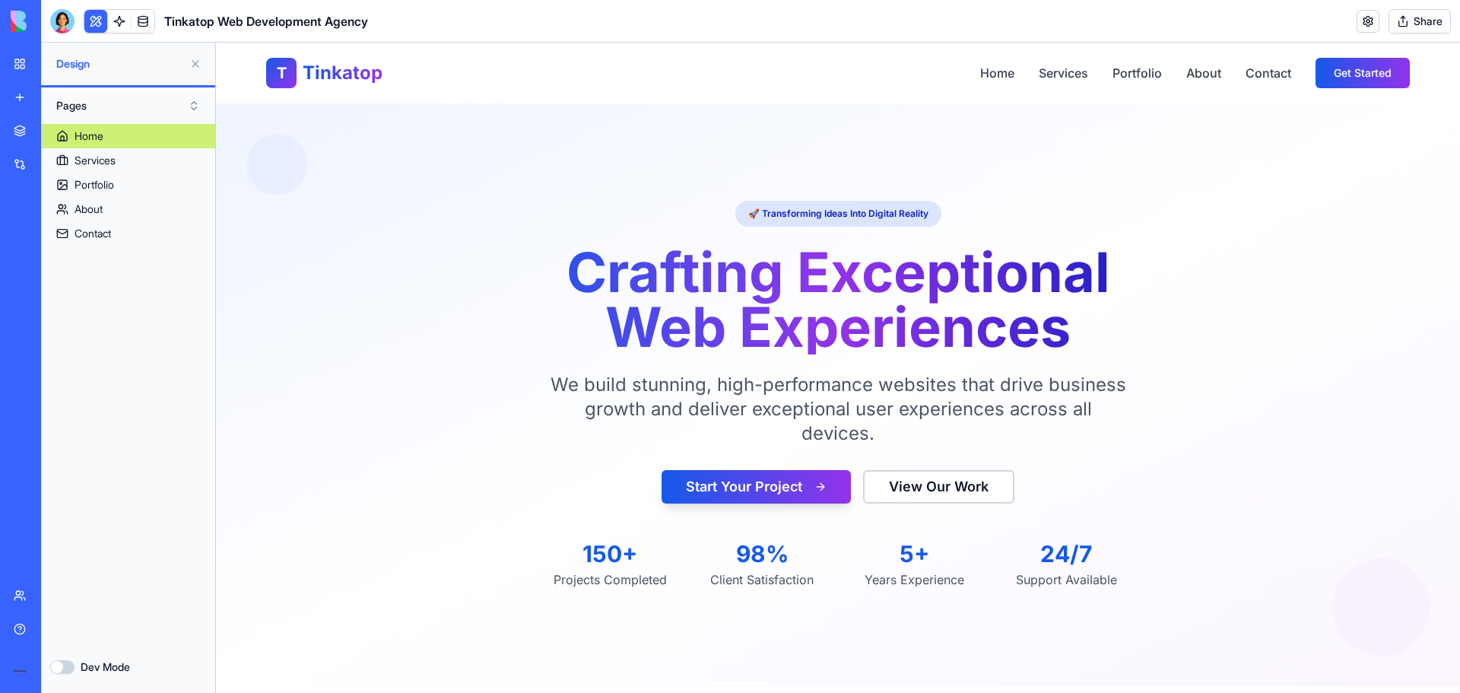
drag, startPoint x: 1456, startPoint y: 400, endPoint x: 1536, endPoint y: 93, distance: 317.3
click at [1104, 70] on nav "Home Services Portfolio About Contact Get Started" at bounding box center [1195, 73] width 430 height 30
click at [1063, 75] on link "Services" at bounding box center [1063, 73] width 49 height 18
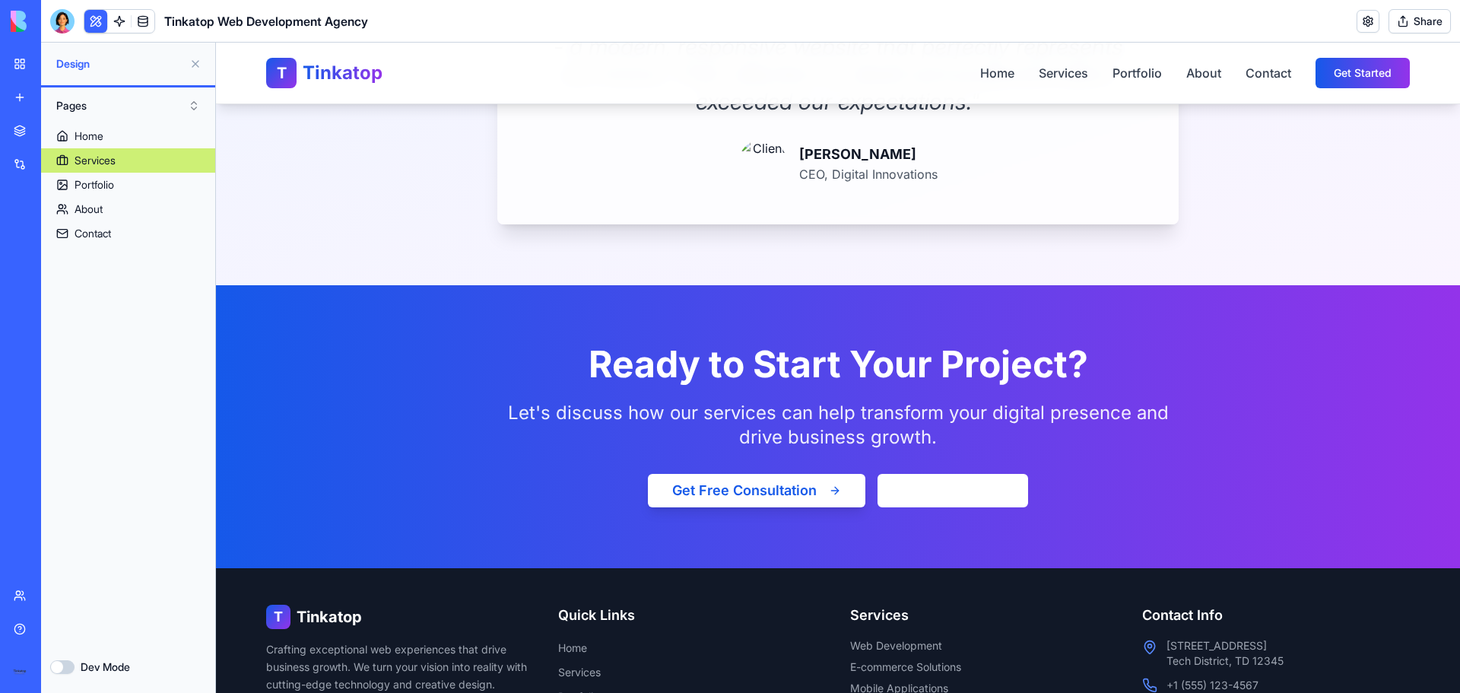
scroll to position [2482, 0]
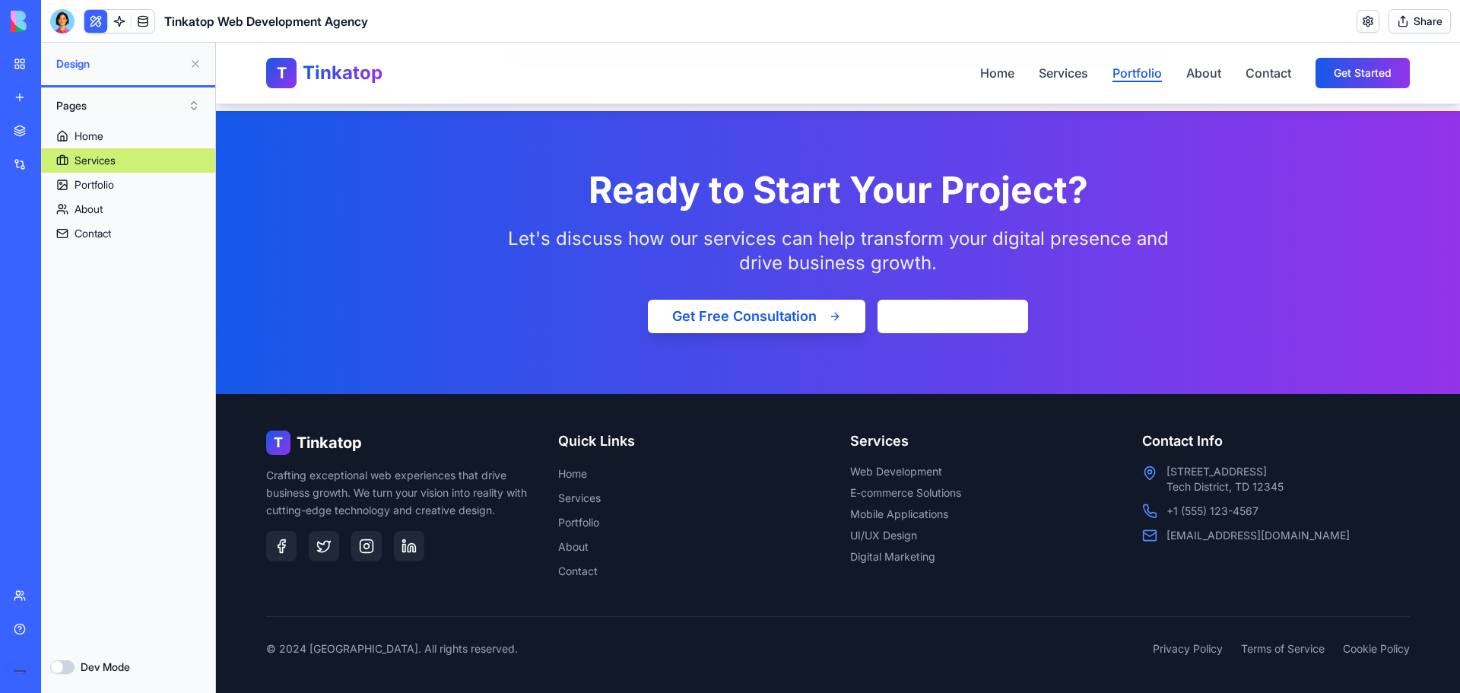
click at [1113, 70] on link "Portfolio" at bounding box center [1137, 73] width 49 height 18
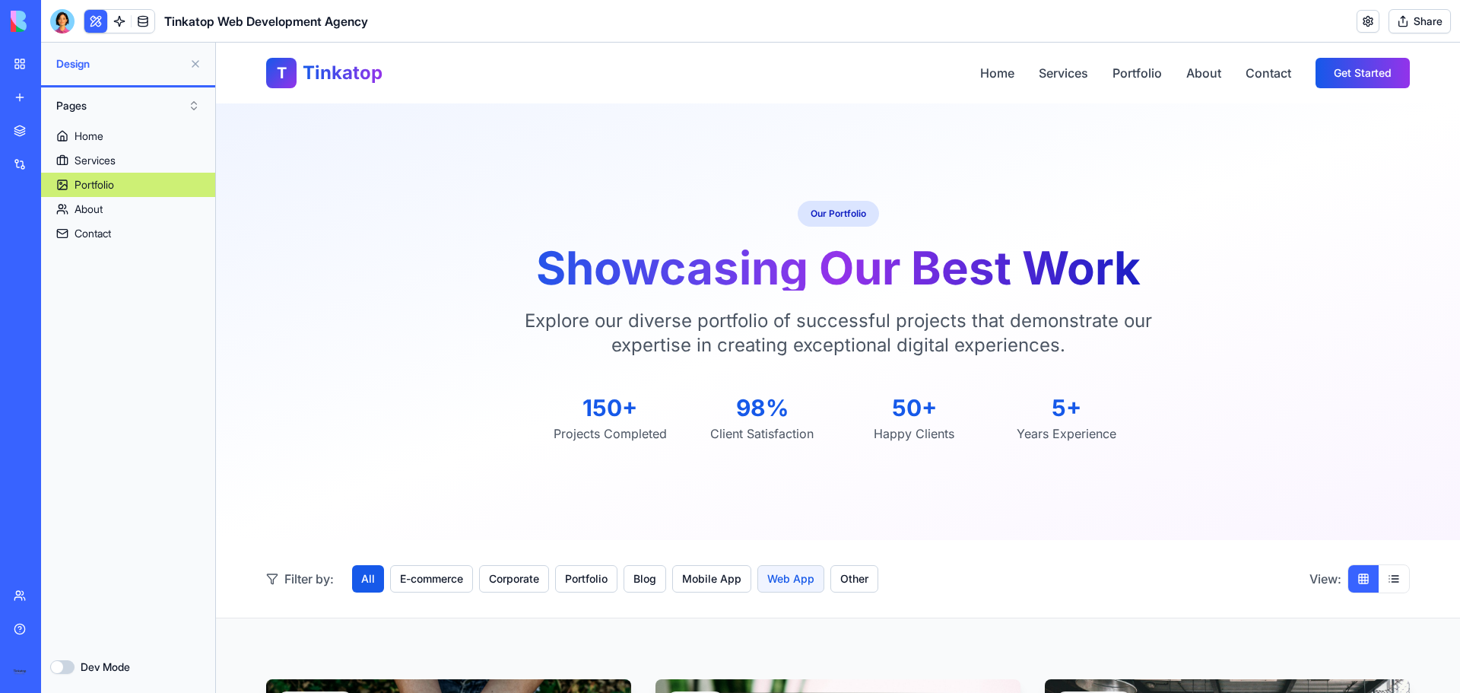
click at [796, 582] on button "Web App" at bounding box center [790, 578] width 67 height 27
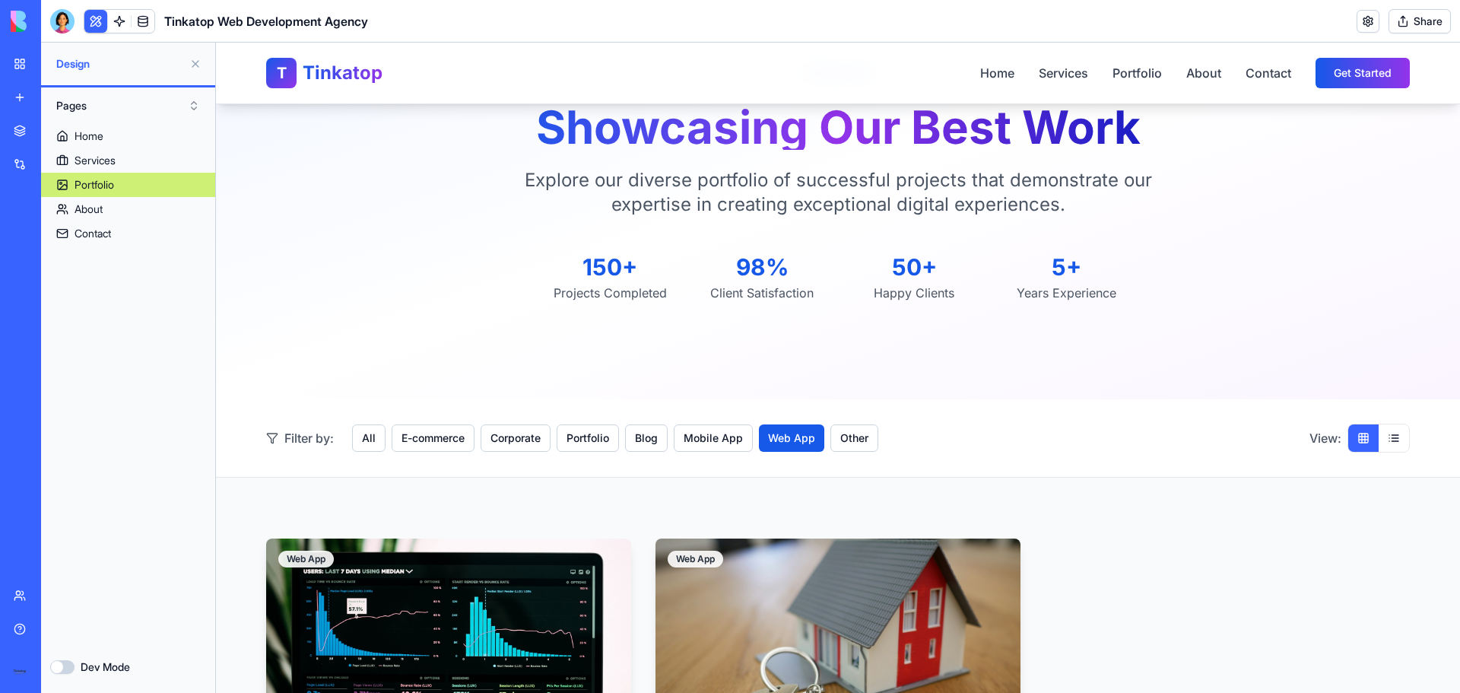
scroll to position [153, 0]
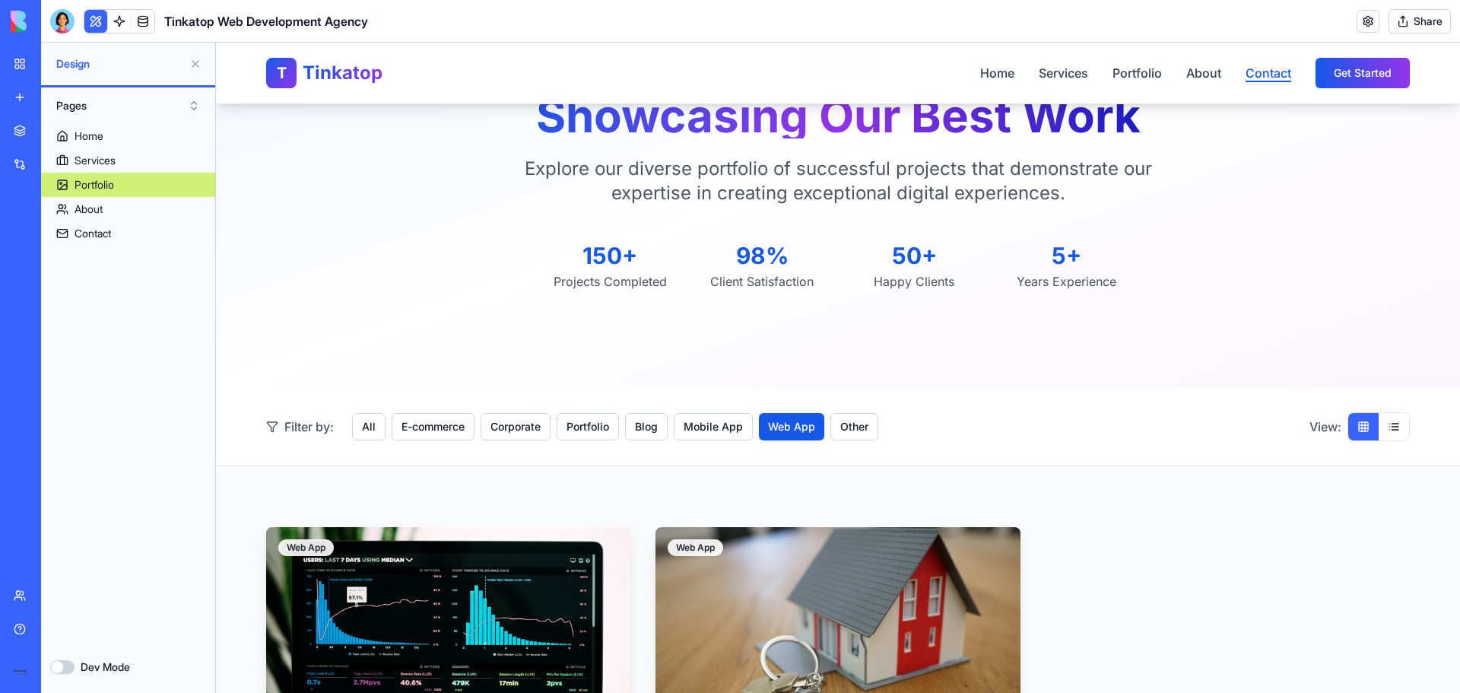
click at [1285, 71] on link "Contact" at bounding box center [1269, 73] width 46 height 18
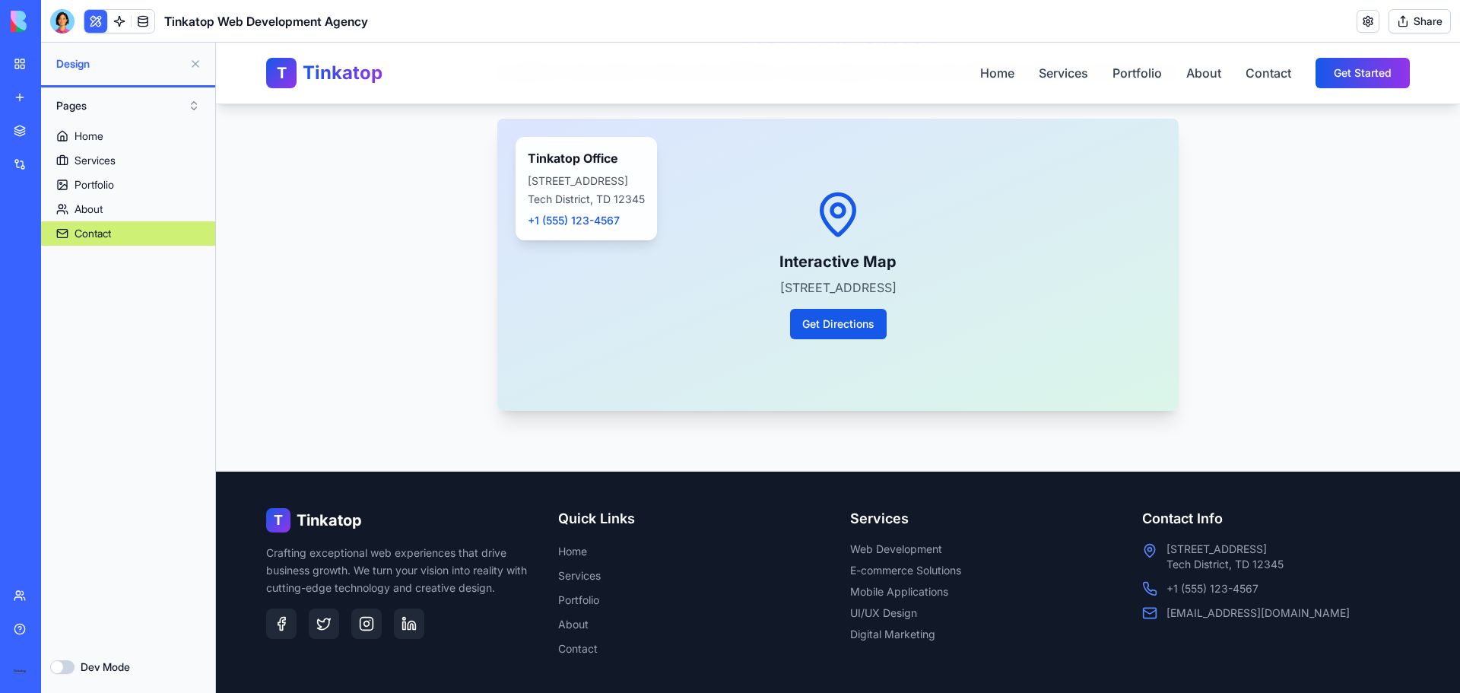
scroll to position [1407, 0]
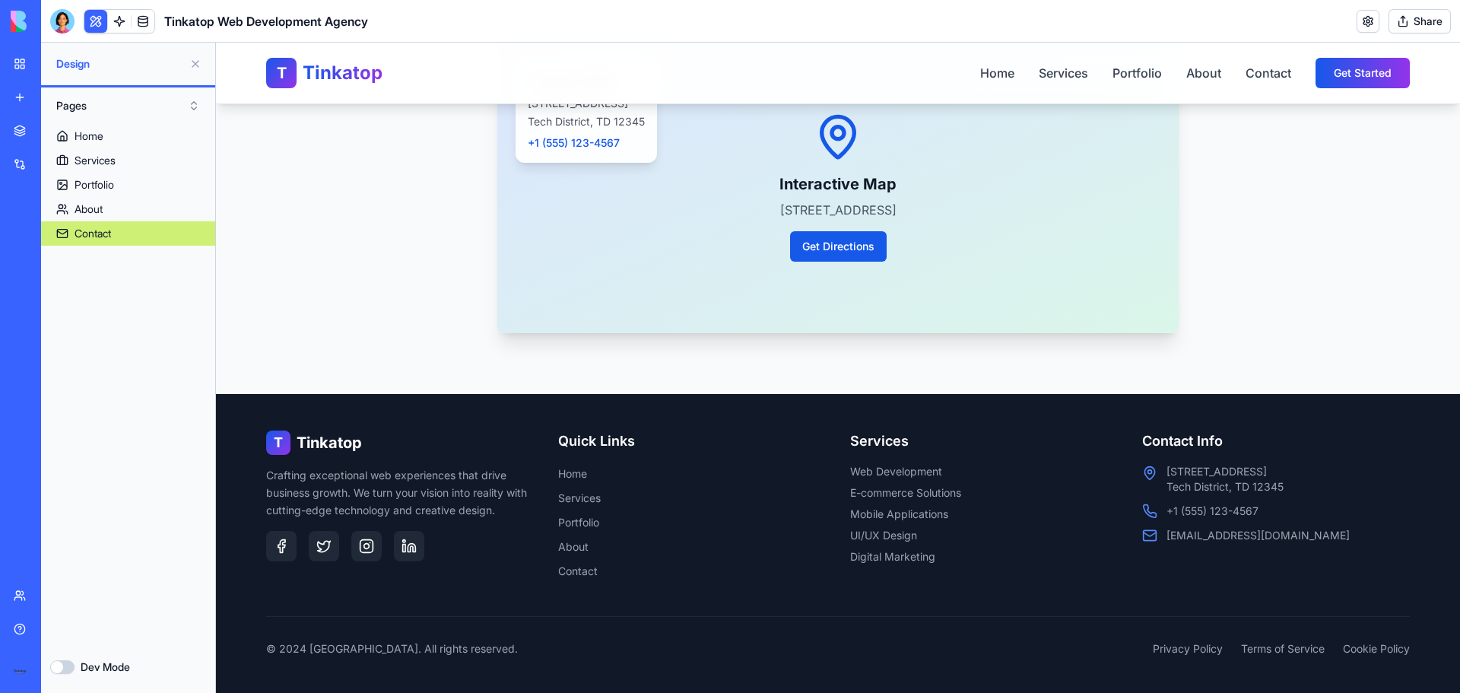
click at [56, 59] on div "My workspace" at bounding box center [47, 63] width 20 height 15
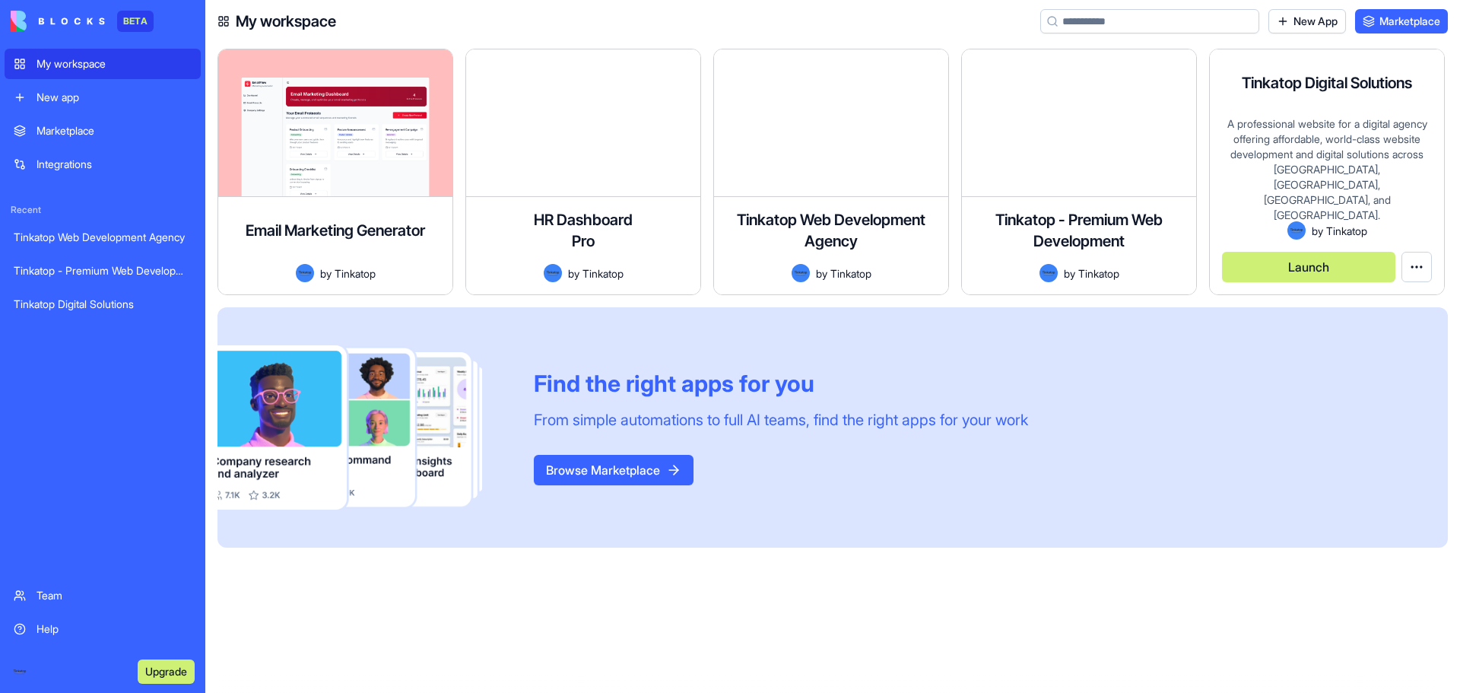
click at [1280, 203] on div "A professional website for a digital agency offering affordable, world-class we…" at bounding box center [1327, 168] width 210 height 105
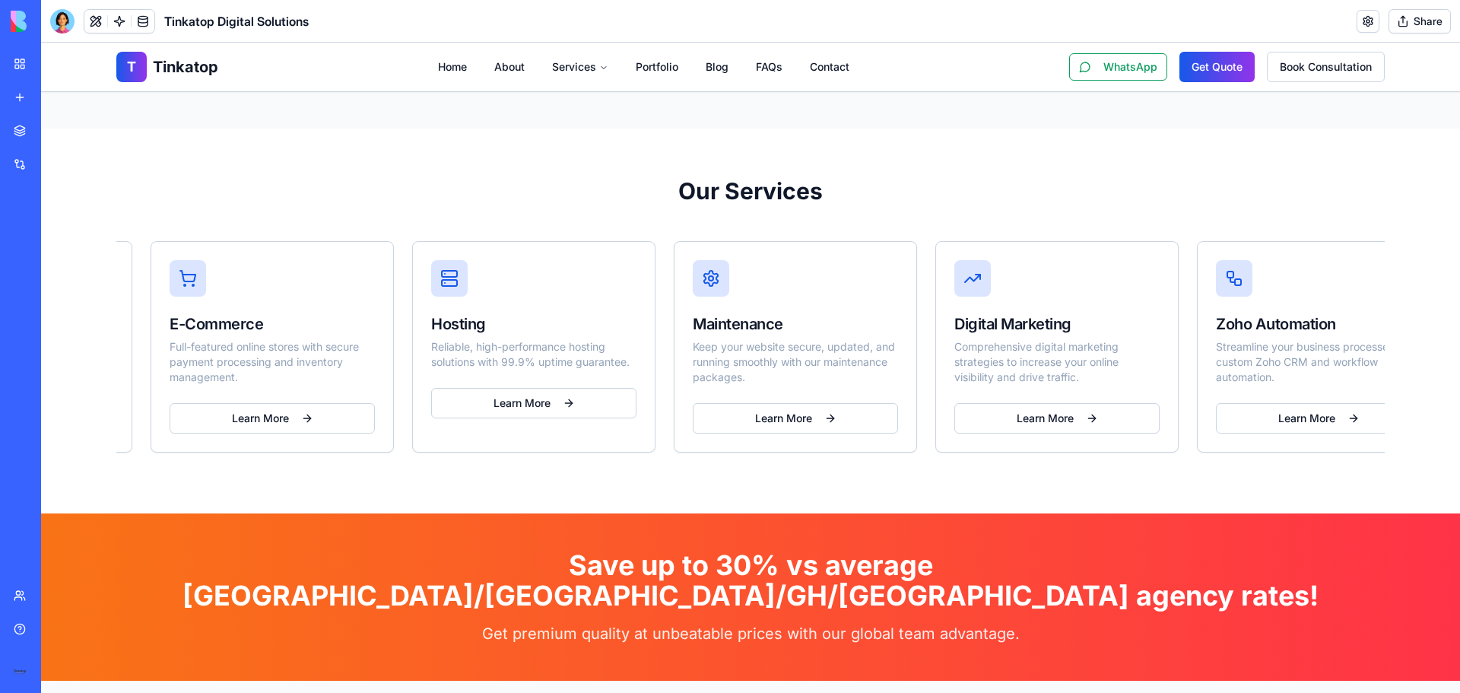
scroll to position [0, 283]
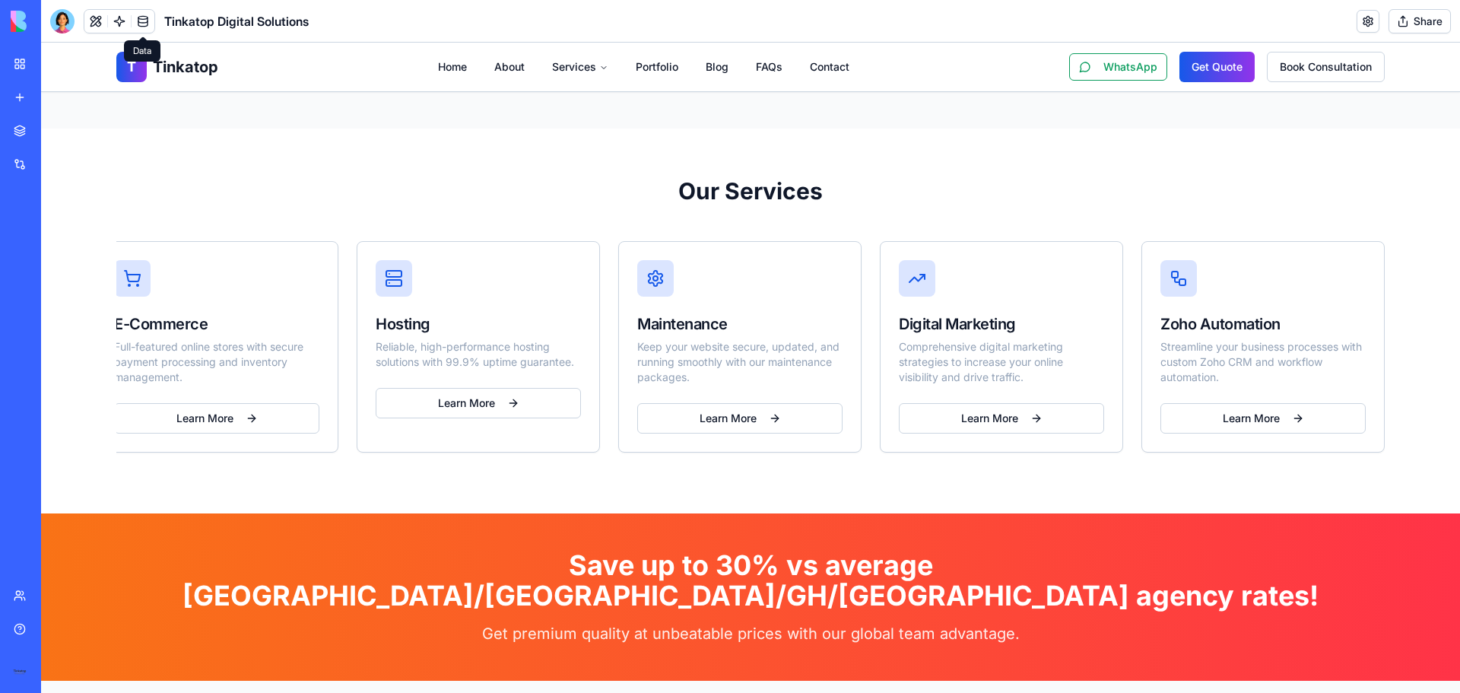
click at [141, 18] on link at bounding box center [143, 21] width 23 height 23
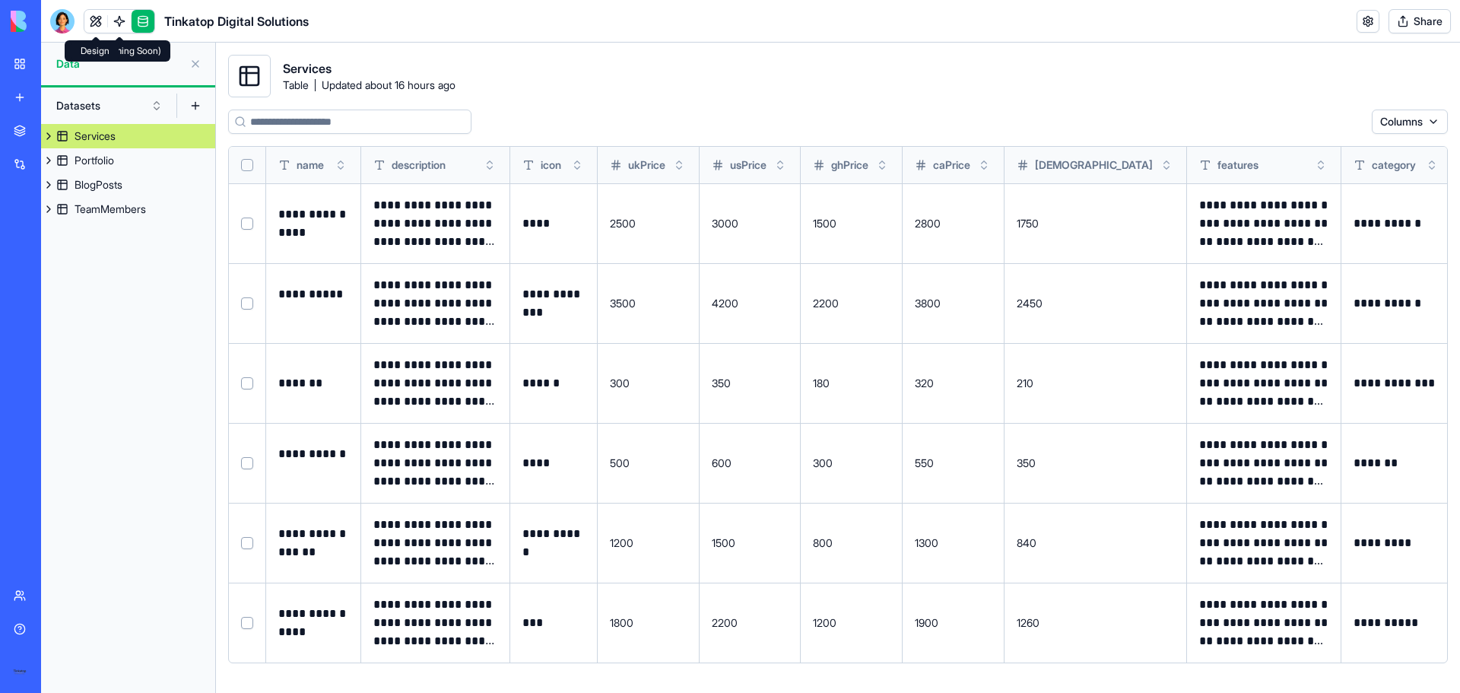
click at [94, 23] on link at bounding box center [95, 21] width 23 height 23
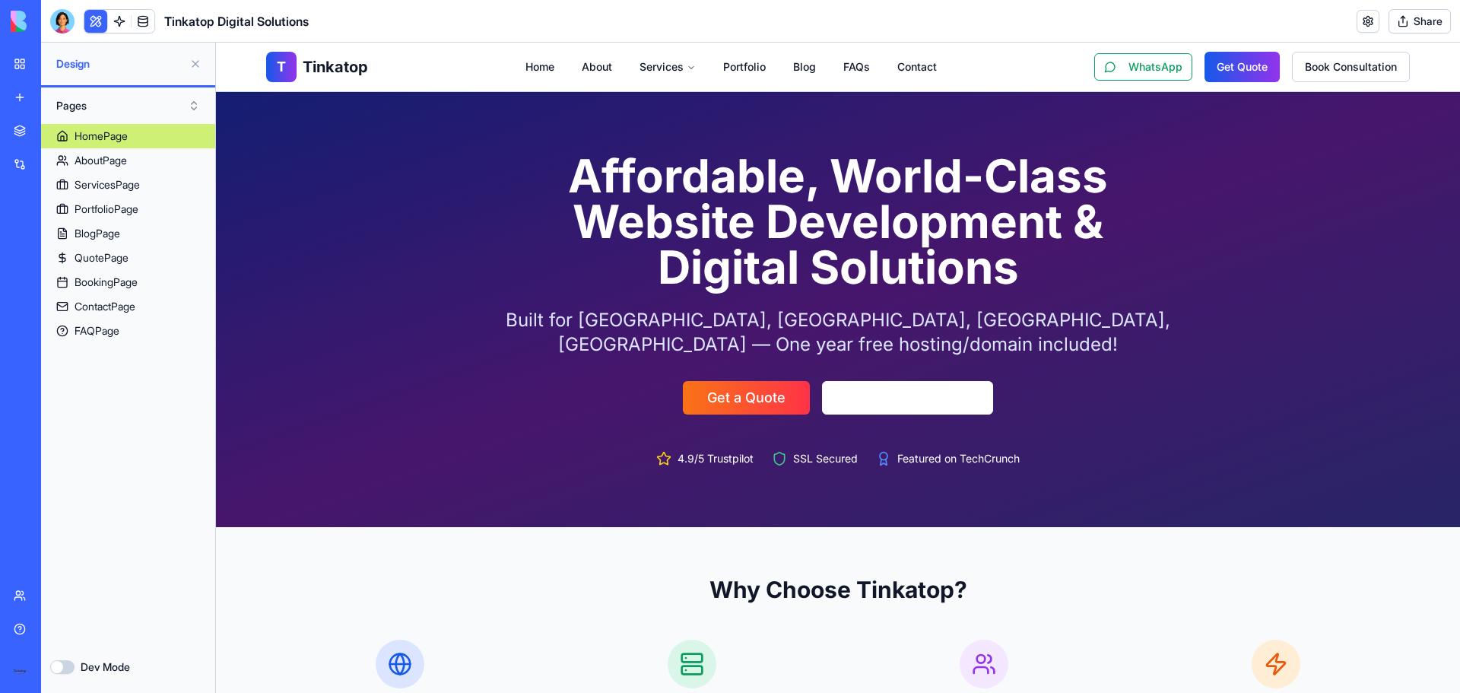
click at [71, 665] on button "Dev Mode" at bounding box center [62, 667] width 24 height 14
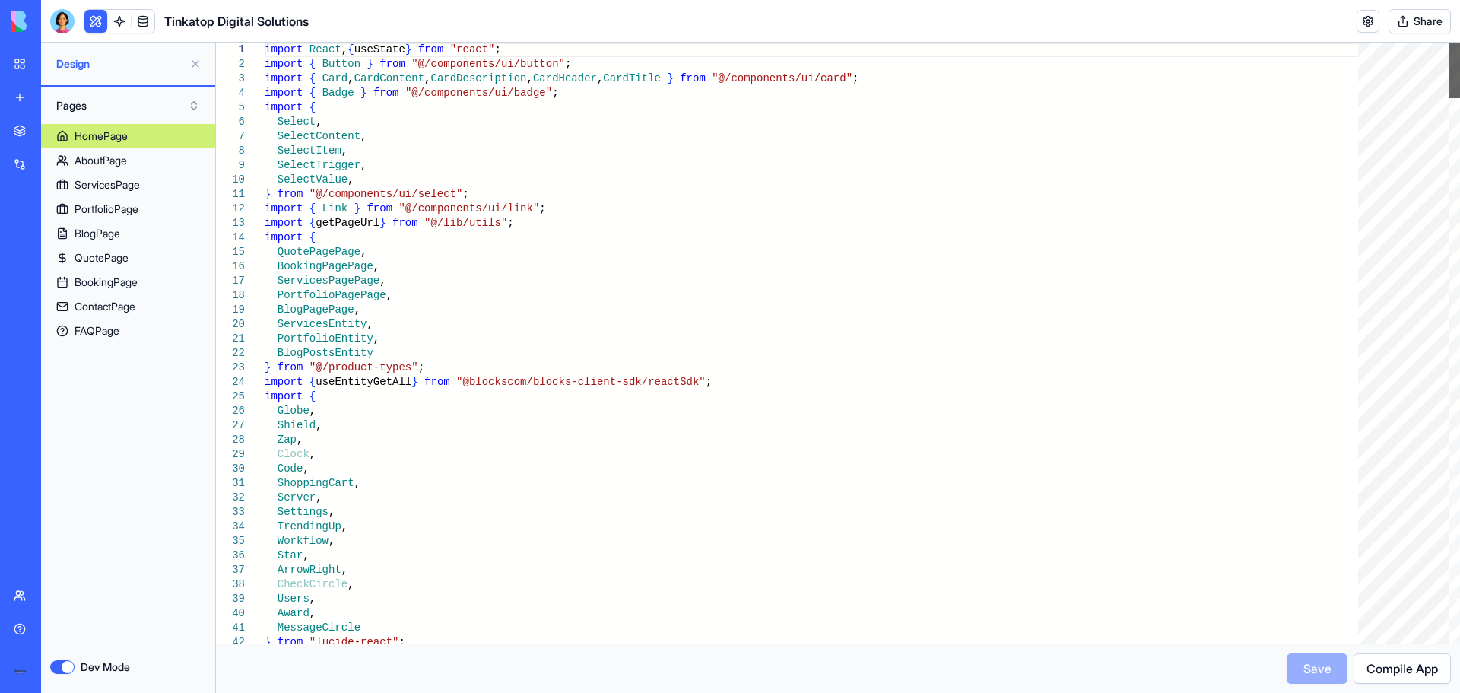
click at [1459, 43] on div at bounding box center [1455, 71] width 11 height 56
click at [1420, 671] on span "Compile App" at bounding box center [1402, 668] width 71 height 18
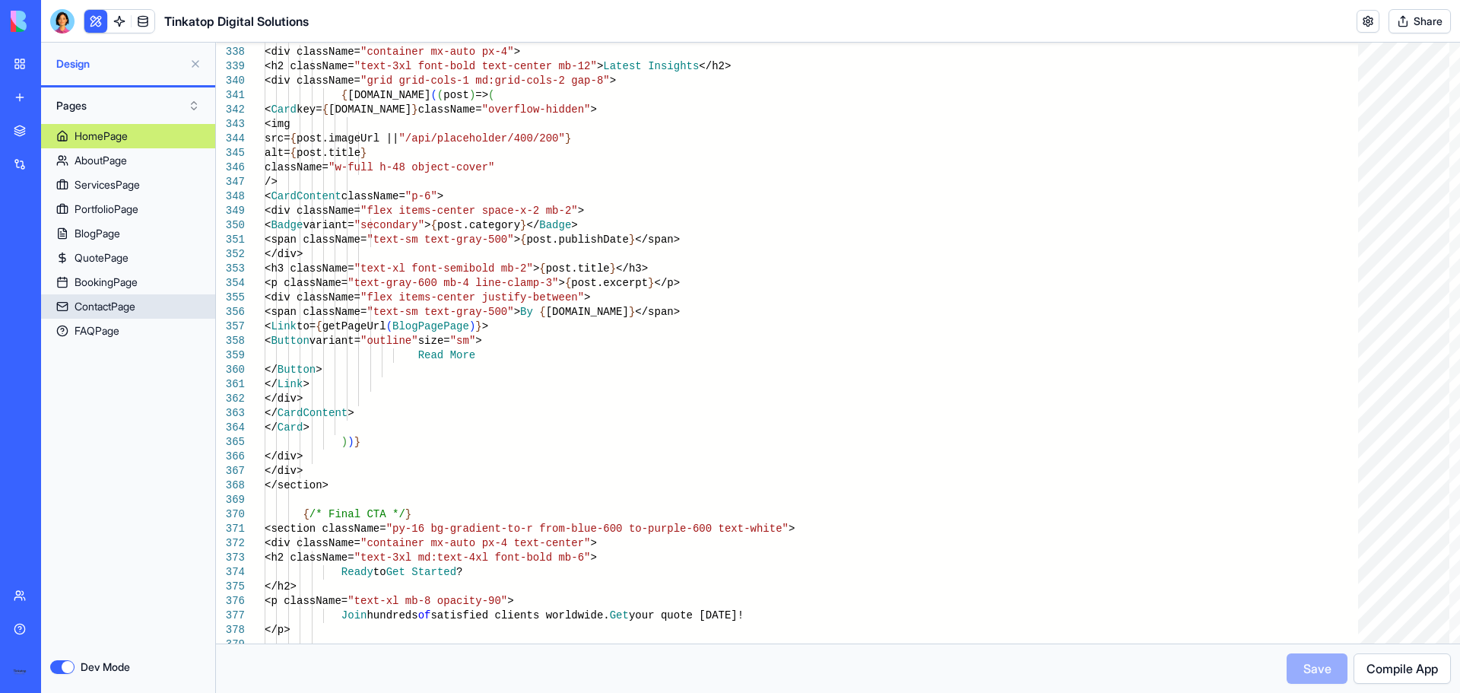
click at [106, 303] on div "ContactPage" at bounding box center [105, 306] width 61 height 15
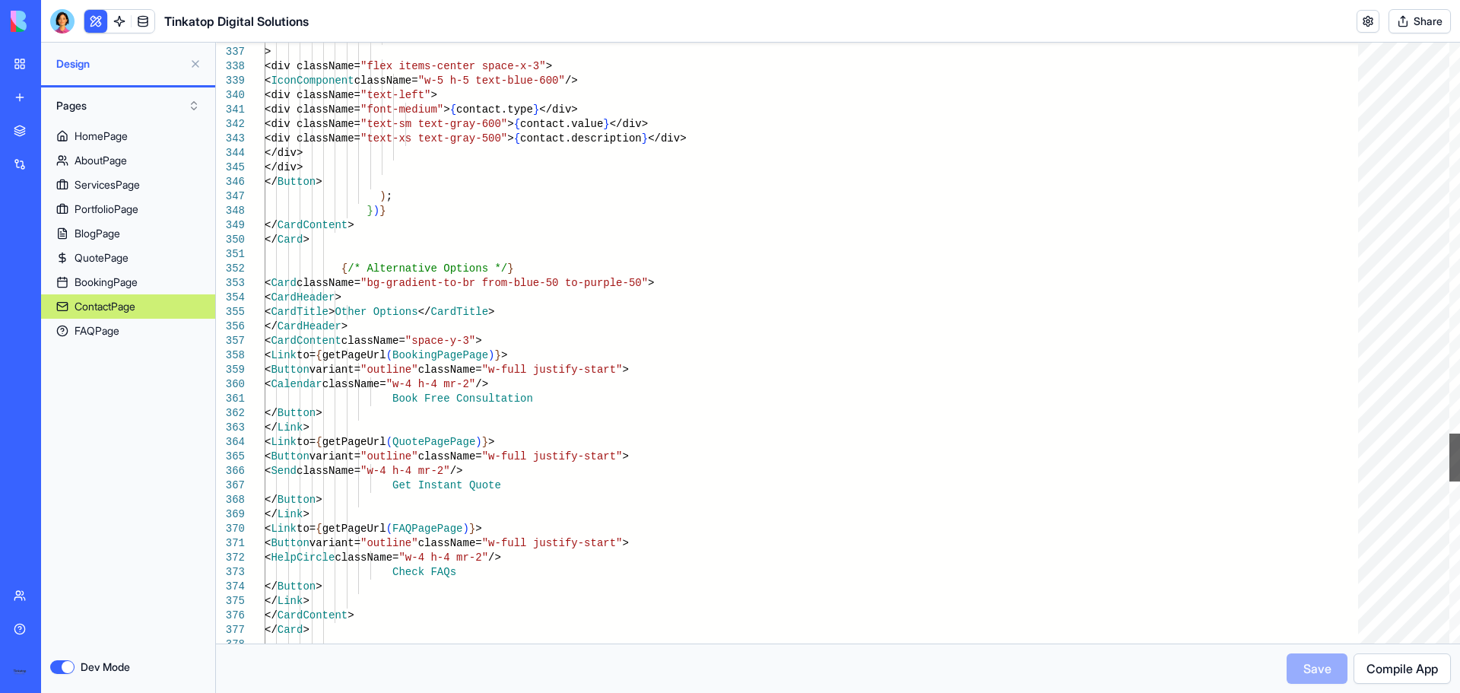
click at [1457, 460] on div at bounding box center [1455, 458] width 11 height 48
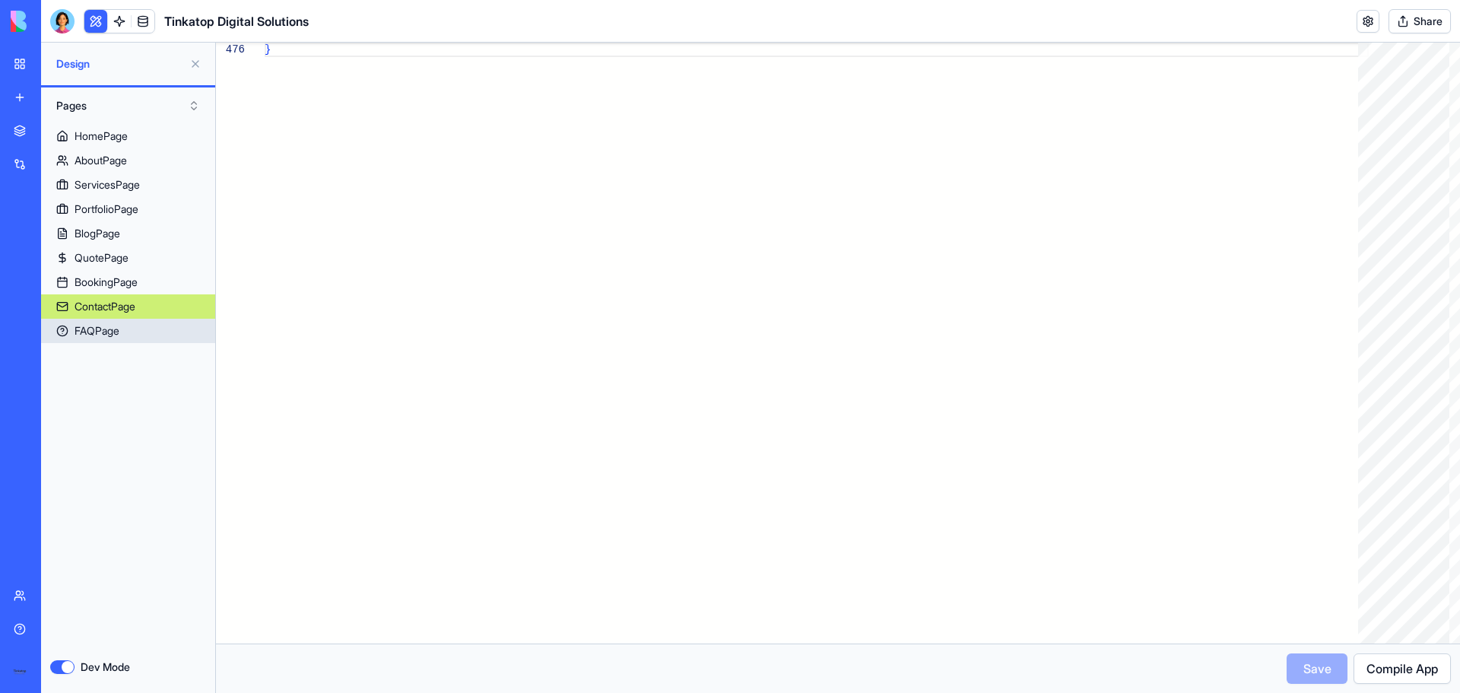
click at [78, 326] on div "FAQPage" at bounding box center [97, 330] width 45 height 15
type textarea "**********"
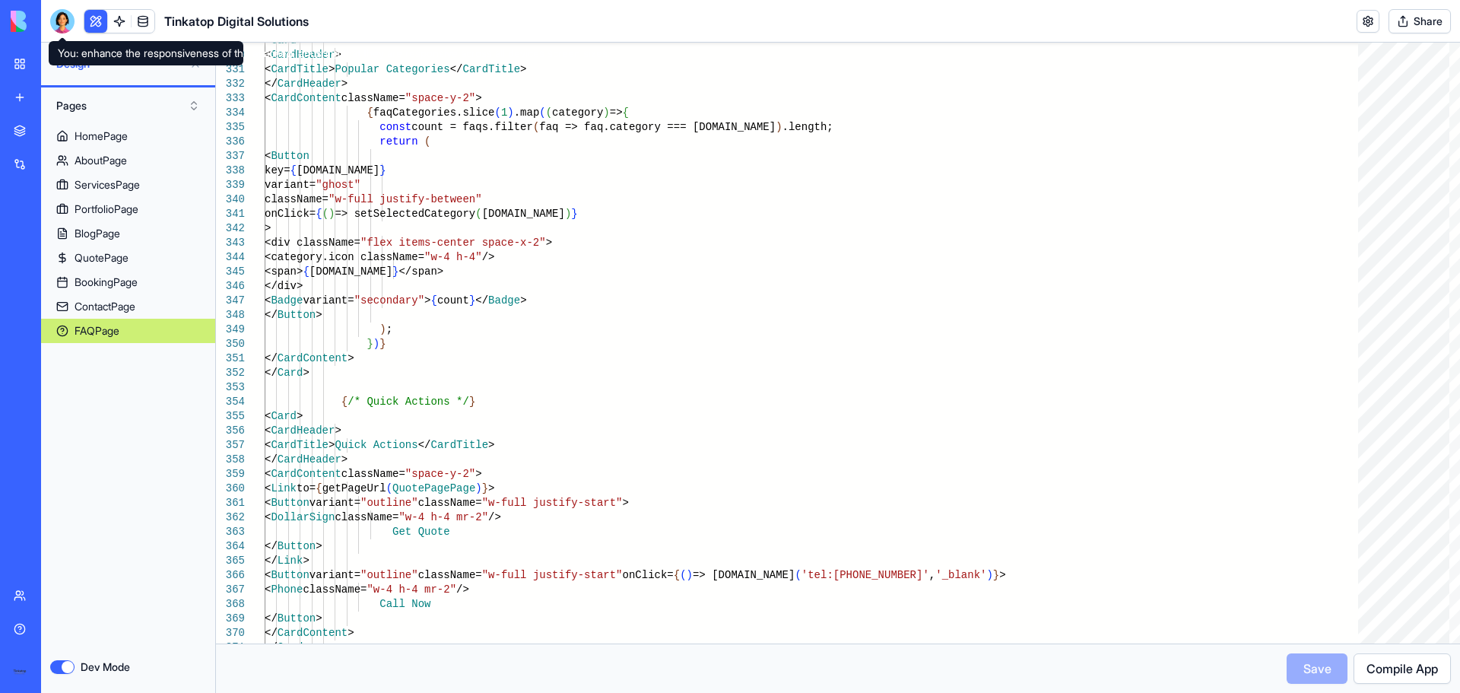
click at [72, 22] on div at bounding box center [62, 21] width 24 height 24
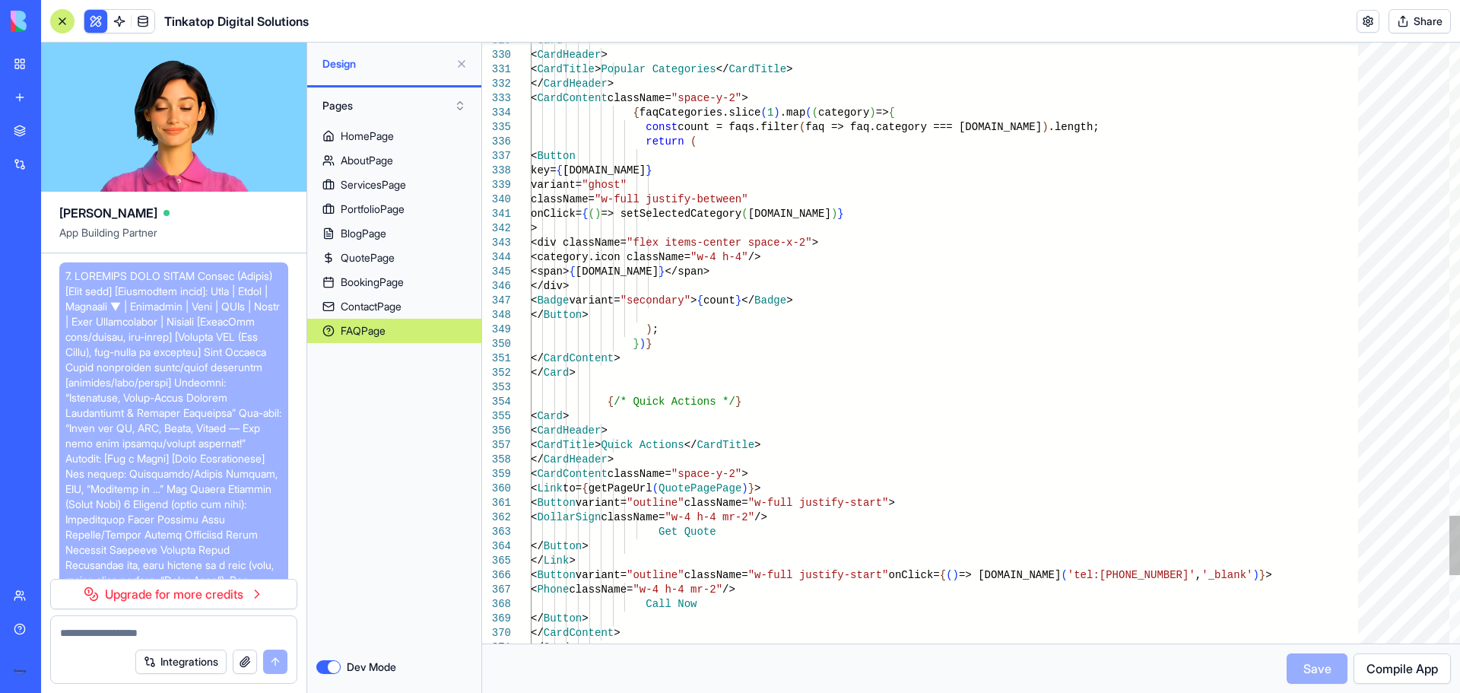
scroll to position [4819, 0]
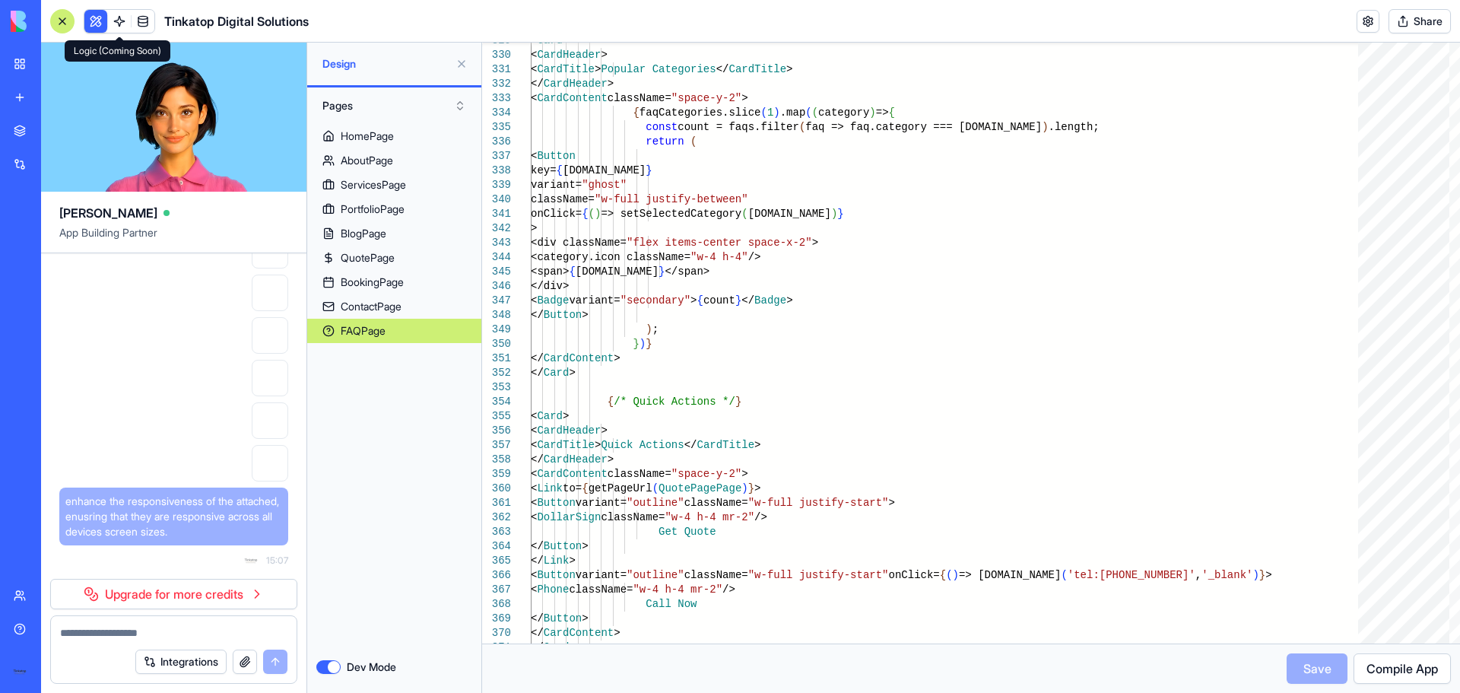
click at [121, 25] on link at bounding box center [119, 21] width 23 height 23
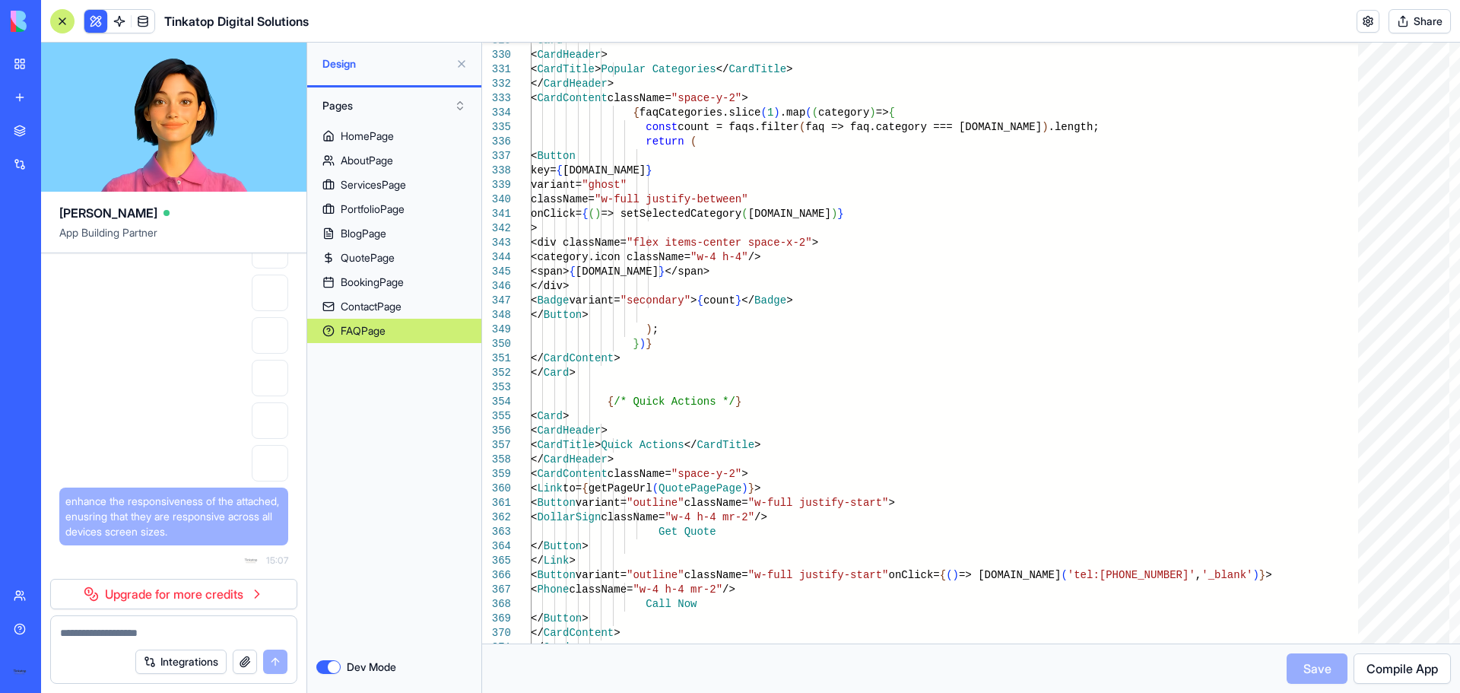
click at [323, 668] on button "Dev Mode" at bounding box center [328, 667] width 24 height 14
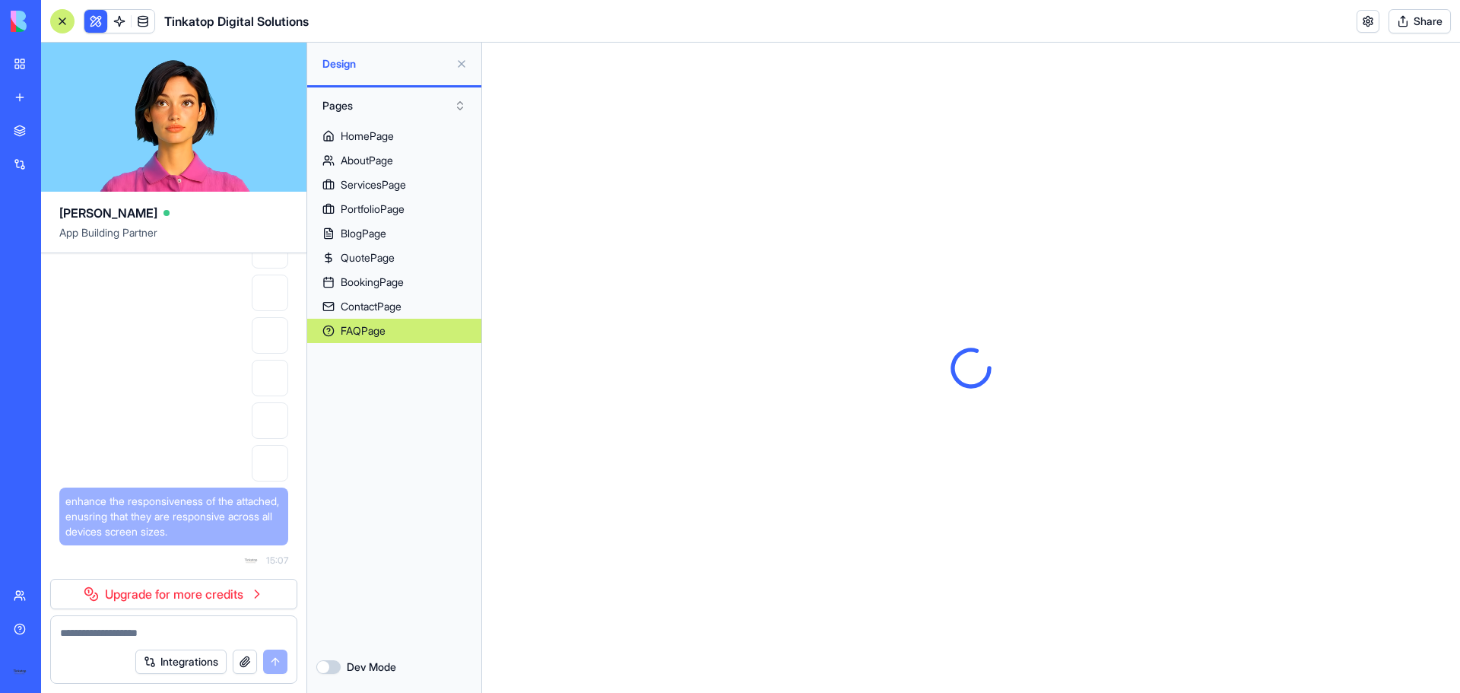
scroll to position [0, 0]
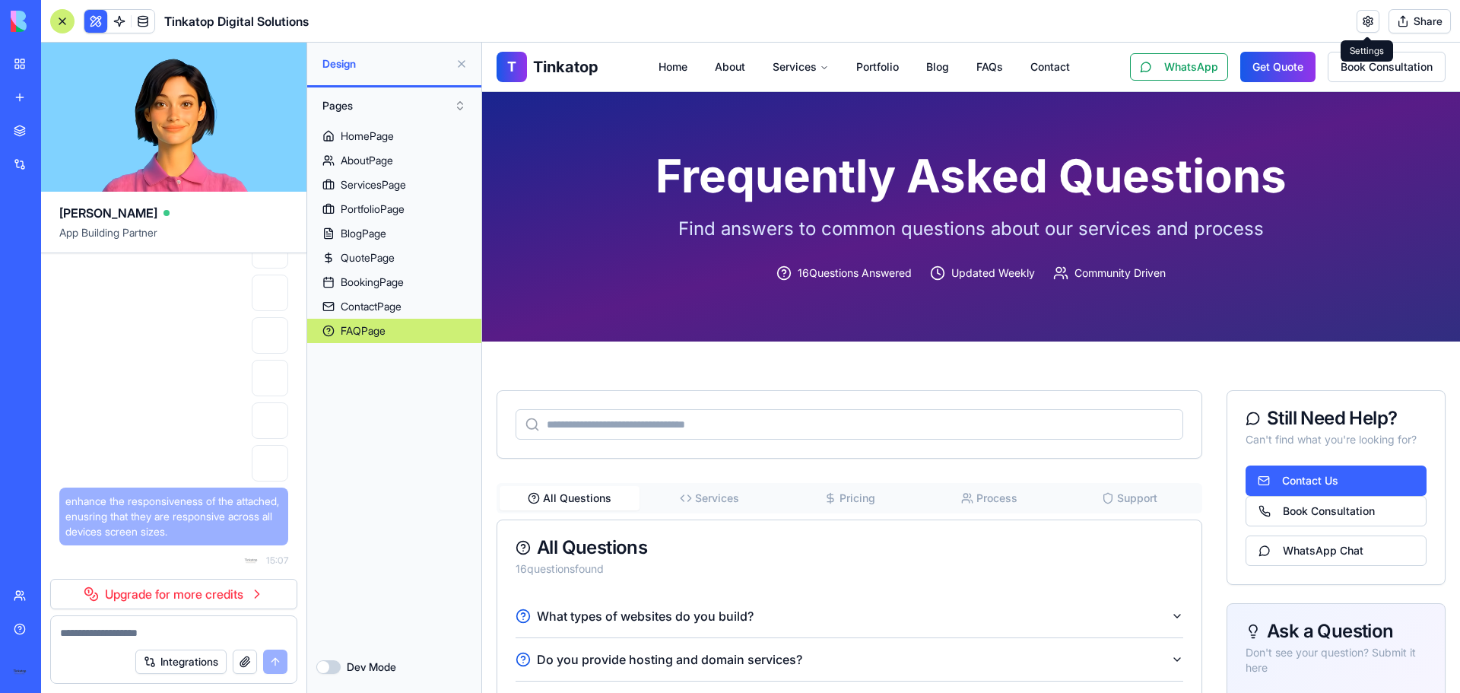
click at [1369, 26] on link at bounding box center [1368, 21] width 23 height 23
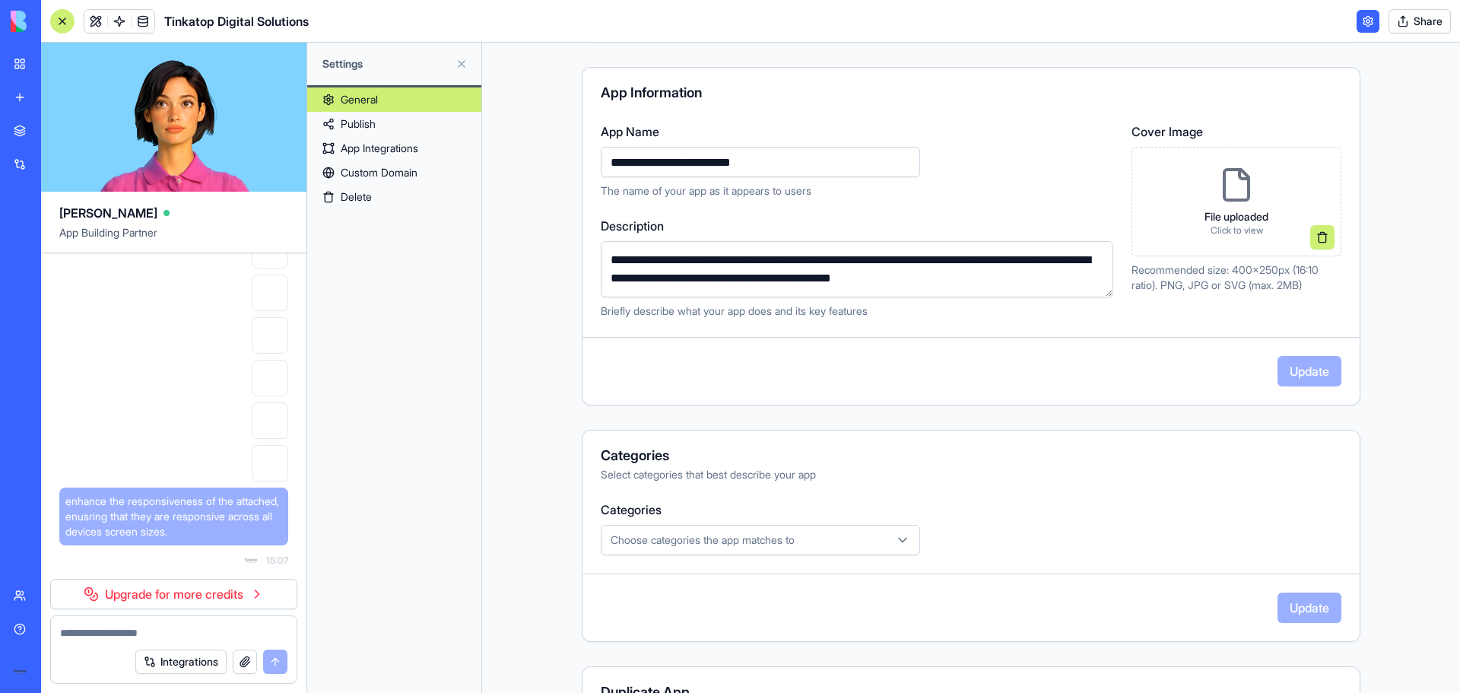
scroll to position [245, 0]
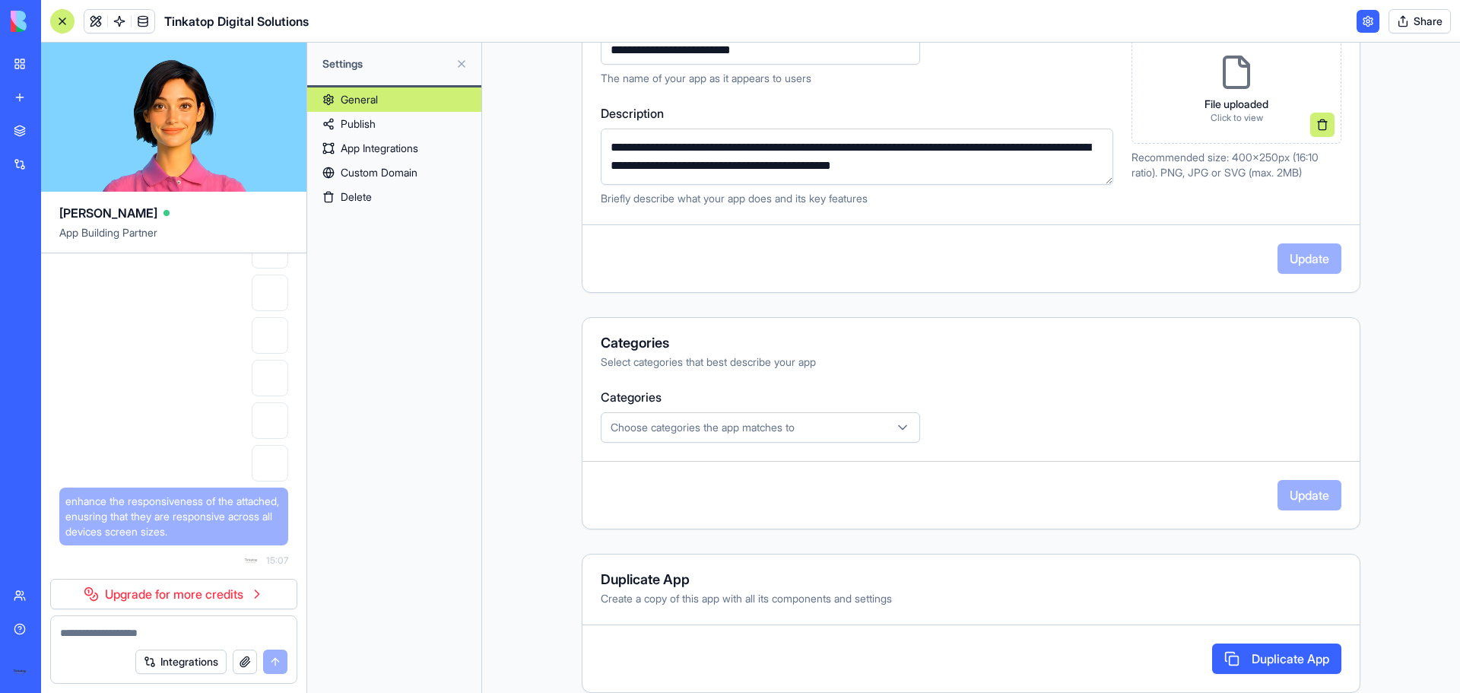
click at [749, 414] on button "Choose categories the app matches to" at bounding box center [760, 427] width 319 height 30
click at [748, 418] on html "BETA My workspace New app Marketplace Integrations Recent Tinkatop Web Developm…" at bounding box center [730, 346] width 1460 height 693
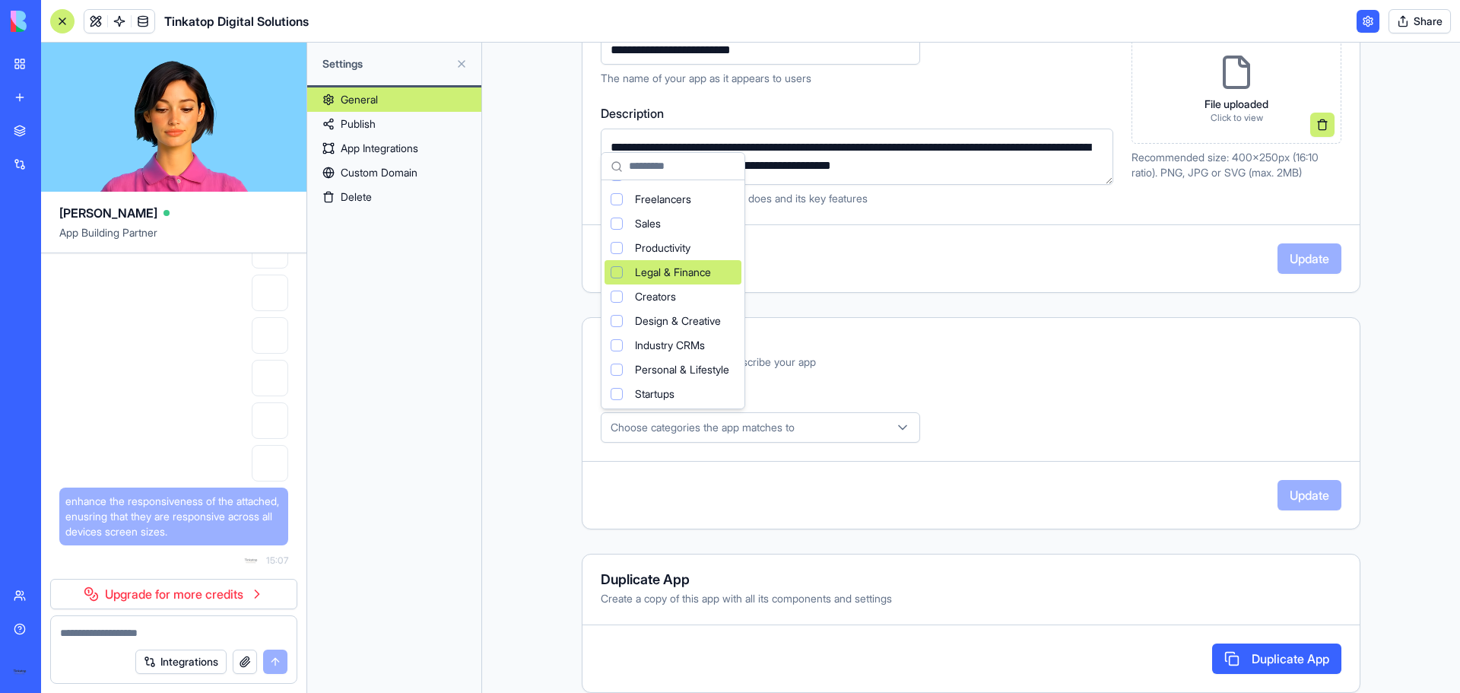
scroll to position [101, 0]
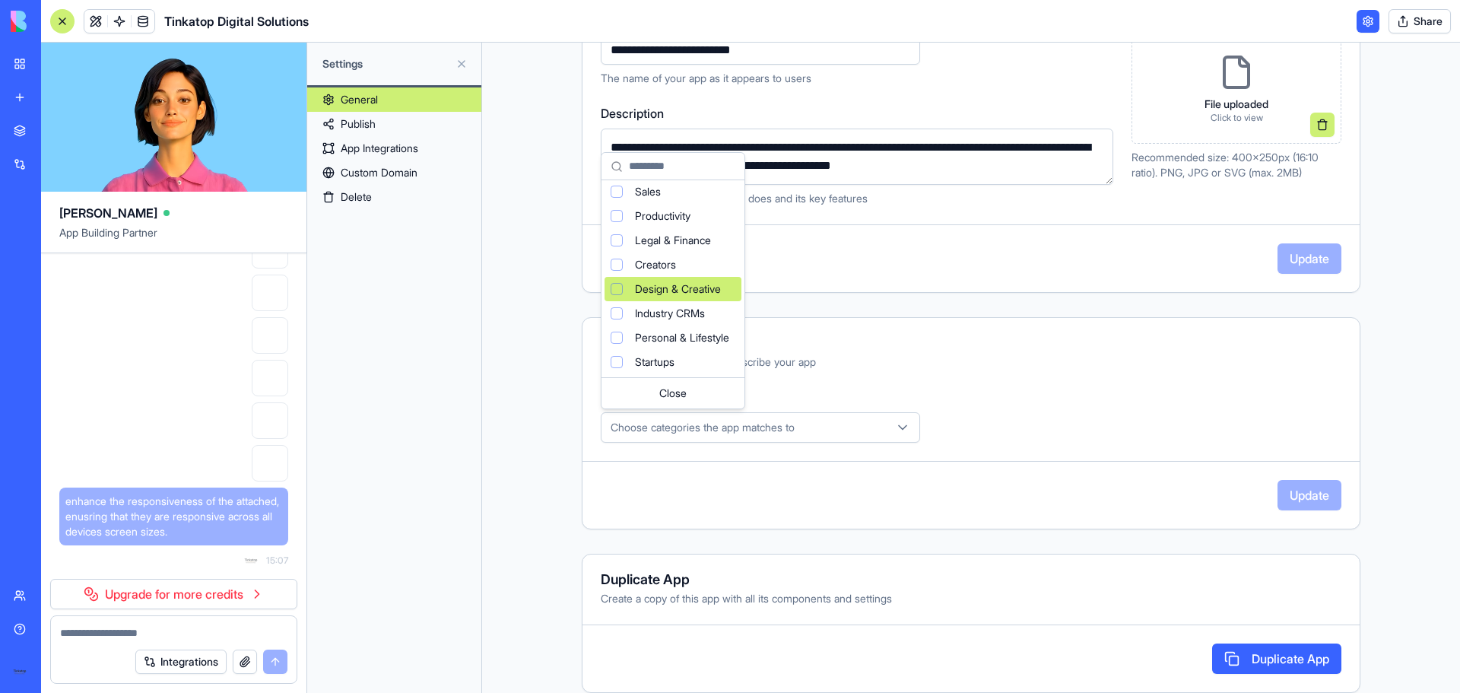
click at [711, 293] on span "Design & Creative" at bounding box center [678, 288] width 86 height 15
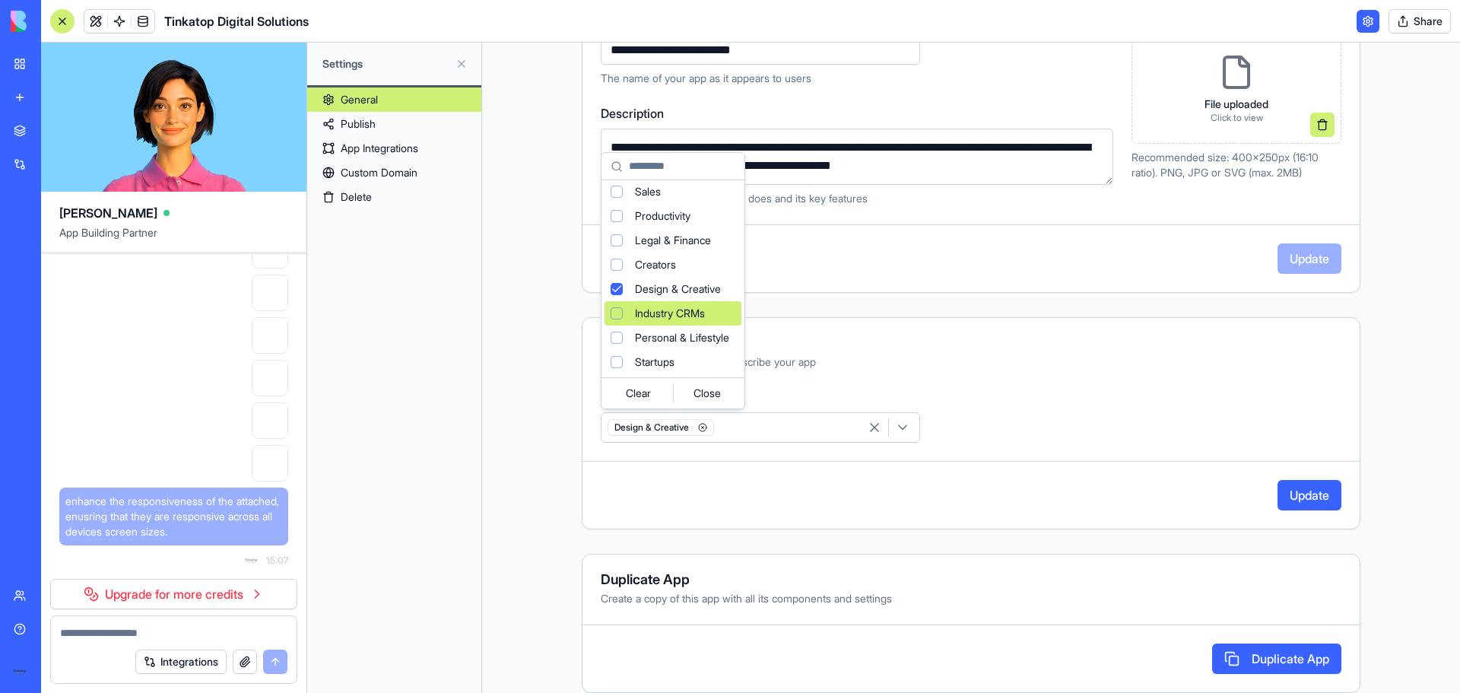
click at [678, 319] on span "Industry CRMs" at bounding box center [670, 313] width 70 height 15
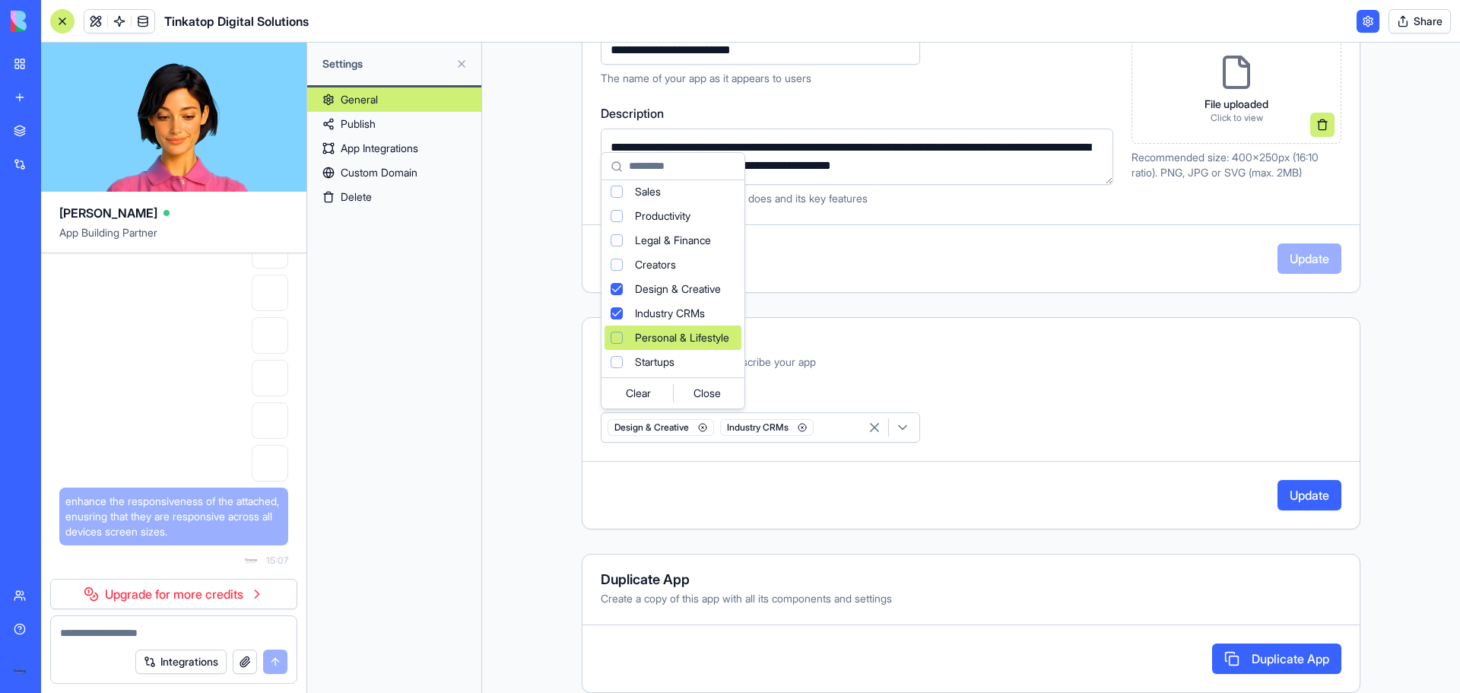
click at [689, 338] on span "Personal & Lifestyle" at bounding box center [682, 337] width 94 height 15
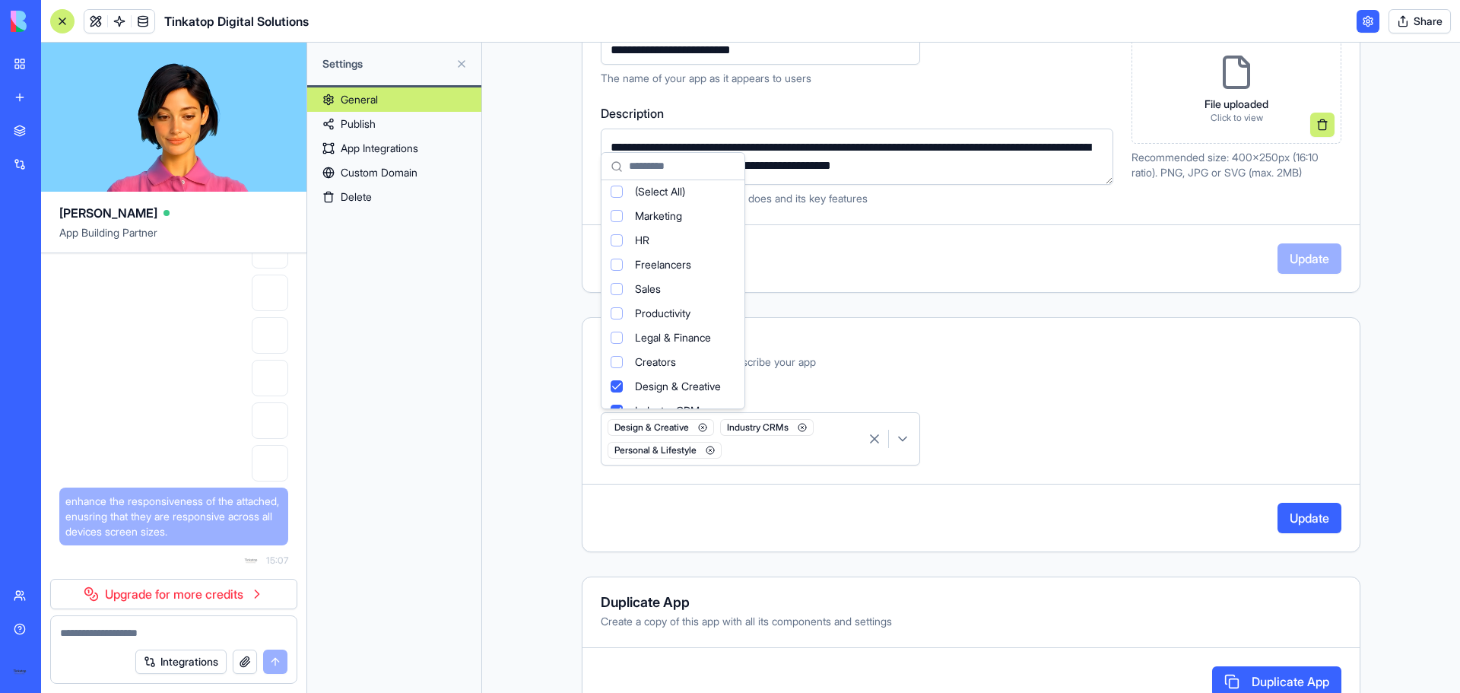
scroll to position [0, 0]
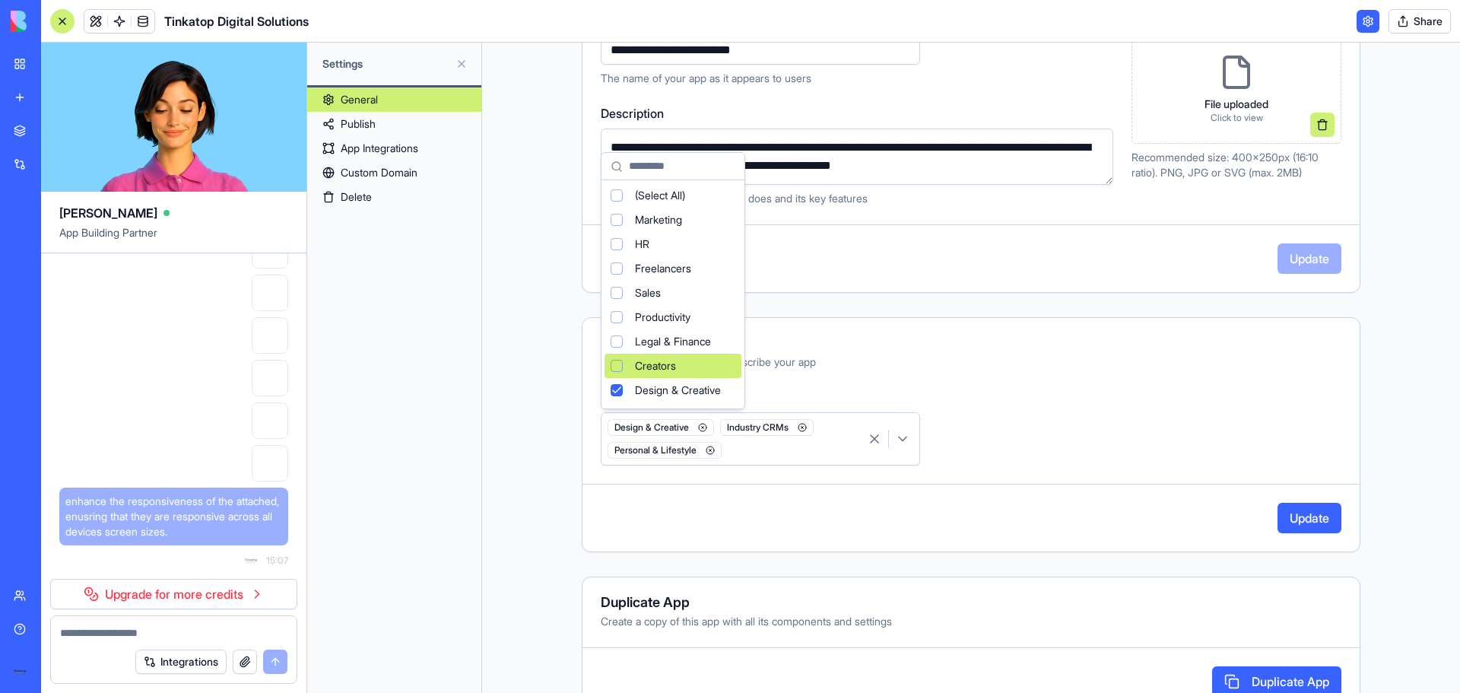
click at [1227, 431] on html "BETA My workspace New app Marketplace Integrations Recent Tinkatop Web Developm…" at bounding box center [730, 346] width 1460 height 693
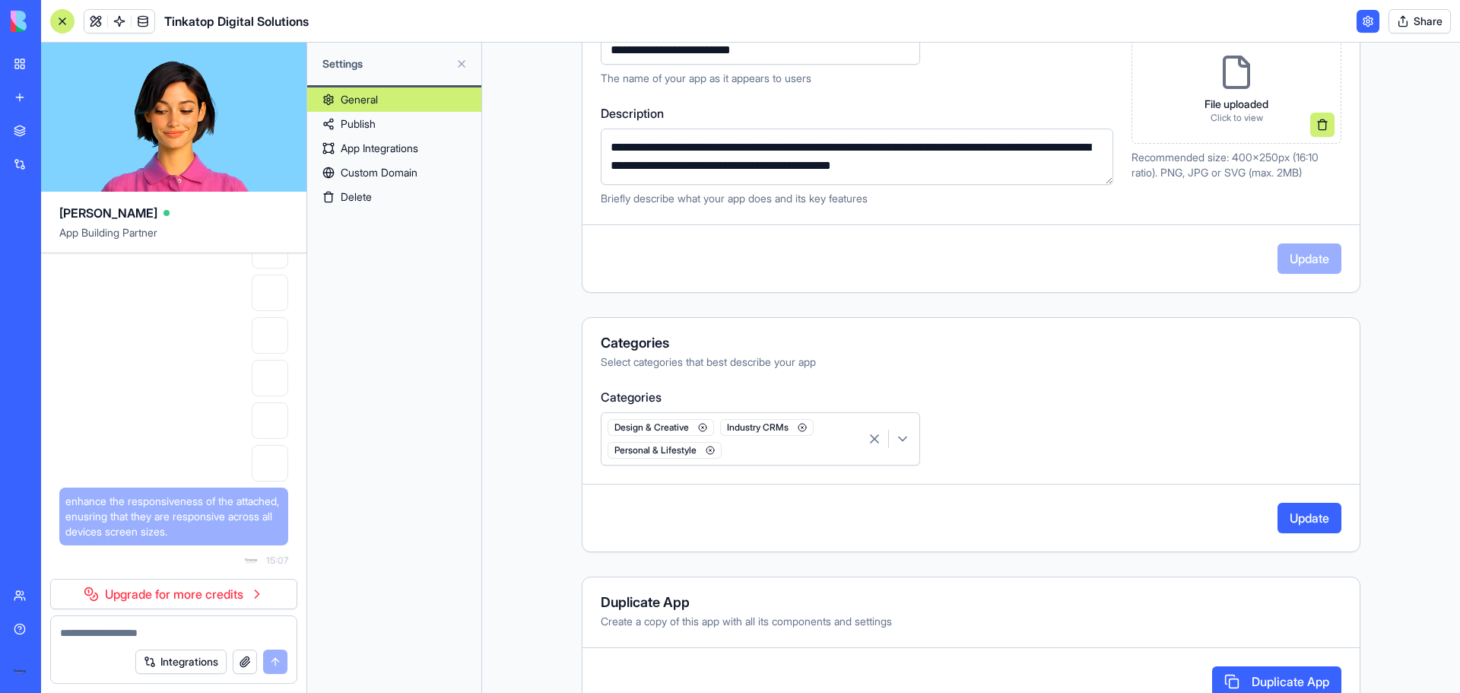
click at [1321, 516] on button "Update" at bounding box center [1310, 518] width 64 height 30
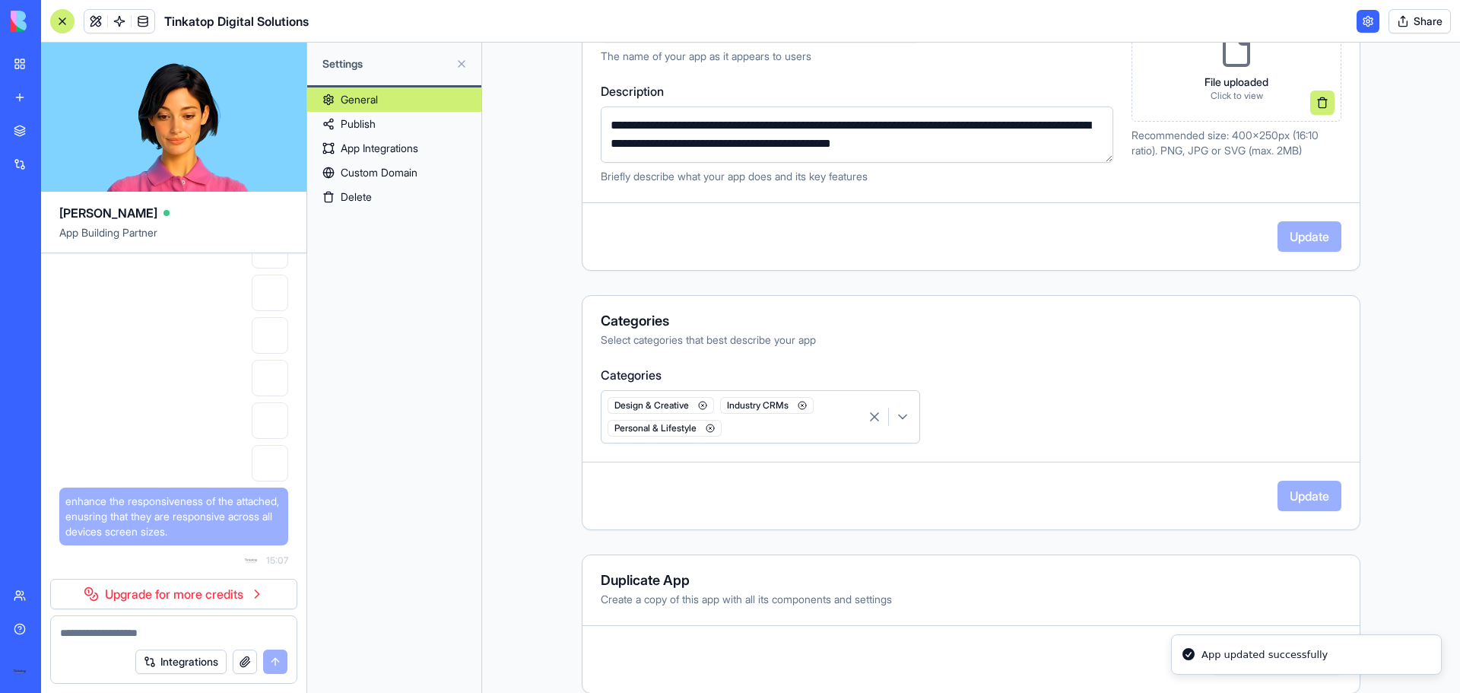
scroll to position [268, 0]
click at [1090, 549] on div "**********" at bounding box center [971, 234] width 779 height 918
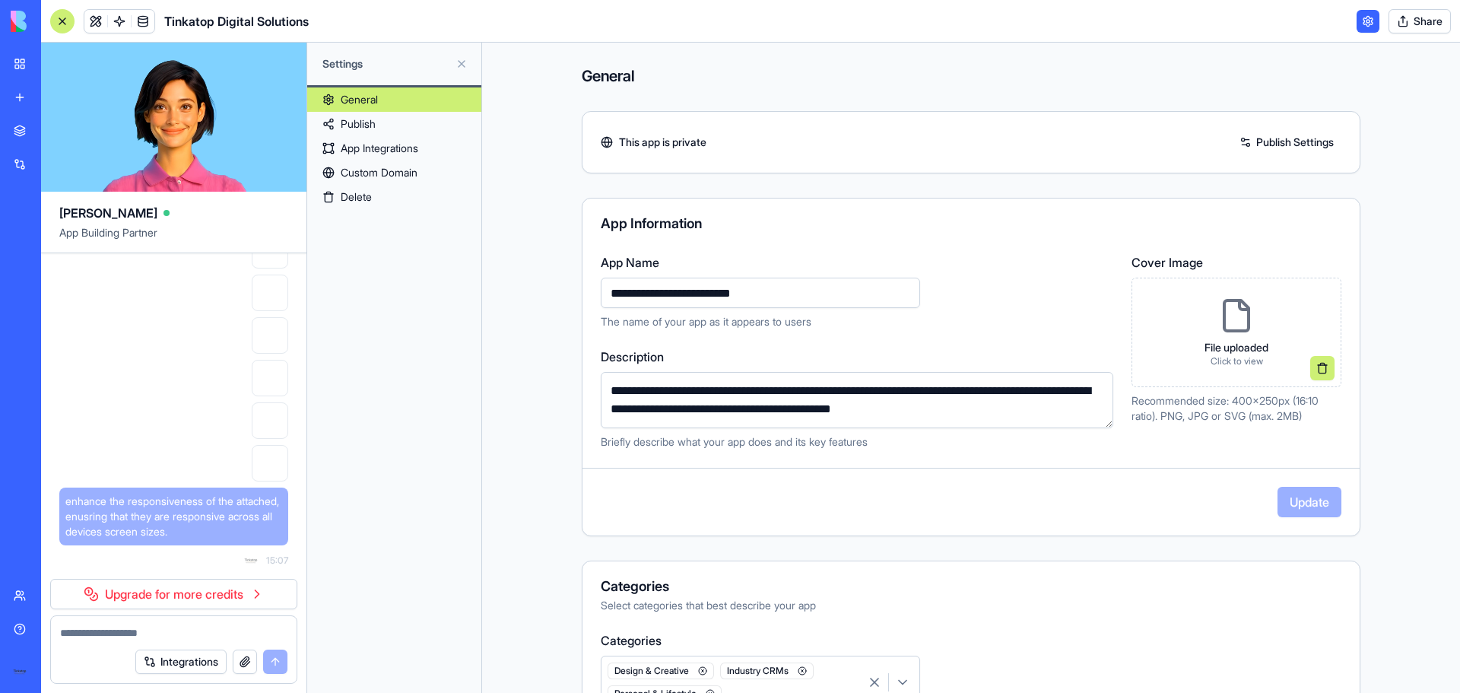
scroll to position [0, 0]
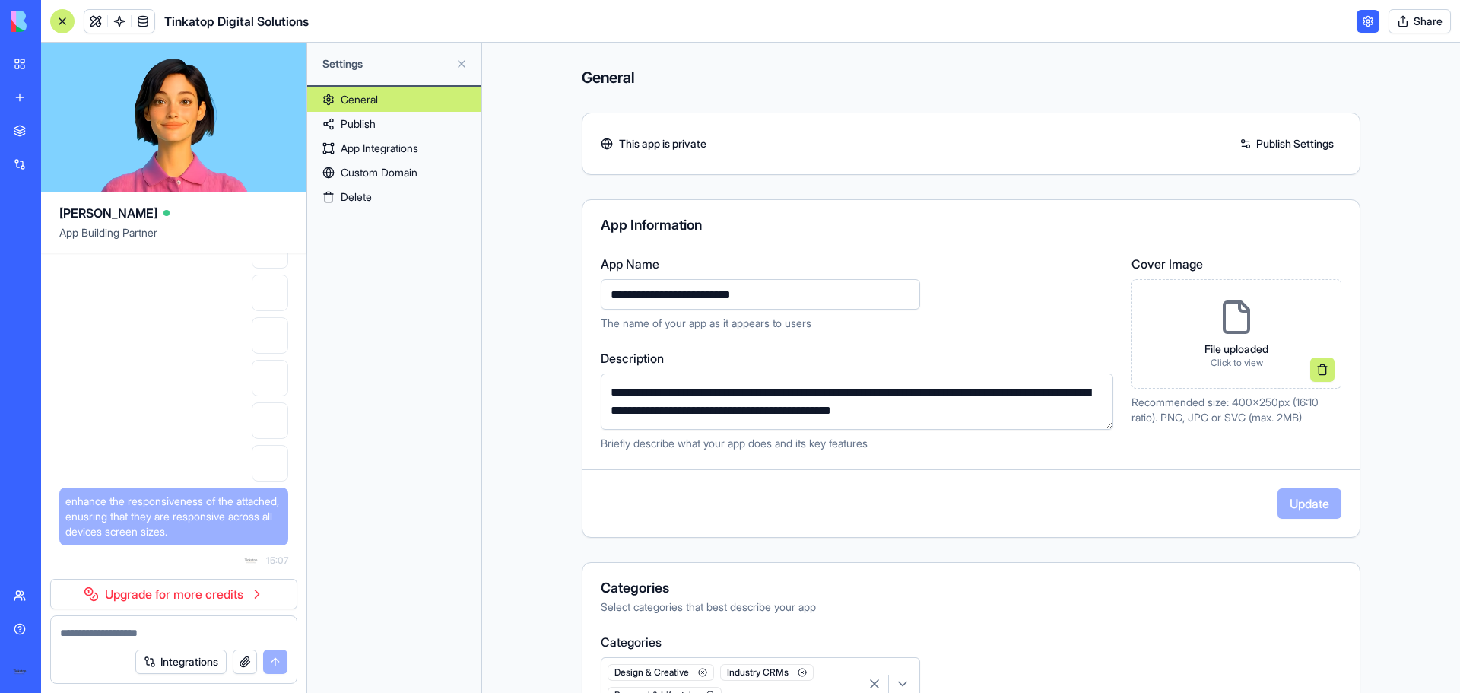
click at [1278, 143] on link "Publish Settings" at bounding box center [1287, 144] width 110 height 24
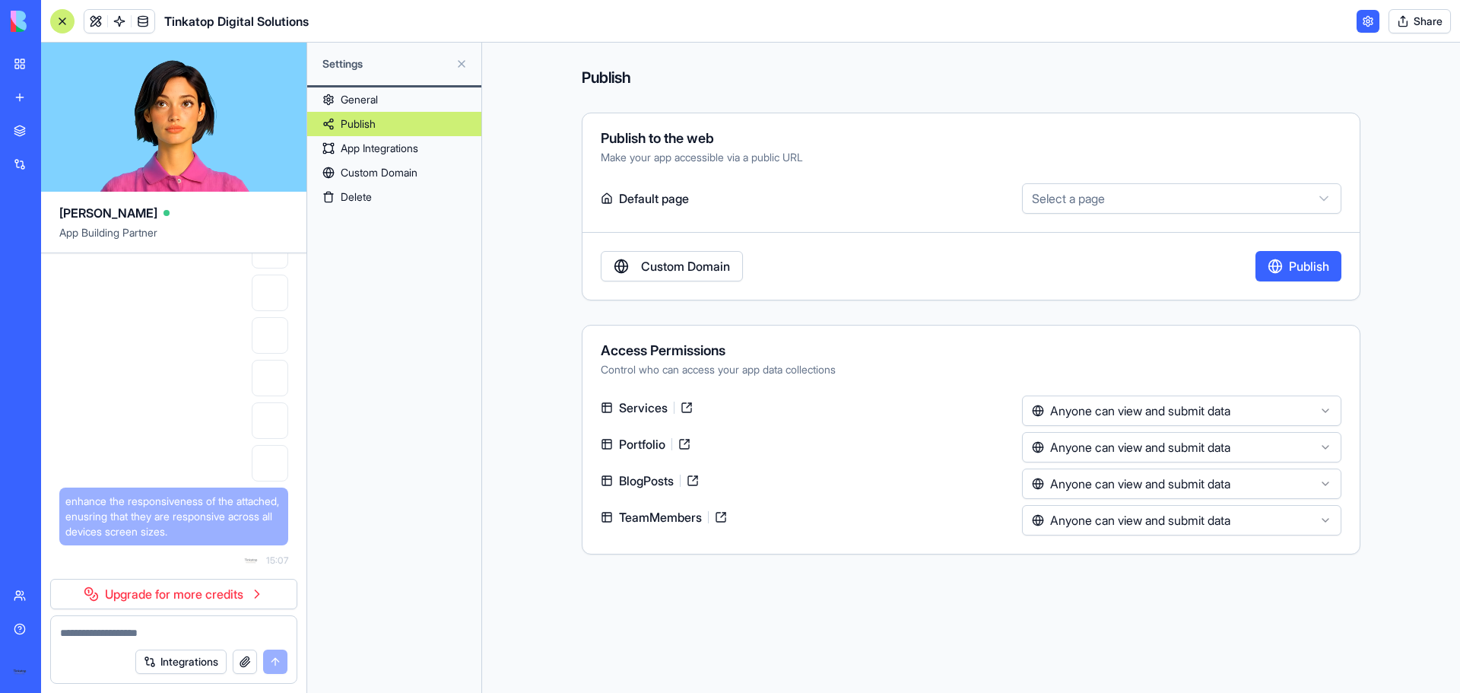
click at [1220, 405] on html "BETA My workspace New app Marketplace Integrations Recent Tinkatop Web Developm…" at bounding box center [730, 346] width 1460 height 693
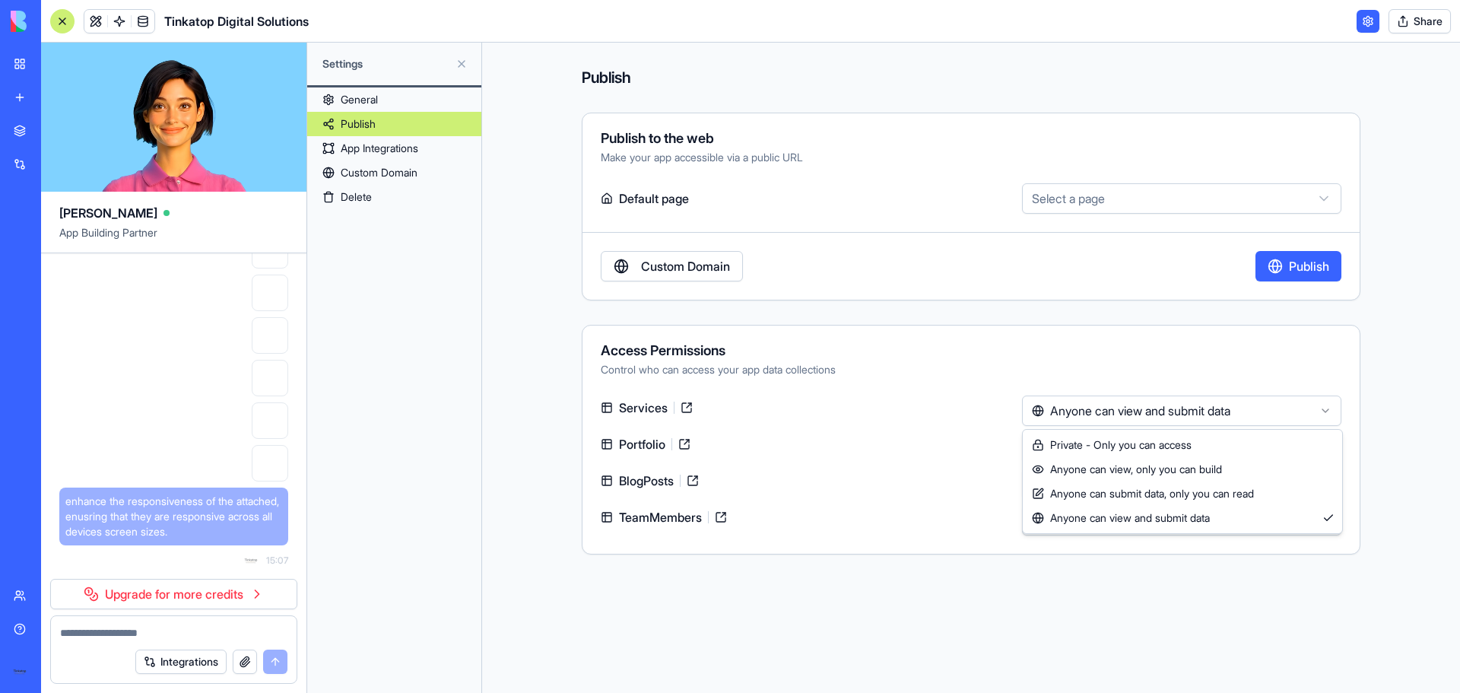
click at [918, 582] on html "BETA My workspace New app Marketplace Integrations Recent Tinkatop Web Developm…" at bounding box center [730, 346] width 1460 height 693
click at [365, 149] on link "App Integrations" at bounding box center [394, 148] width 174 height 24
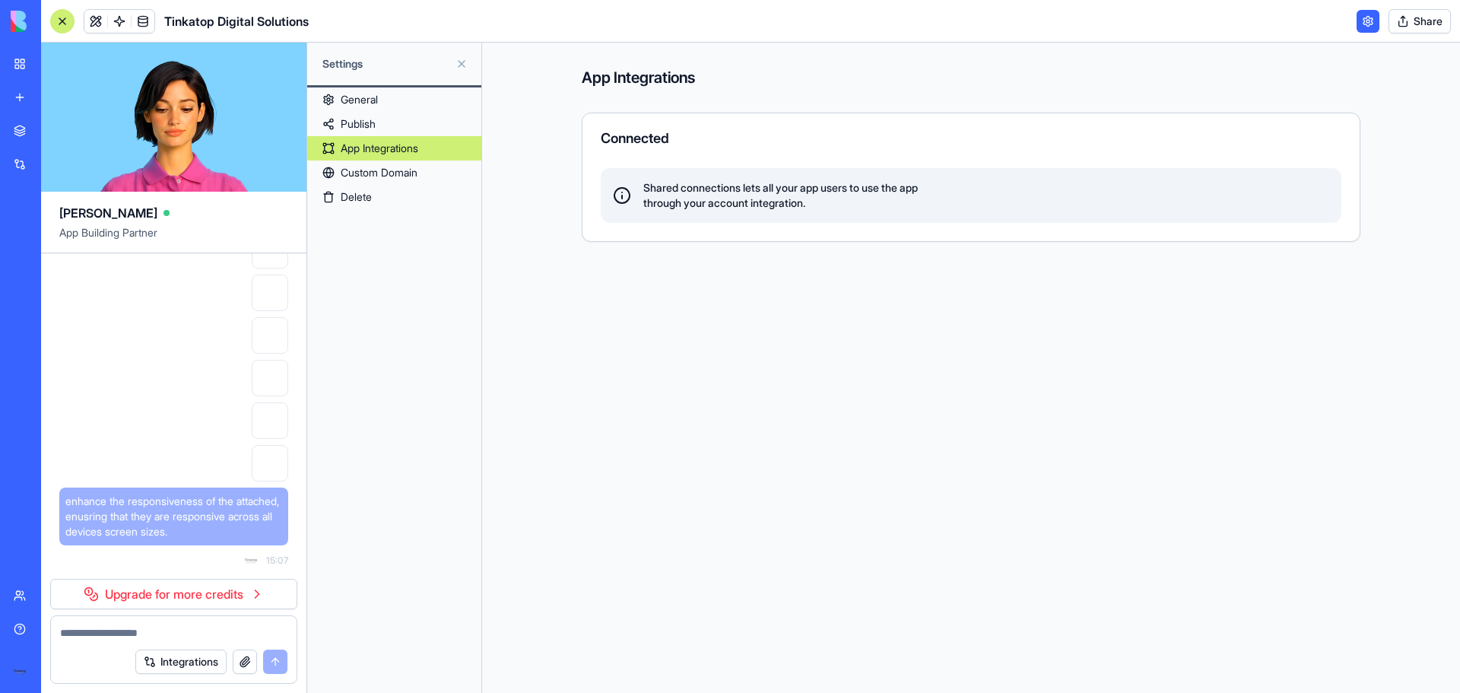
click at [365, 179] on link "Custom Domain" at bounding box center [394, 172] width 174 height 24
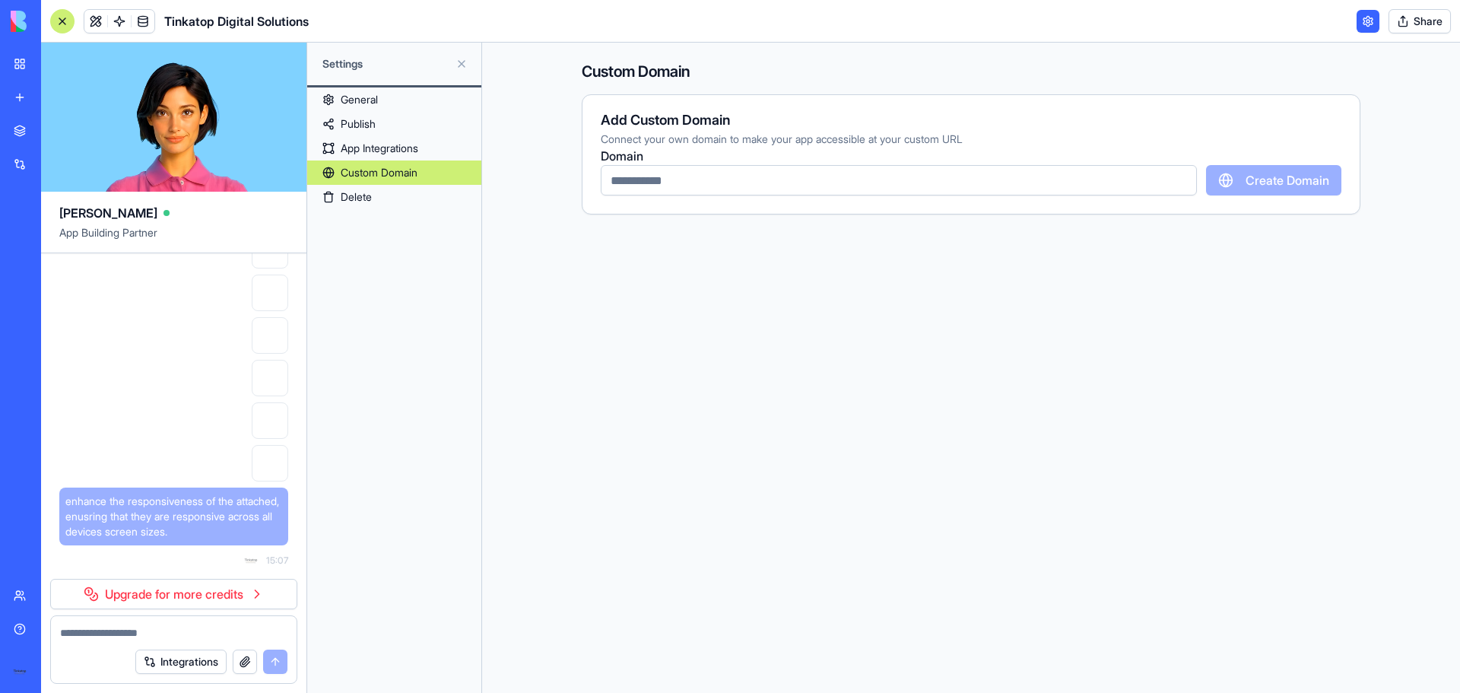
click at [26, 131] on link "Marketplace" at bounding box center [35, 131] width 61 height 30
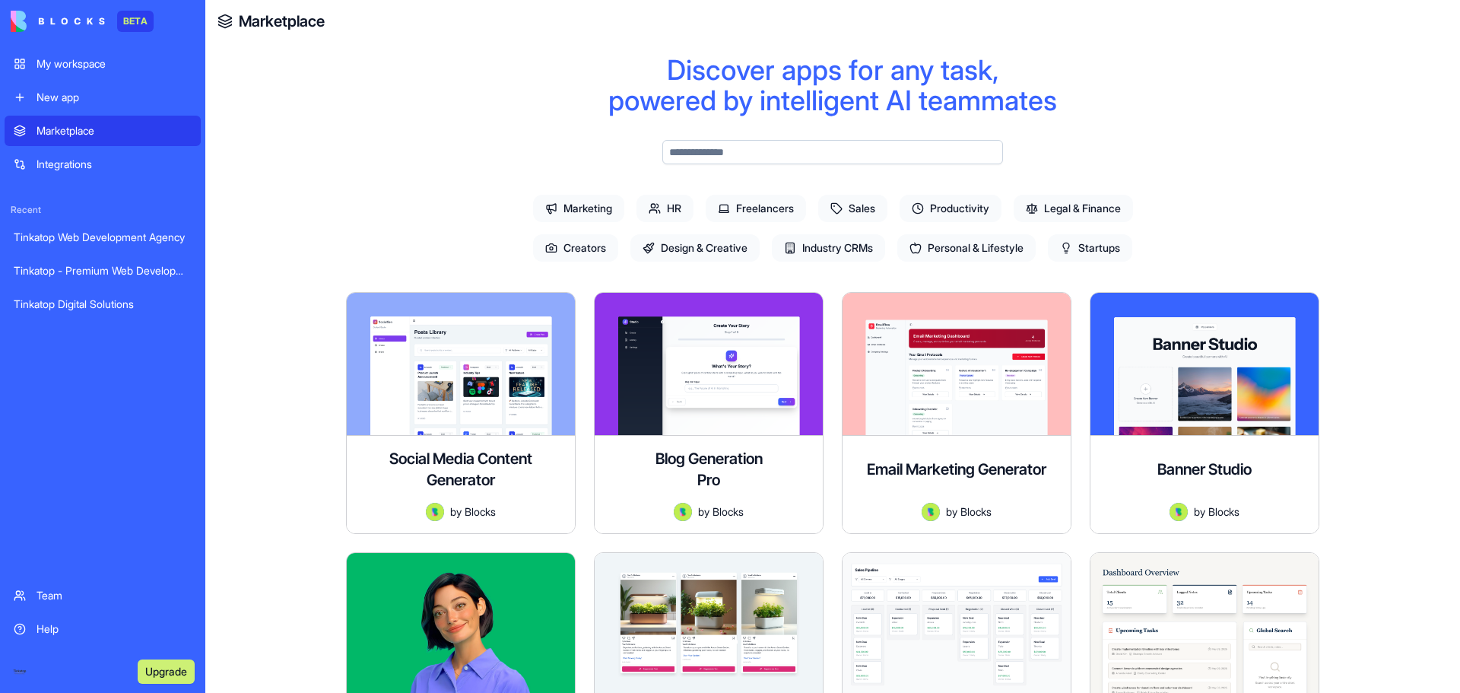
click at [58, 172] on link "Integrations" at bounding box center [103, 164] width 196 height 30
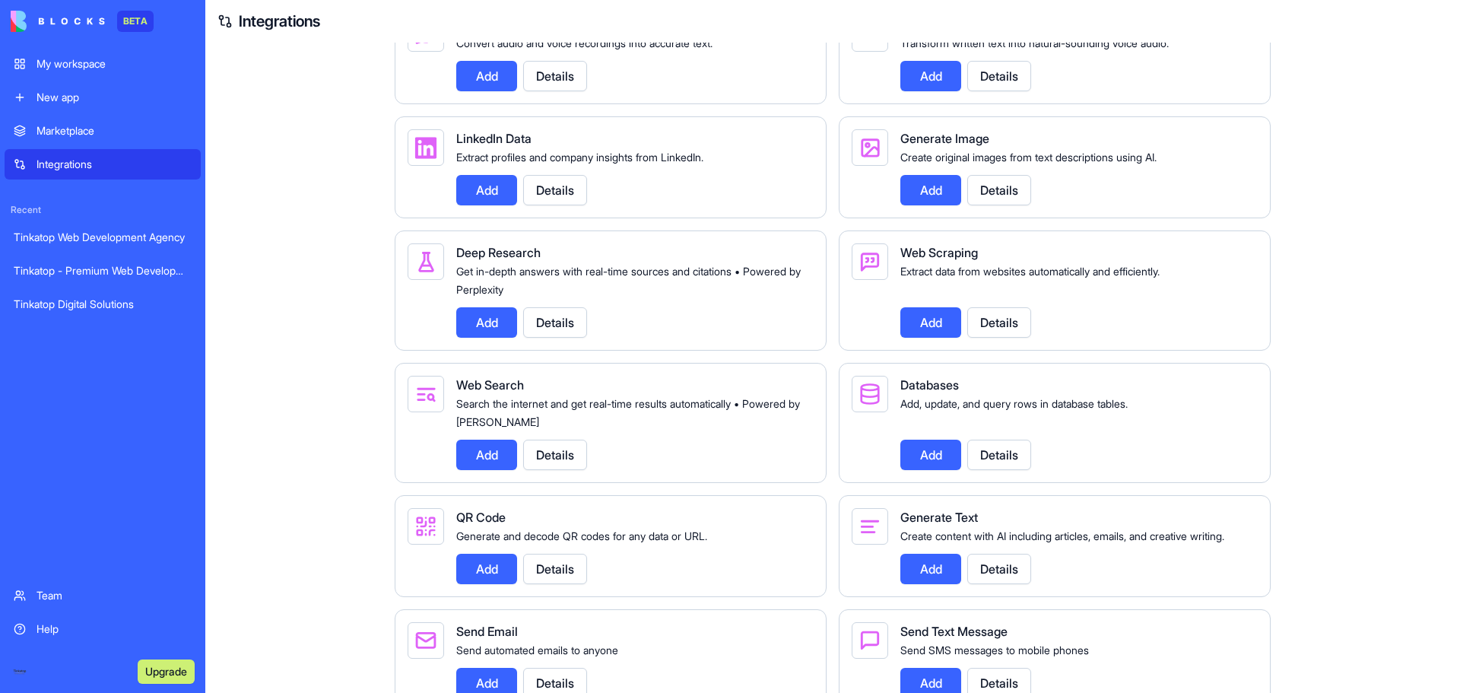
scroll to position [1539, 0]
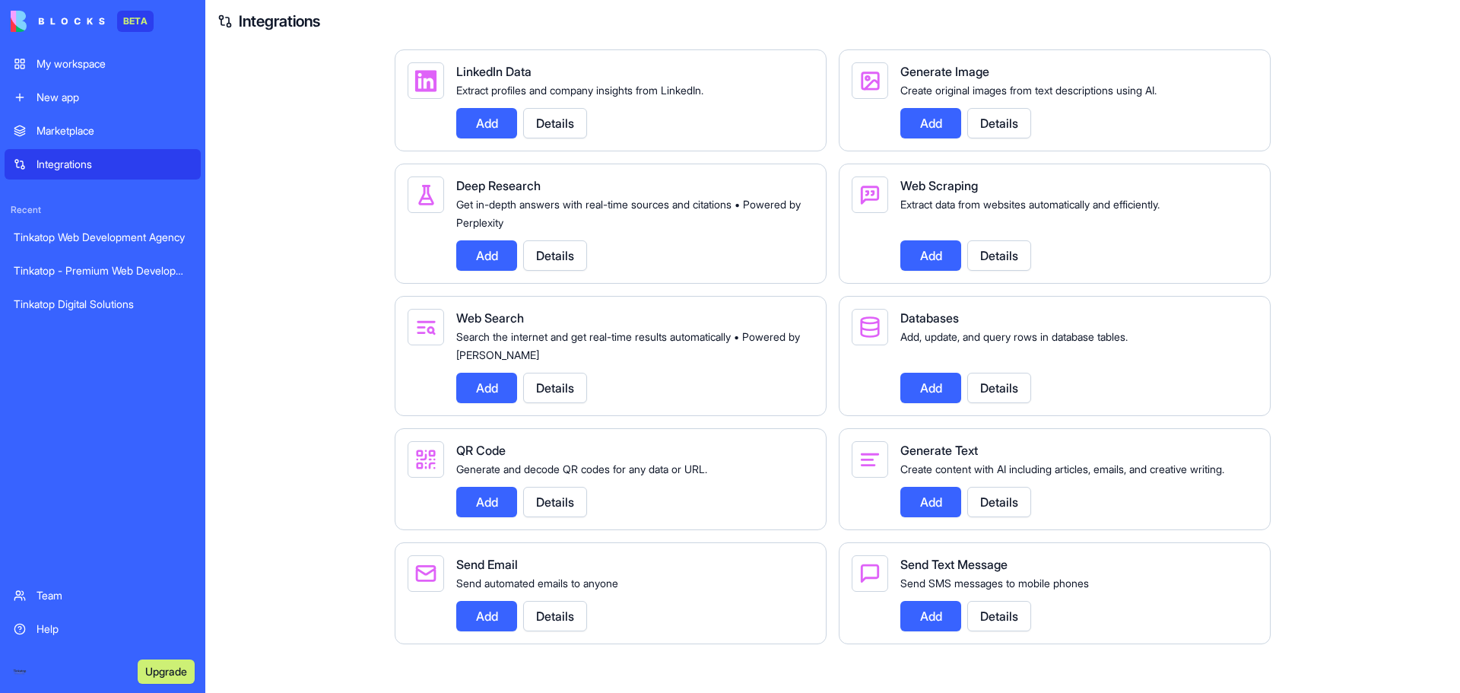
click at [487, 500] on button "Add" at bounding box center [486, 502] width 61 height 30
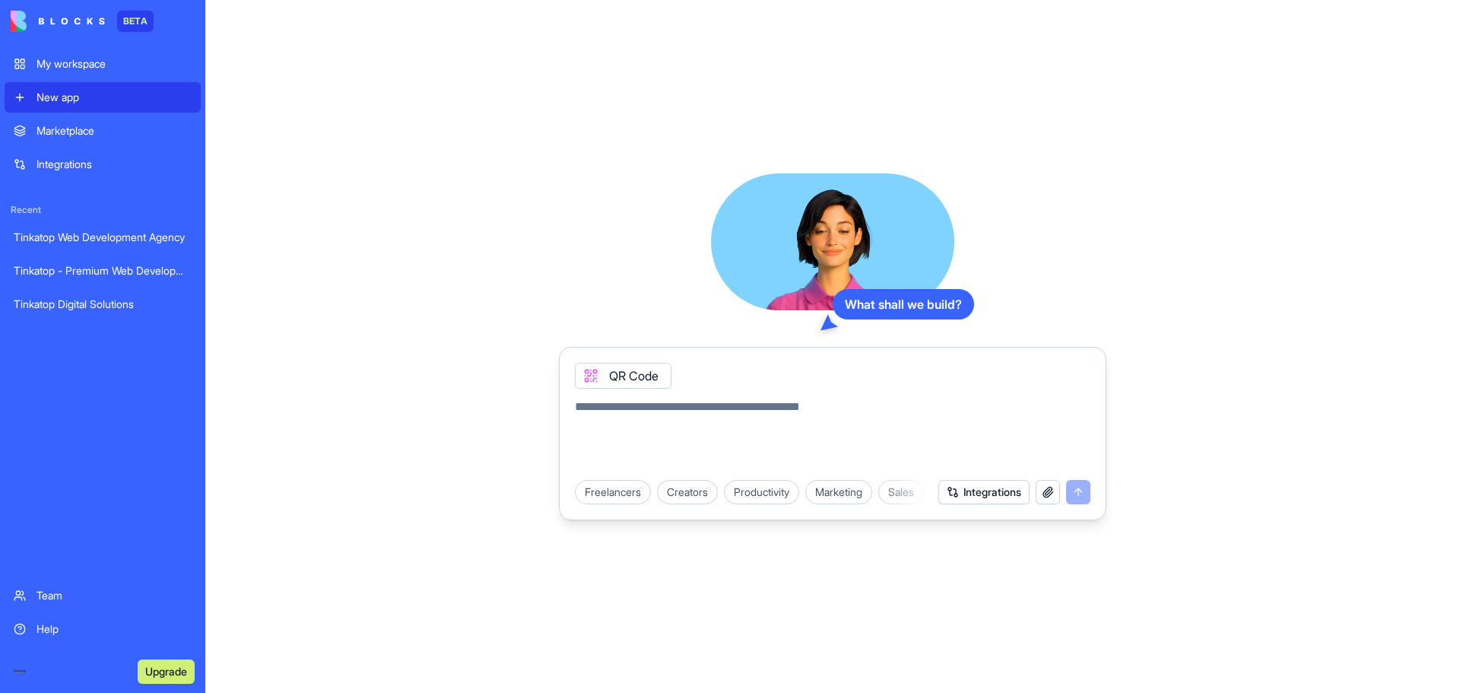
click at [707, 411] on textarea at bounding box center [833, 434] width 516 height 73
type textarea "**********"
